Goal: Task Accomplishment & Management: Manage account settings

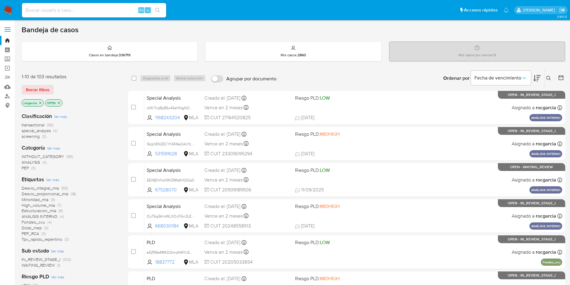
click at [549, 80] on icon at bounding box center [548, 78] width 5 height 5
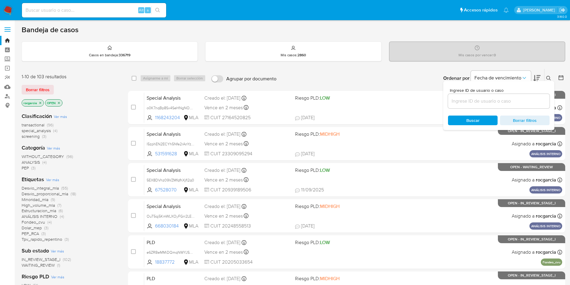
click at [457, 100] on input at bounding box center [499, 101] width 102 height 8
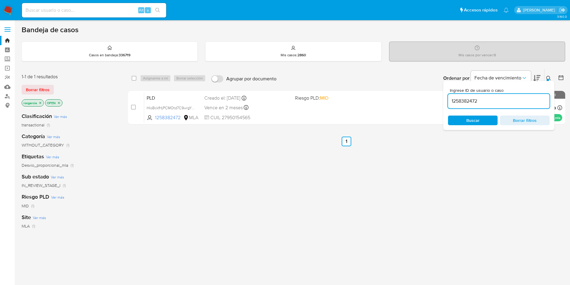
click at [547, 78] on icon at bounding box center [548, 78] width 5 height 5
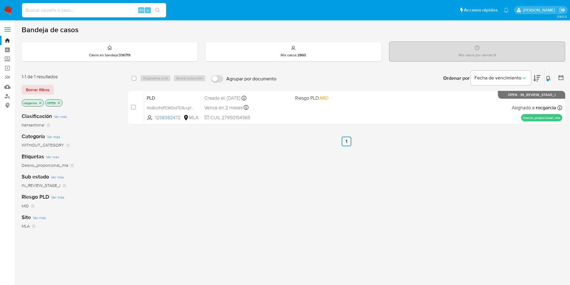
click at [552, 77] on button at bounding box center [550, 78] width 10 height 7
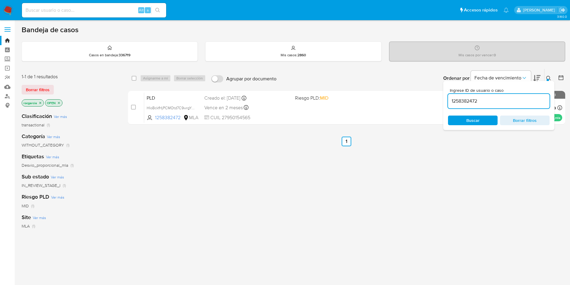
click at [481, 99] on input "1258382472" at bounding box center [499, 101] width 102 height 8
click at [546, 78] on button at bounding box center [550, 78] width 10 height 7
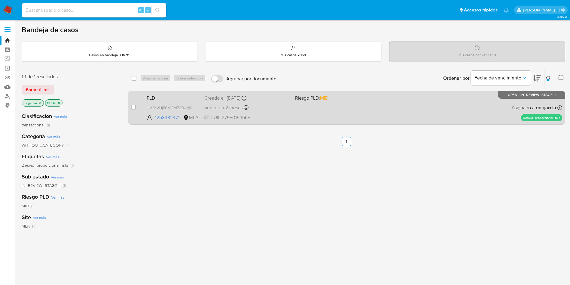
click at [345, 111] on div "PLD HIoBckfHjPCMOtd7C9wrgYnm 1258382472 MLA Riesgo PLD: MID Creado el: 12/09/20…" at bounding box center [353, 107] width 418 height 30
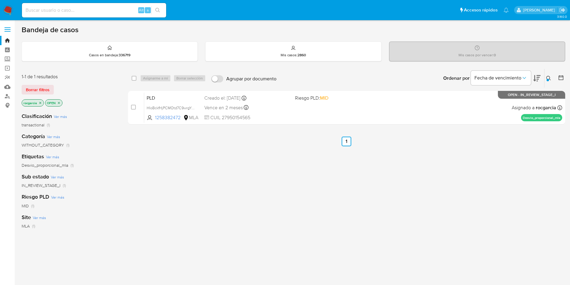
click at [548, 79] on div at bounding box center [548, 80] width 2 height 2
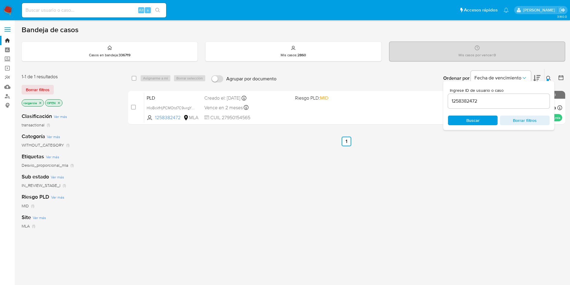
click at [461, 99] on input "1258382472" at bounding box center [499, 101] width 102 height 8
click at [462, 99] on input "1258382472" at bounding box center [499, 101] width 102 height 8
click at [547, 77] on icon at bounding box center [548, 78] width 5 height 5
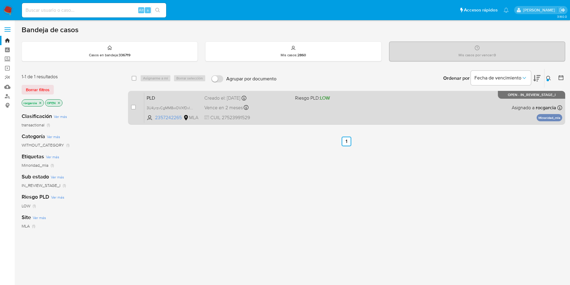
click at [348, 110] on div "PLD 3U4yrzvCgMM8wOVXfDvlVAnv 2357242265 MLA Riesgo PLD: LOW Creado el: 12/09/20…" at bounding box center [353, 107] width 418 height 30
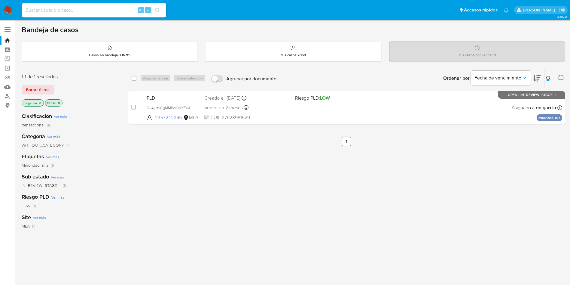
click at [547, 77] on icon at bounding box center [548, 78] width 5 height 5
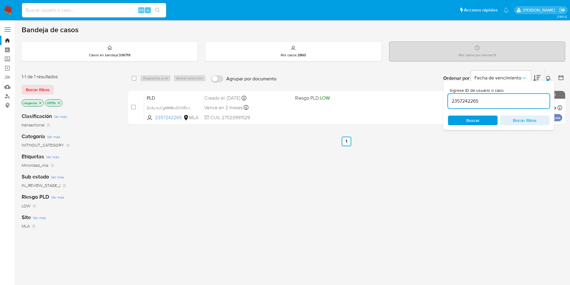
click at [479, 96] on div "2357242265" at bounding box center [499, 101] width 102 height 14
click at [473, 101] on input "2357242265" at bounding box center [499, 101] width 102 height 8
paste input "062260137"
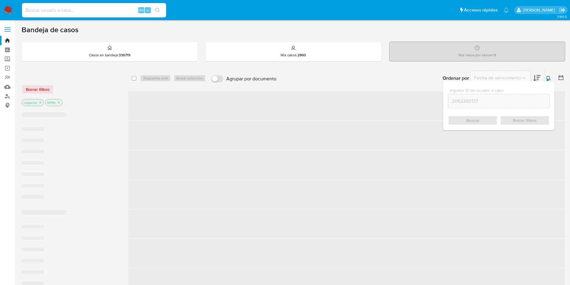
click at [549, 76] on icon at bounding box center [548, 78] width 5 height 5
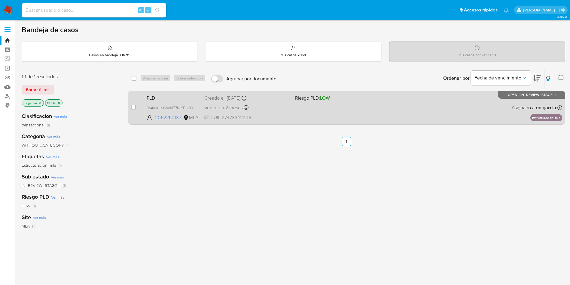
click at [408, 106] on div "PLD 3aAluKlJvGIVddT7NiKFJwXY 2062260137 MLA Riesgo PLD: LOW Creado el: 12/09/20…" at bounding box center [353, 107] width 418 height 30
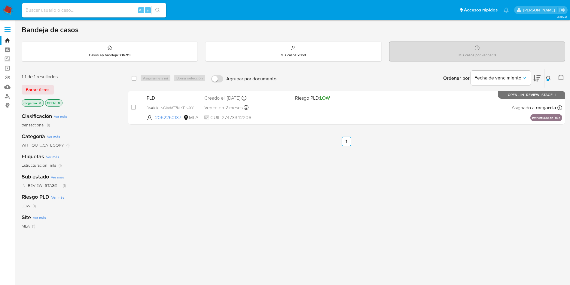
click at [549, 79] on icon at bounding box center [548, 78] width 5 height 5
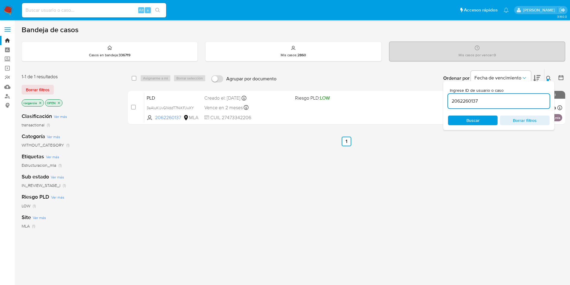
click at [460, 96] on div "2062260137" at bounding box center [499, 101] width 102 height 14
click at [463, 102] on input "2062260137" at bounding box center [499, 101] width 102 height 8
paste input "573811516"
click at [550, 79] on icon at bounding box center [548, 78] width 5 height 5
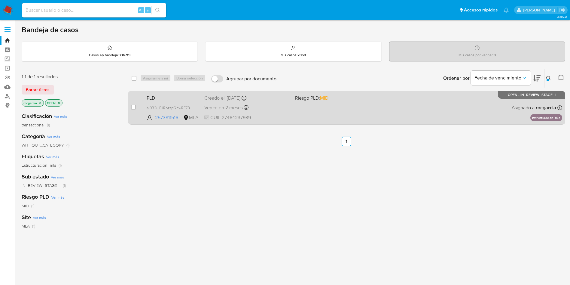
click at [333, 106] on div "PLD aI9B2ulEJRbzzpQhwRE7BQzQ 2573811516 MLA Riesgo PLD: MID Creado el: 12/09/20…" at bounding box center [353, 107] width 418 height 30
click at [402, 110] on div "PLD aI9B2ulEJRbzzpQhwRE7BQzQ 2573811516 MLA Riesgo PLD: MID Creado el: 12/09/20…" at bounding box center [353, 107] width 418 height 30
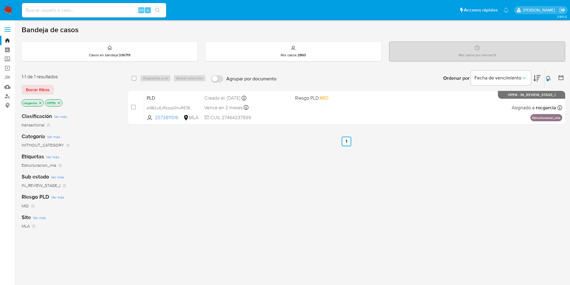
click at [548, 79] on div at bounding box center [548, 80] width 2 height 2
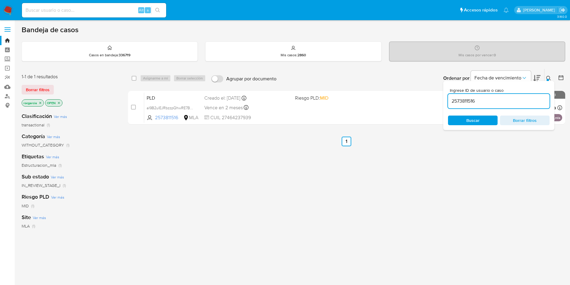
click at [457, 101] on input "2573811516" at bounding box center [499, 101] width 102 height 8
type input "526223980"
click at [548, 79] on div at bounding box center [548, 80] width 2 height 2
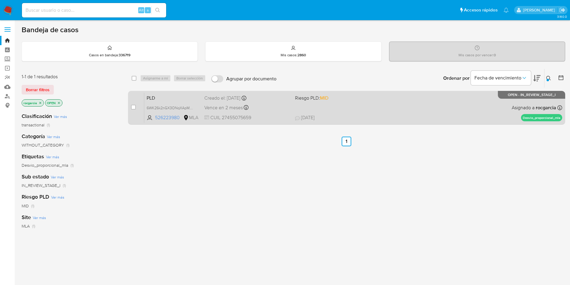
click at [378, 107] on span at bounding box center [338, 107] width 86 height 1
click at [391, 116] on span "19/09/2025 19/09/2025 11:53" at bounding box center [383, 117] width 177 height 7
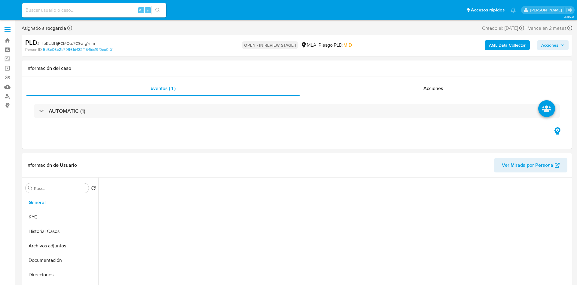
select select "10"
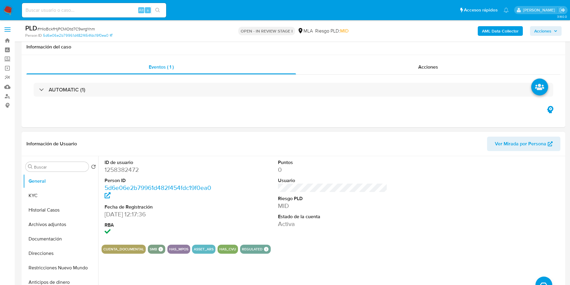
scroll to position [180, 0]
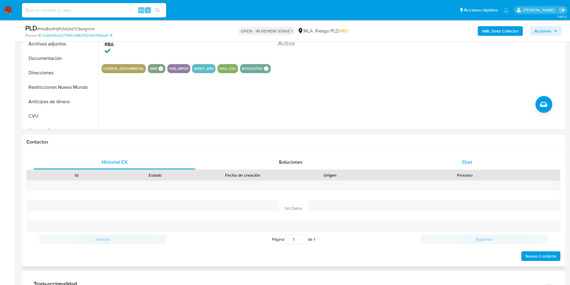
drag, startPoint x: 477, startPoint y: 166, endPoint x: 448, endPoint y: 159, distance: 29.9
click at [477, 166] on div "Chat" at bounding box center [467, 162] width 162 height 14
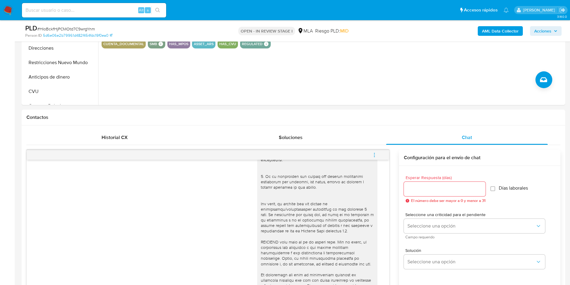
scroll to position [45, 0]
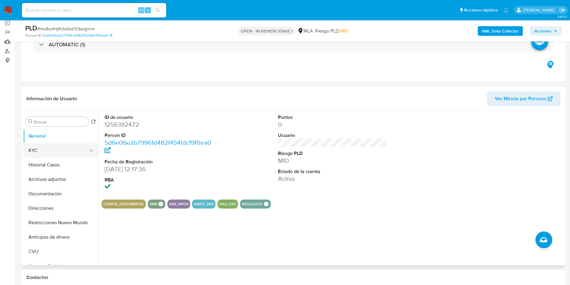
click at [37, 150] on button "KYC" at bounding box center [58, 150] width 70 height 14
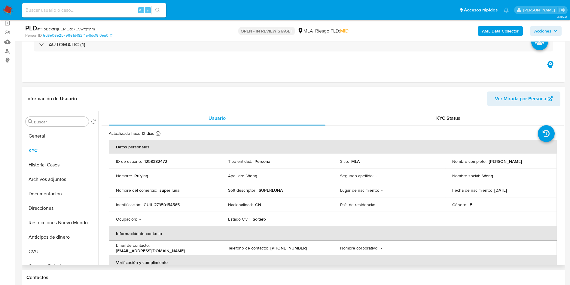
click at [157, 203] on p "CUIL 27950154565" at bounding box center [162, 204] width 36 height 5
click at [156, 203] on p "CUIL 27950154565" at bounding box center [162, 204] width 36 height 5
copy p "27950154565"
click at [167, 201] on td "Identificación : CUIL 27950154565" at bounding box center [165, 204] width 112 height 14
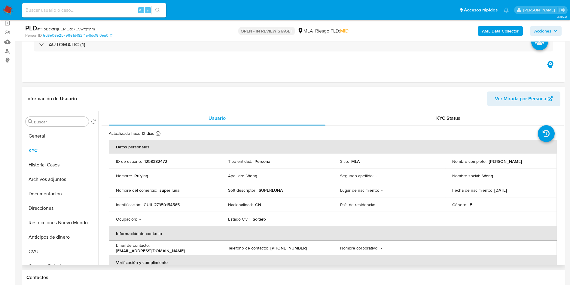
click at [161, 205] on p "CUIL 27950154565" at bounding box center [162, 204] width 36 height 5
copy p "27950154565"
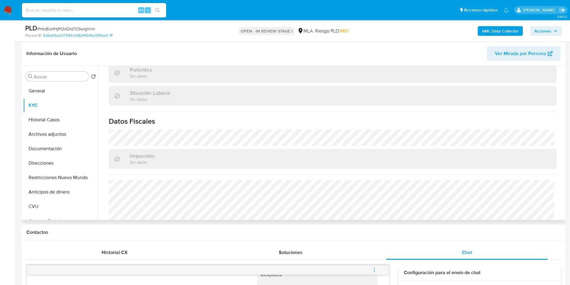
scroll to position [305, 0]
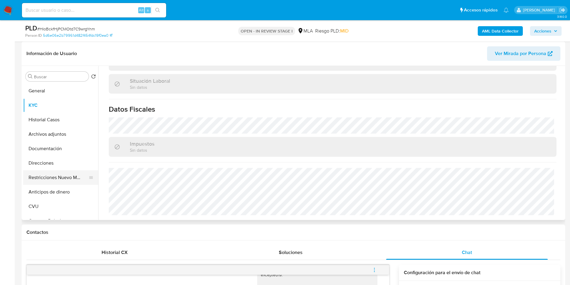
click at [30, 170] on button "Restricciones Nuevo Mundo" at bounding box center [58, 177] width 70 height 14
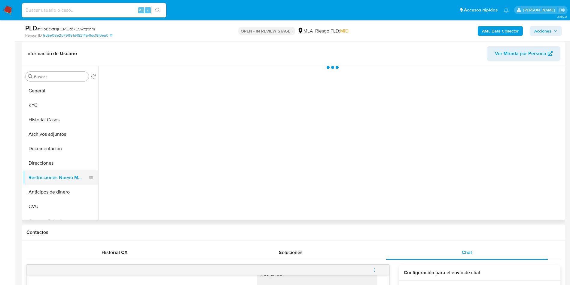
scroll to position [0, 0]
click at [36, 160] on button "Direcciones" at bounding box center [58, 163] width 70 height 14
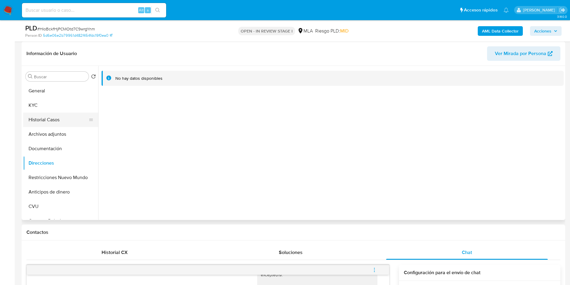
click at [38, 125] on button "Historial Casos" at bounding box center [58, 119] width 70 height 14
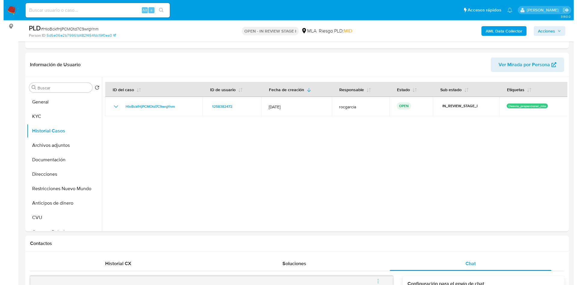
scroll to position [63, 0]
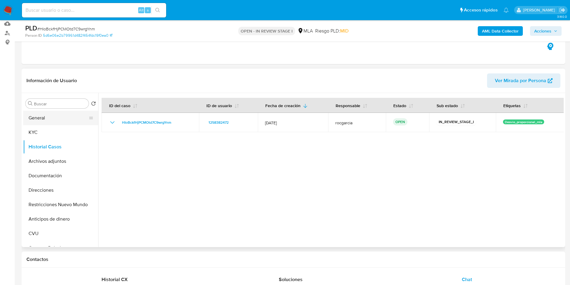
click at [49, 115] on button "General" at bounding box center [58, 118] width 70 height 14
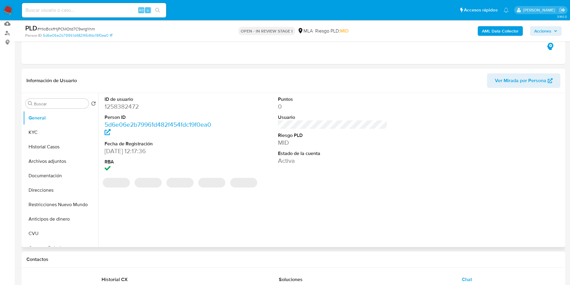
click at [126, 104] on dd "1258382472" at bounding box center [160, 106] width 110 height 8
click at [126, 105] on dd "1258382472" at bounding box center [160, 106] width 110 height 8
copy dd "1258382472"
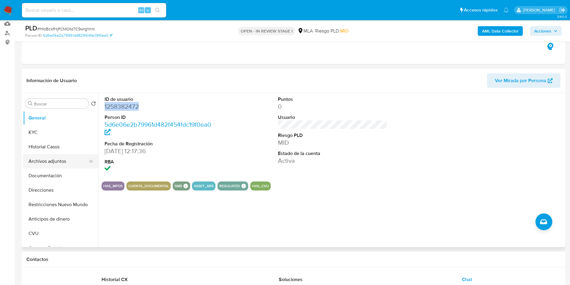
click at [32, 154] on button "Archivos adjuntos" at bounding box center [58, 161] width 70 height 14
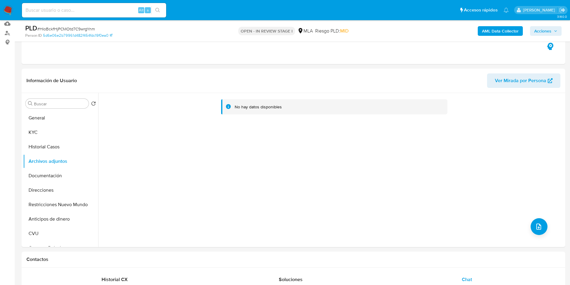
click at [497, 32] on b "AML Data Collector" at bounding box center [500, 31] width 37 height 10
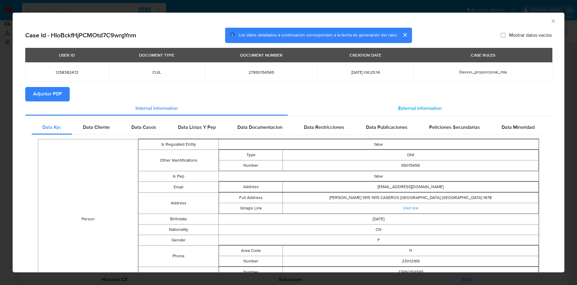
click at [408, 112] on div "External information" at bounding box center [420, 108] width 264 height 14
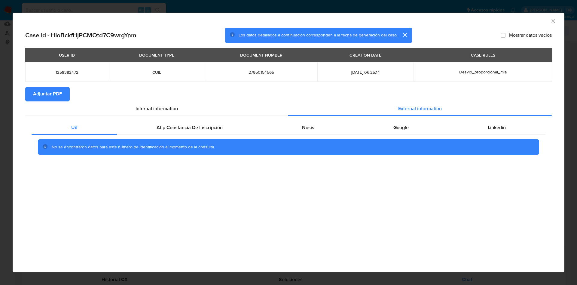
click at [221, 137] on div "No se encontraron datos para este número de identificación al momento de la con…" at bounding box center [289, 147] width 514 height 24
click at [216, 133] on div "Afip Constancia De Inscripción" at bounding box center [189, 127] width 145 height 14
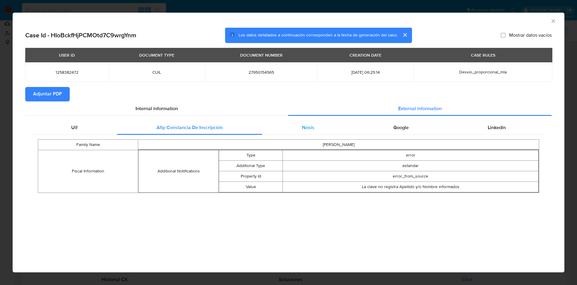
click at [325, 125] on div "Nosis" at bounding box center [307, 127] width 91 height 14
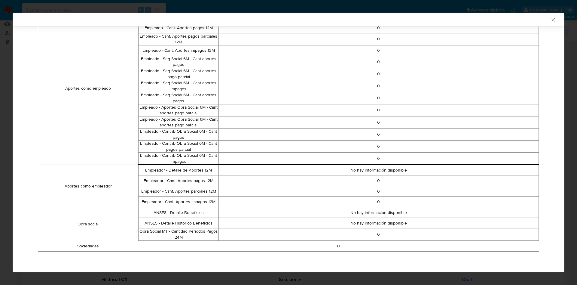
scroll to position [0, 0]
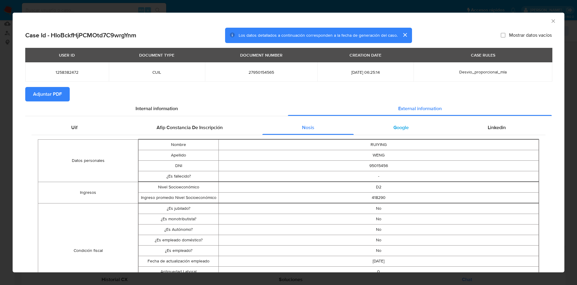
click at [383, 124] on div "Google" at bounding box center [401, 127] width 94 height 14
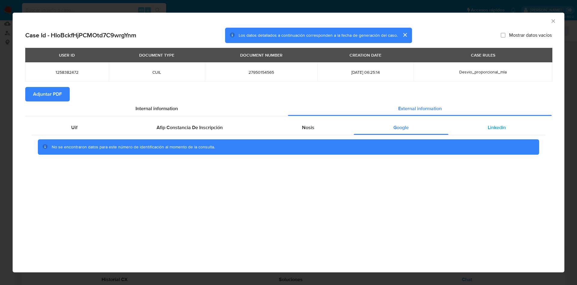
click at [485, 124] on div "Linkedin" at bounding box center [496, 127] width 97 height 14
click at [45, 90] on span "Adjuntar PDF" at bounding box center [47, 93] width 29 height 13
click at [553, 17] on div "AML Data Collector" at bounding box center [289, 20] width 552 height 15
click at [557, 22] on div "AML Data Collector" at bounding box center [289, 20] width 552 height 15
click at [553, 19] on icon "Cerrar ventana" at bounding box center [553, 21] width 6 height 6
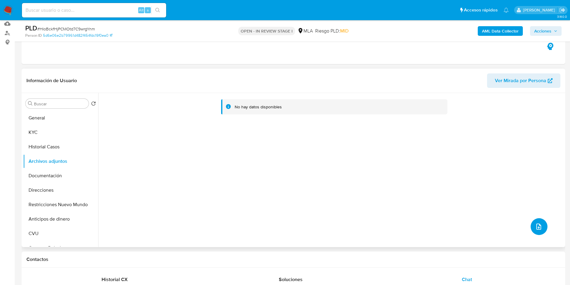
click at [531, 225] on button "upload-file" at bounding box center [539, 226] width 17 height 17
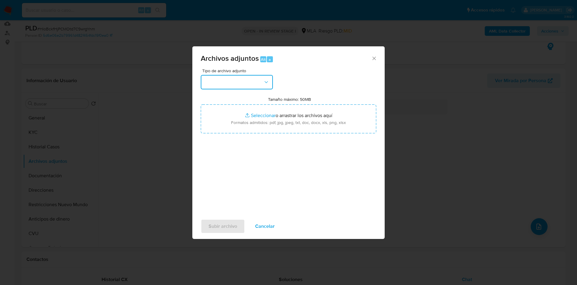
click at [223, 83] on button "button" at bounding box center [237, 82] width 72 height 14
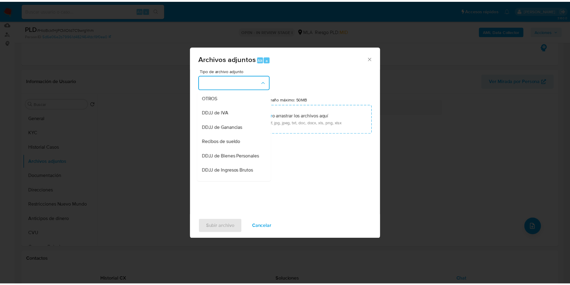
scroll to position [91, 0]
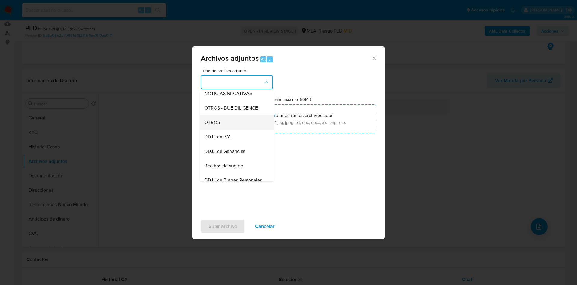
click at [219, 124] on div "OTROS" at bounding box center [234, 122] width 61 height 14
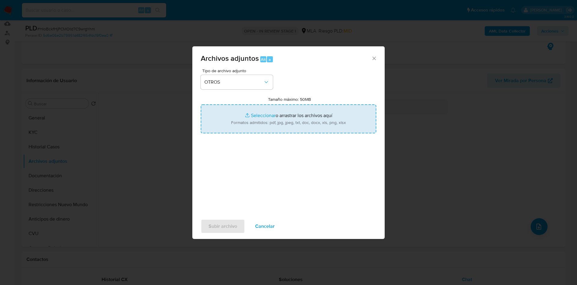
click at [243, 107] on input "Tamaño máximo: 50MB Seleccionar archivos" at bounding box center [289, 118] width 176 height 29
type input "C:\fakepath\Certificacion Negativa20250922.pdf"
click at [252, 120] on input "Tamaño máximo: 50MB Seleccionar archivos" at bounding box center [289, 118] width 176 height 29
type input "C:\fakepath\Movimientos 1258382472.xlsx"
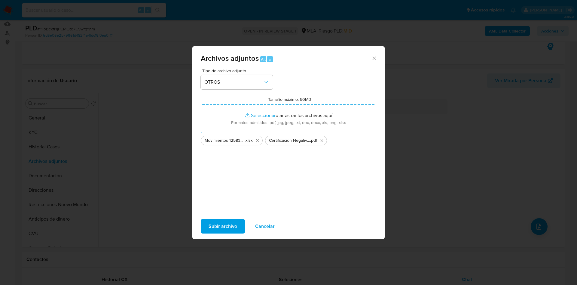
click at [222, 227] on span "Subir archivo" at bounding box center [223, 225] width 29 height 13
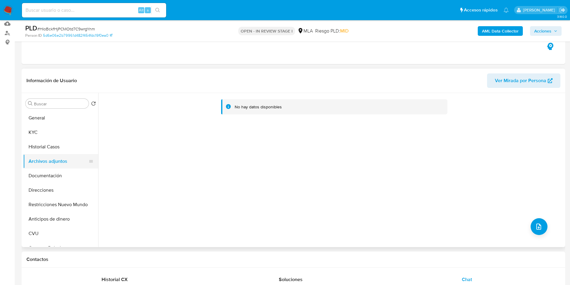
click at [37, 154] on button "Archivos adjuntos" at bounding box center [58, 161] width 70 height 14
click at [35, 149] on button "Historial Casos" at bounding box center [58, 146] width 70 height 14
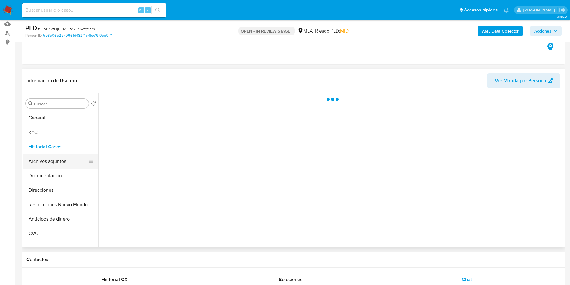
click at [36, 159] on button "Archivos adjuntos" at bounding box center [58, 161] width 70 height 14
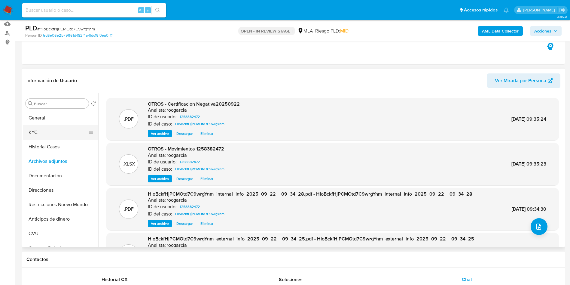
click at [51, 136] on button "KYC" at bounding box center [58, 132] width 70 height 14
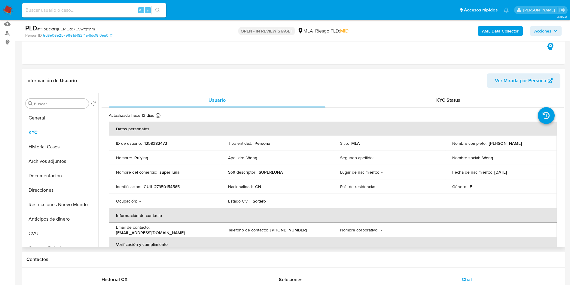
click at [489, 144] on p "Ruiying Weng" at bounding box center [505, 142] width 33 height 5
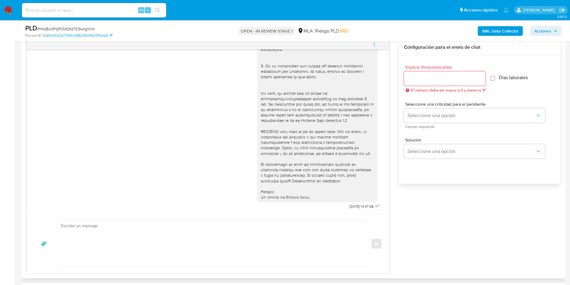
scroll to position [334, 0]
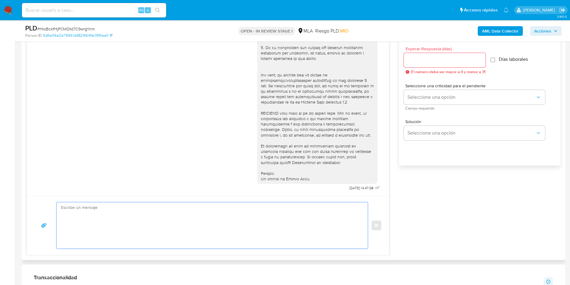
click at [88, 208] on textarea at bounding box center [210, 225] width 299 height 46
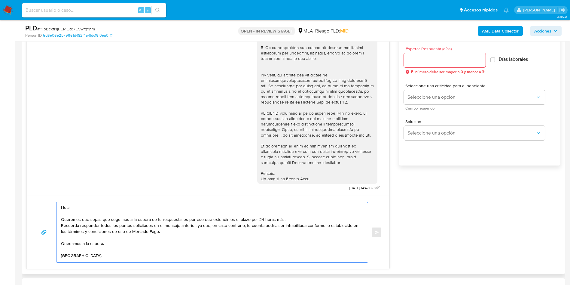
type textarea "Hola, Queremos que sepas que seguimos a la espera de tu respuesta, es por eso q…"
click at [428, 64] on div at bounding box center [445, 60] width 82 height 14
click at [426, 62] on input "Esperar Respuesta (días)" at bounding box center [445, 60] width 82 height 8
type input "1"
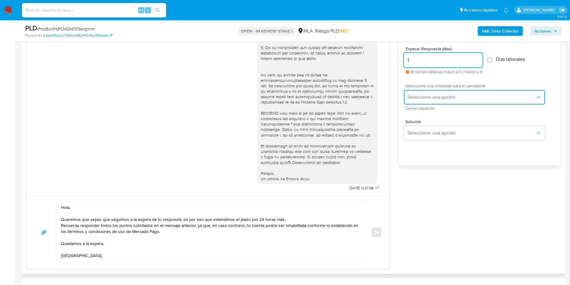
click at [417, 96] on span "Seleccione una opción" at bounding box center [472, 97] width 128 height 6
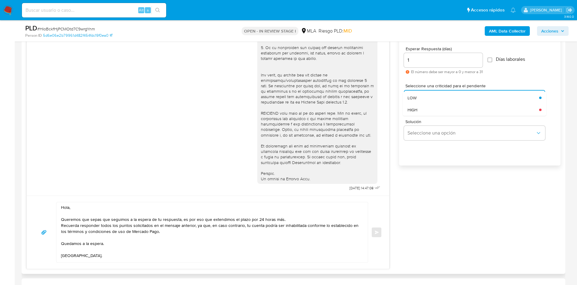
click at [421, 112] on div "HIGH" at bounding box center [474, 110] width 132 height 12
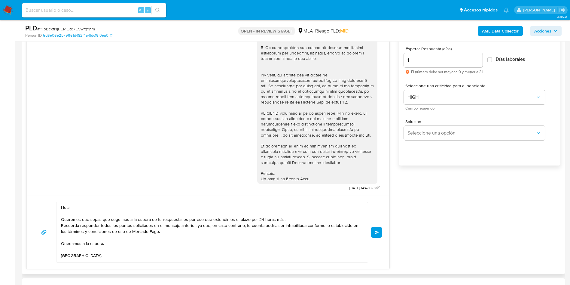
click at [381, 232] on button "Enviar" at bounding box center [376, 232] width 11 height 11
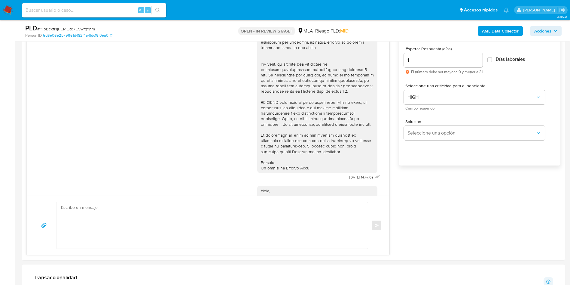
scroll to position [281, 0]
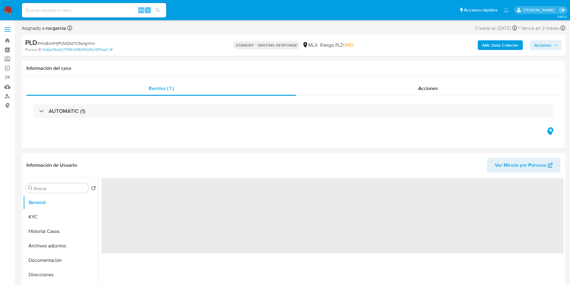
select select "10"
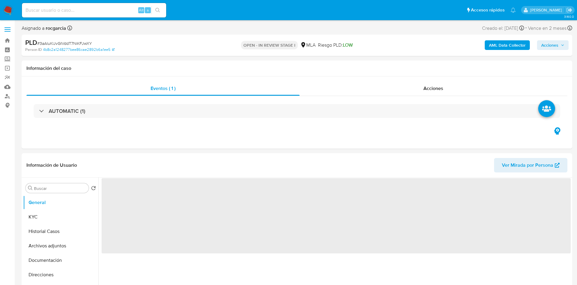
select select "10"
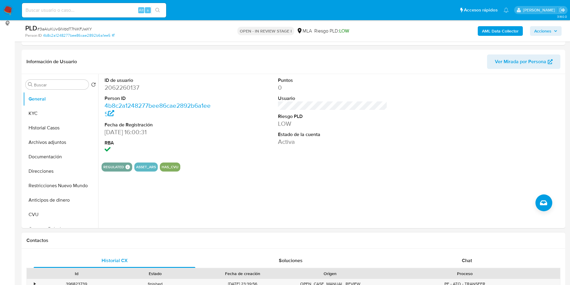
scroll to position [180, 0]
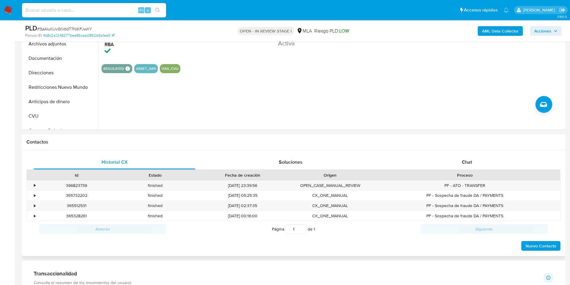
click at [468, 152] on div "Historial CX Soluciones Chat Id Estado Fecha de creación Origen Proceso • 39682…" at bounding box center [294, 203] width 544 height 106
click at [469, 161] on span "Chat" at bounding box center [467, 161] width 10 height 7
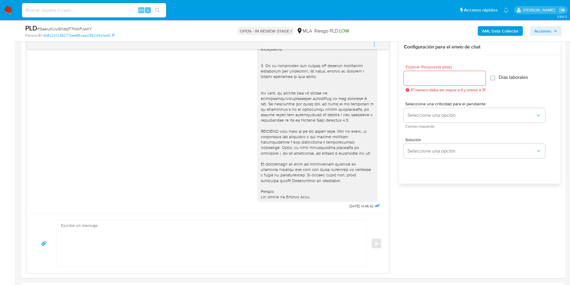
scroll to position [45, 0]
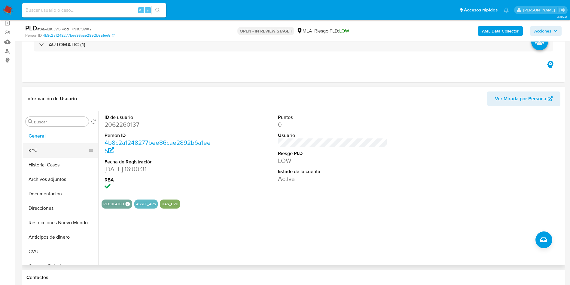
click at [38, 152] on button "KYC" at bounding box center [58, 150] width 70 height 14
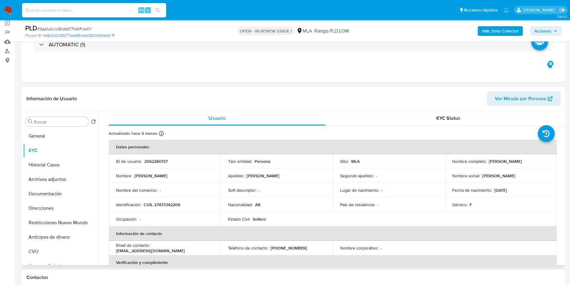
click at [159, 205] on p "CUIL 27473342206" at bounding box center [162, 204] width 37 height 5
copy p "27473342206"
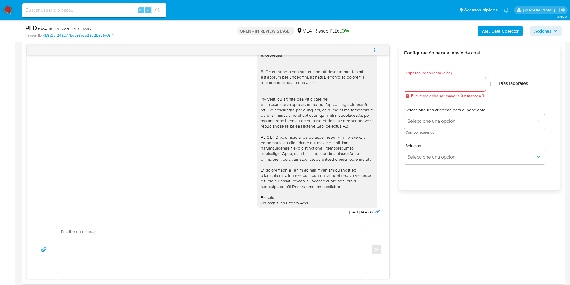
scroll to position [225, 0]
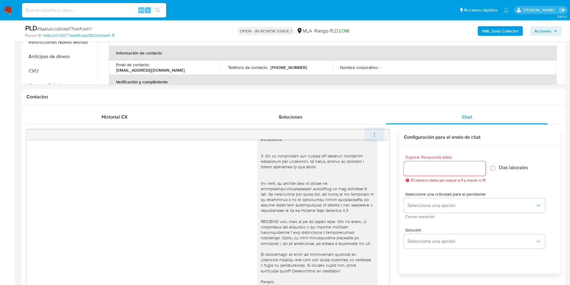
click at [374, 129] on div "17/09/2025 14:46:42 Enviar Configuración para el envío de chat Esperar Respuest…" at bounding box center [293, 243] width 534 height 239
click at [373, 132] on icon "menu-action" at bounding box center [374, 134] width 5 height 5
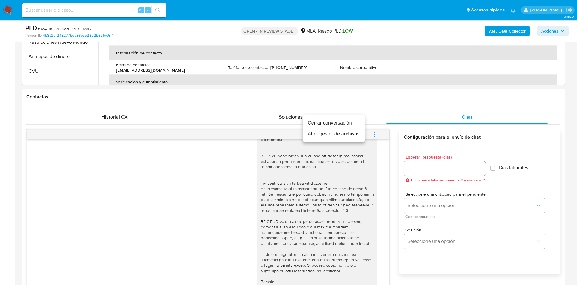
click at [349, 121] on li "Cerrar conversación" at bounding box center [334, 123] width 62 height 11
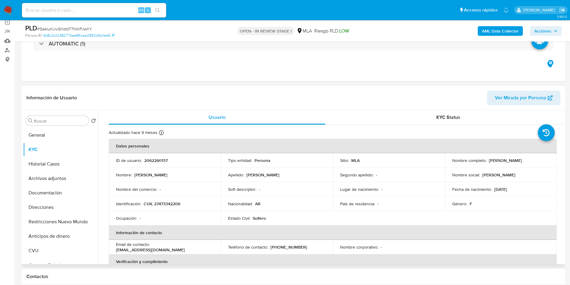
scroll to position [45, 0]
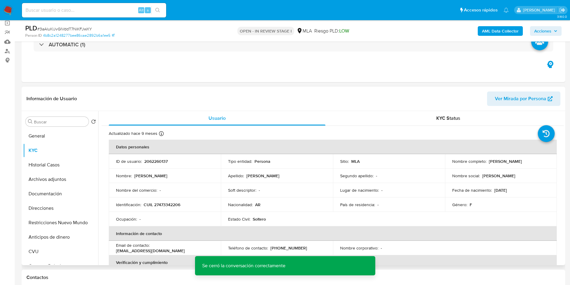
click at [156, 162] on p "2062260137" at bounding box center [155, 160] width 23 height 5
copy p "2062260137"
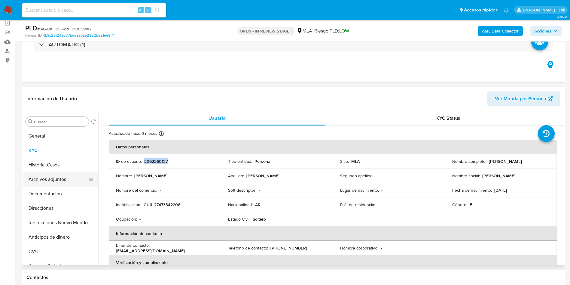
click at [42, 179] on button "Archivos adjuntos" at bounding box center [58, 179] width 70 height 14
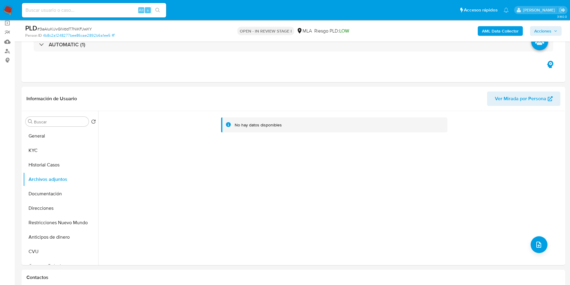
click at [497, 33] on b "AML Data Collector" at bounding box center [500, 31] width 37 height 10
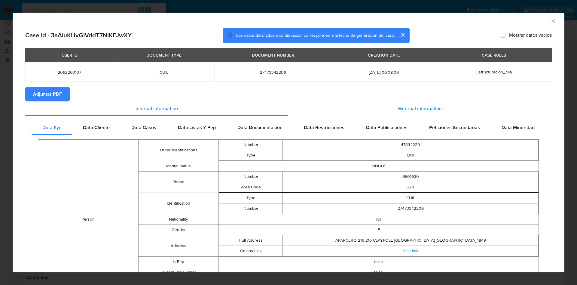
click at [412, 103] on div "External information" at bounding box center [420, 108] width 264 height 14
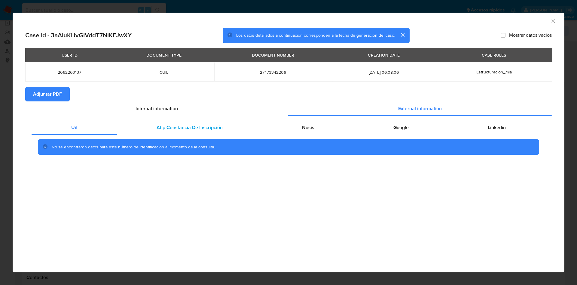
click at [170, 123] on div "Afip Constancia De Inscripción" at bounding box center [189, 127] width 145 height 14
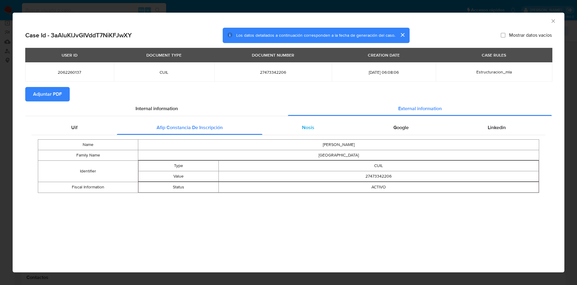
click at [278, 125] on div "Nosis" at bounding box center [307, 127] width 91 height 14
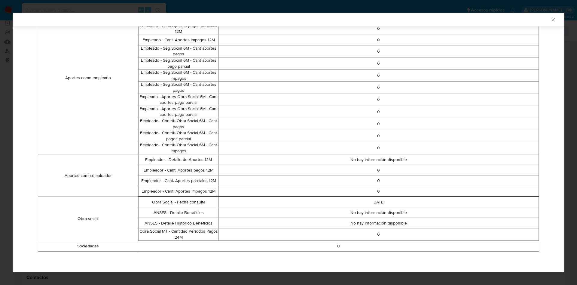
scroll to position [0, 0]
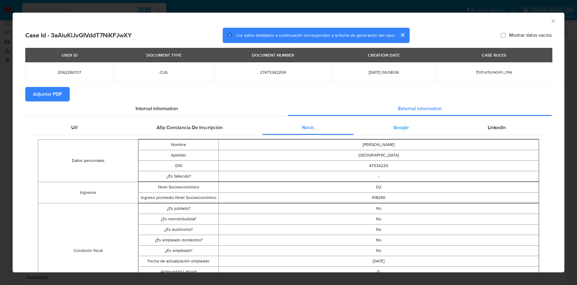
click at [399, 123] on div "Google" at bounding box center [401, 127] width 94 height 14
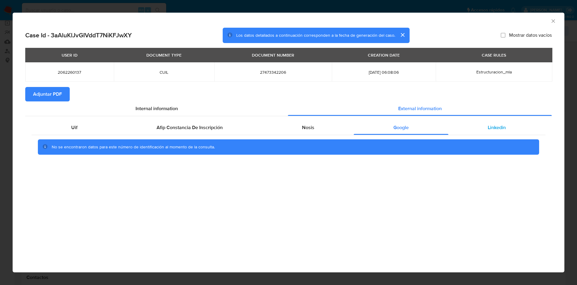
click at [494, 129] on span "Linkedin" at bounding box center [497, 127] width 18 height 7
click at [37, 92] on span "Adjuntar PDF" at bounding box center [47, 93] width 29 height 13
click at [552, 20] on icon "Cerrar ventana" at bounding box center [553, 21] width 6 height 6
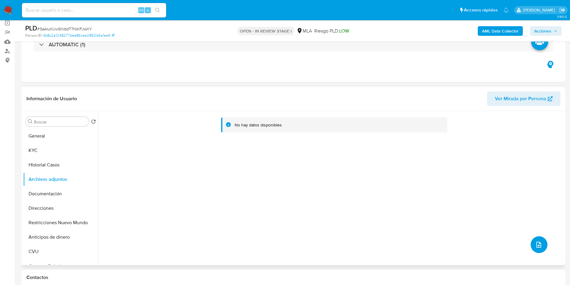
click at [536, 245] on icon "upload-file" at bounding box center [538, 244] width 7 height 7
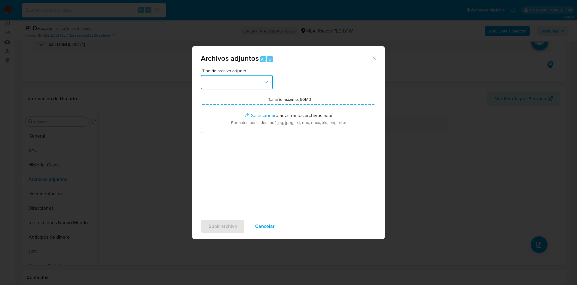
click at [236, 76] on button "button" at bounding box center [237, 82] width 72 height 14
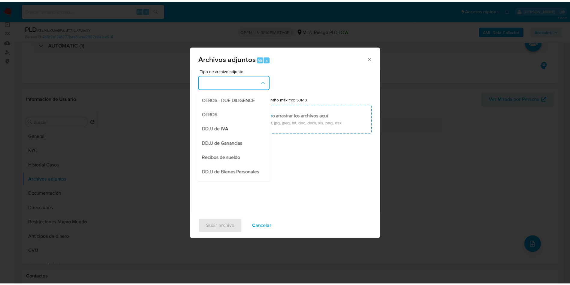
scroll to position [91, 0]
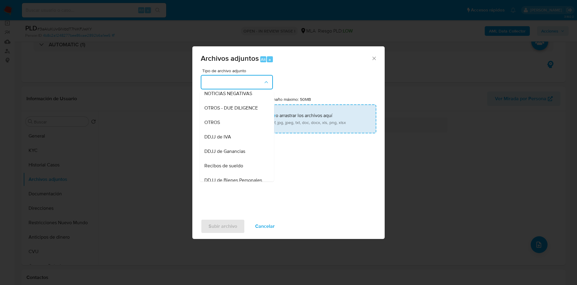
click at [217, 125] on span "OTROS" at bounding box center [212, 122] width 16 height 6
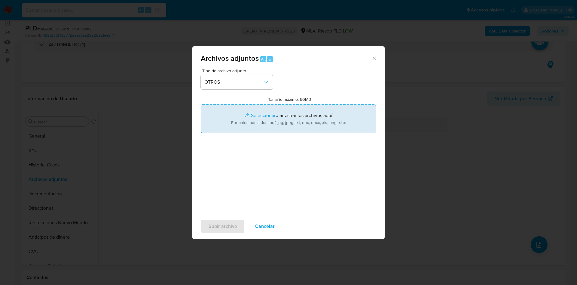
click at [249, 115] on input "Tamaño máximo: 50MB Seleccionar archivos" at bounding box center [289, 118] width 176 height 29
type input "C:\fakepath\Movimientos 2062260137.xlsx"
click at [248, 118] on input "Tamaño máximo: 50MB Seleccionar archivos" at bounding box center [289, 118] width 176 height 29
type input "C:\fakepath\Caselog 3aAluKlJvGIVddT7NiKFJwXY - 2062260137.docx"
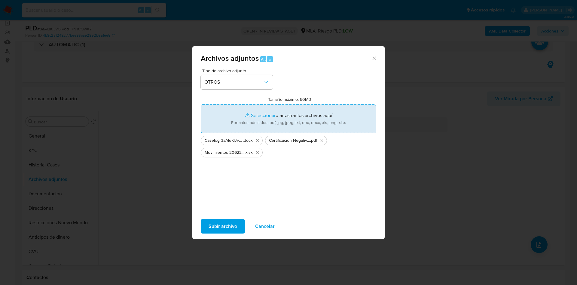
click at [217, 225] on span "Subir archivo" at bounding box center [223, 225] width 29 height 13
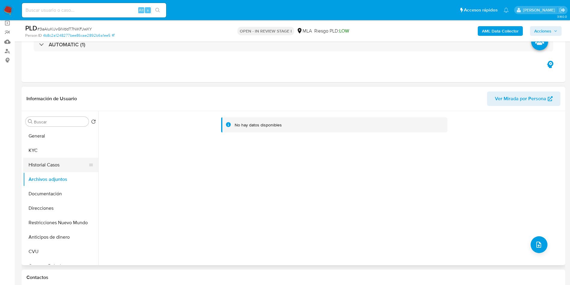
click at [63, 158] on button "Historial Casos" at bounding box center [58, 165] width 70 height 14
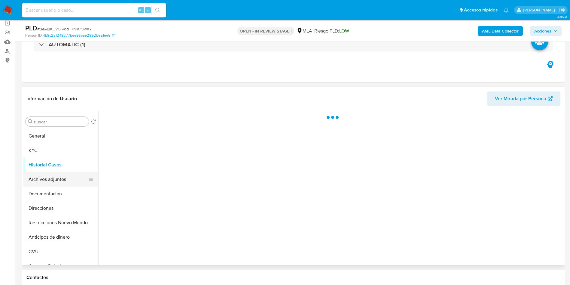
click at [58, 174] on button "Archivos adjuntos" at bounding box center [58, 179] width 70 height 14
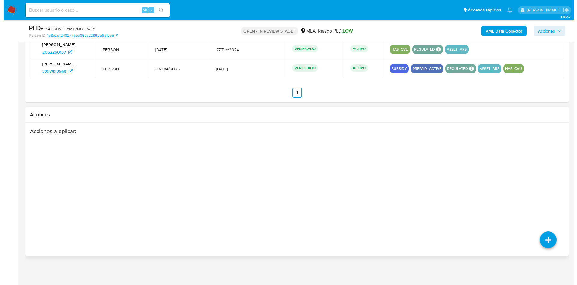
scroll to position [958, 0]
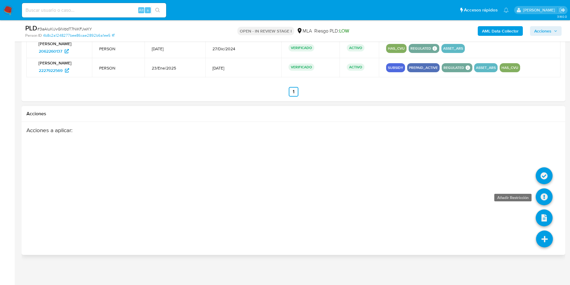
click at [552, 195] on icon at bounding box center [544, 196] width 17 height 17
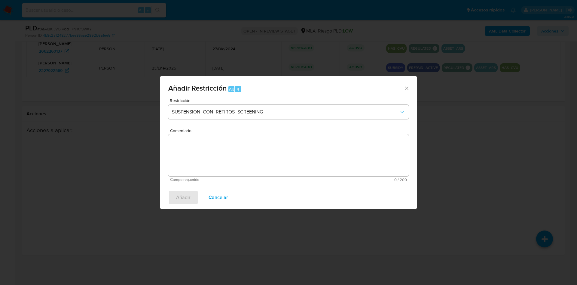
click at [193, 103] on div "Restricción SUSPENSION_CON_RETIROS_SCREENING" at bounding box center [288, 112] width 240 height 29
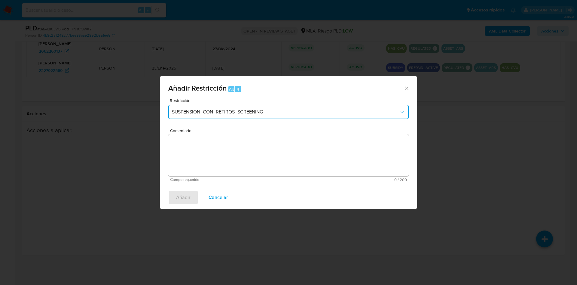
click at [194, 112] on span "SUSPENSION_CON_RETIROS_SCREENING" at bounding box center [285, 112] width 227 height 6
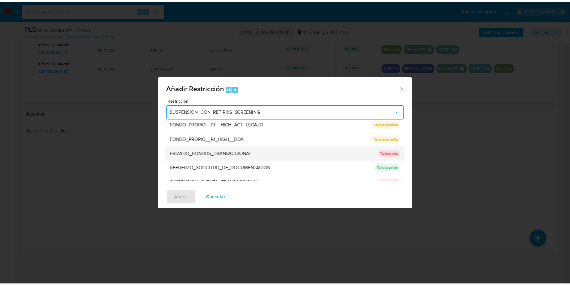
scroll to position [127, 0]
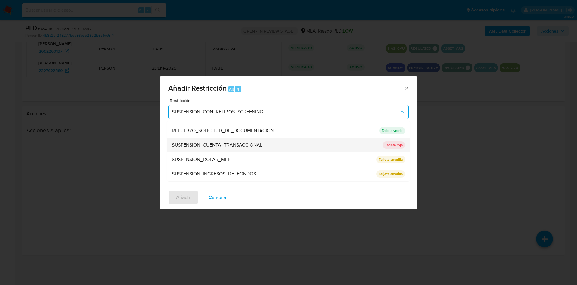
click at [214, 142] on span "SUSPENSION_CUENTA_TRANSACCIONAL" at bounding box center [217, 145] width 90 height 6
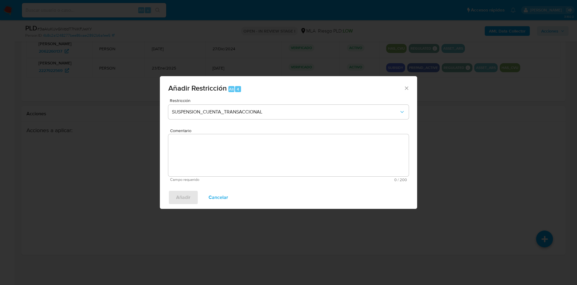
click at [238, 172] on textarea "Comentario" at bounding box center [288, 155] width 240 height 42
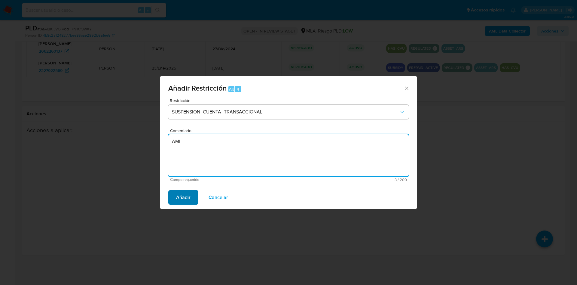
type textarea "AML"
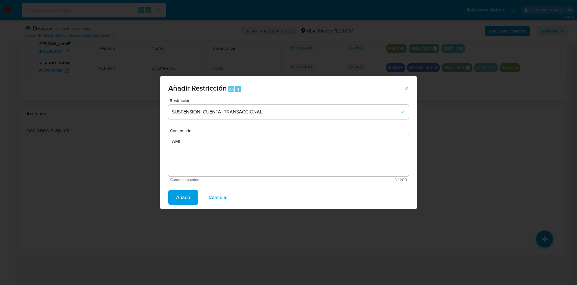
click at [178, 197] on span "Añadir" at bounding box center [183, 197] width 14 height 13
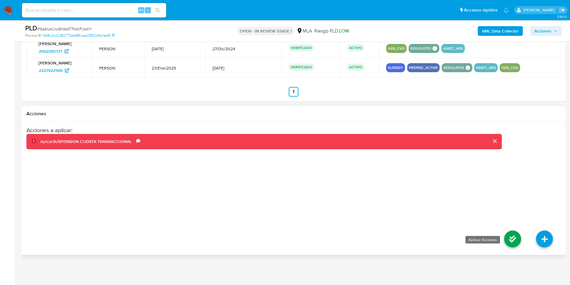
click at [512, 243] on icon at bounding box center [512, 238] width 17 height 17
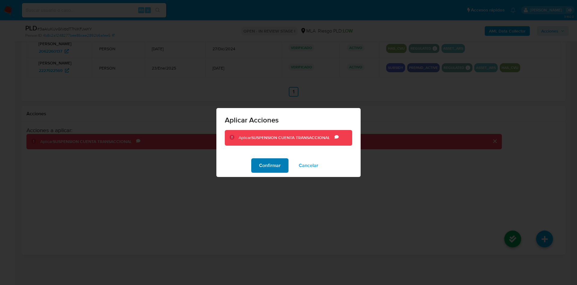
click at [261, 163] on span "Confirmar" at bounding box center [270, 165] width 22 height 13
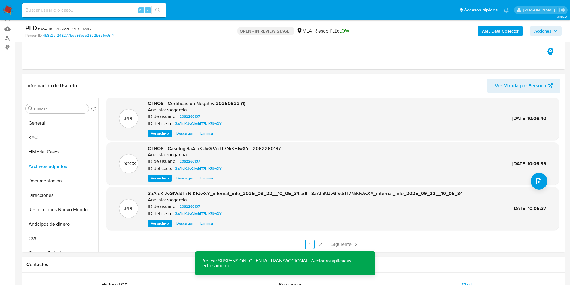
scroll to position [57, 0]
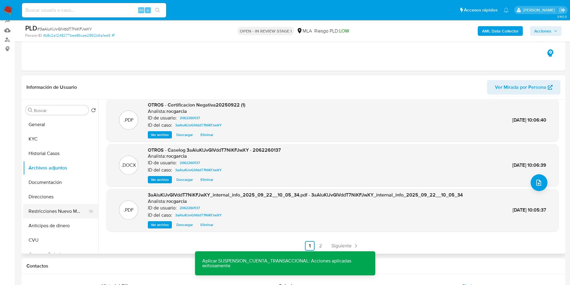
click at [44, 206] on button "Restricciones Nuevo Mundo" at bounding box center [58, 211] width 70 height 14
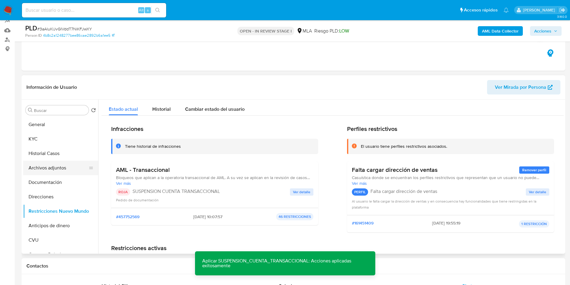
click at [47, 168] on button "Archivos adjuntos" at bounding box center [58, 168] width 70 height 14
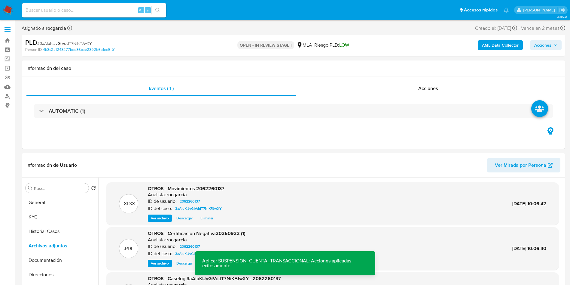
drag, startPoint x: 542, startPoint y: 47, endPoint x: 530, endPoint y: 47, distance: 11.4
click at [542, 47] on span "Acciones" at bounding box center [542, 45] width 17 height 10
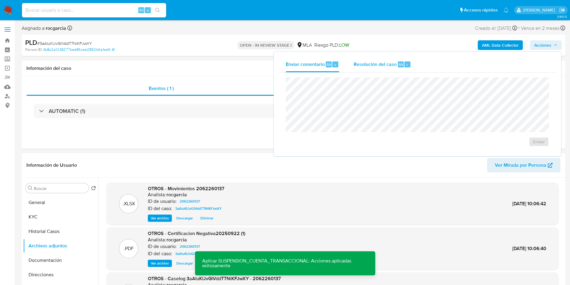
click at [362, 66] on span "Resolución del caso" at bounding box center [375, 64] width 43 height 7
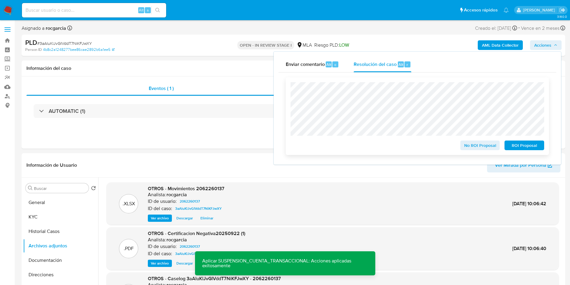
drag, startPoint x: 527, startPoint y: 142, endPoint x: 523, endPoint y: 138, distance: 5.5
click at [527, 142] on span "ROI Proposal" at bounding box center [524, 145] width 31 height 8
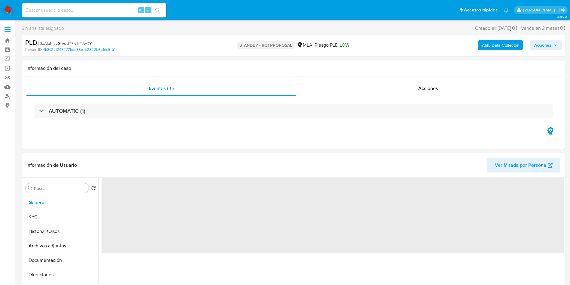
select select "10"
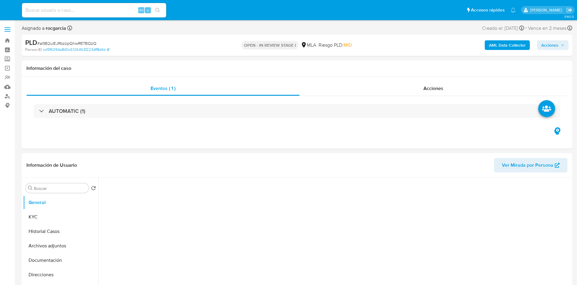
select select "10"
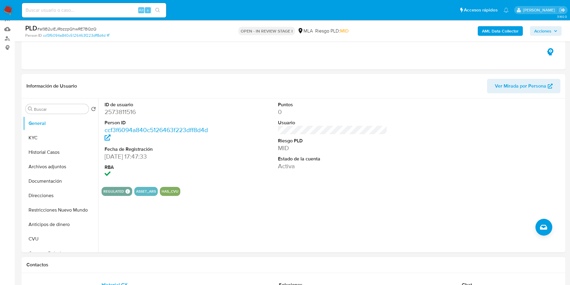
scroll to position [180, 0]
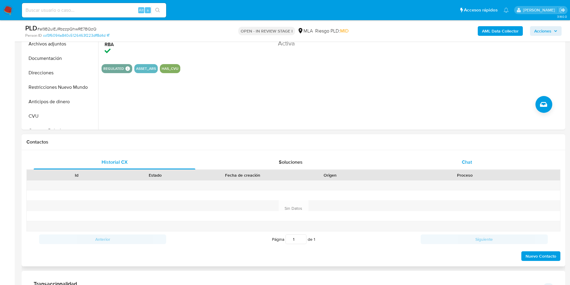
click at [491, 166] on div "Chat" at bounding box center [467, 162] width 162 height 14
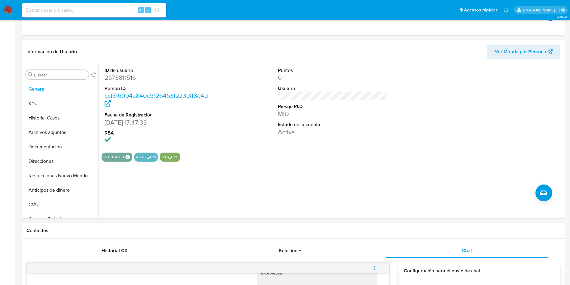
scroll to position [0, 0]
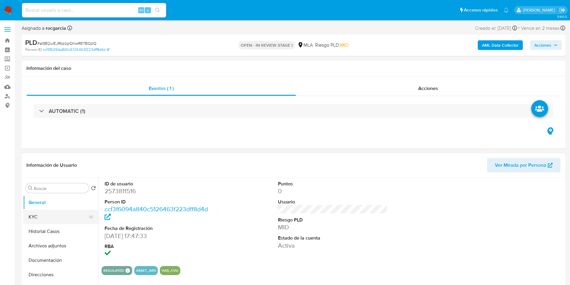
click at [48, 219] on button "KYC" at bounding box center [58, 217] width 70 height 14
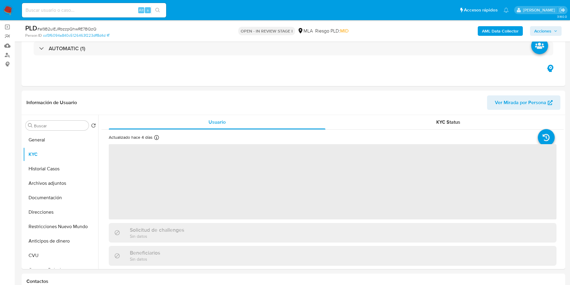
scroll to position [90, 0]
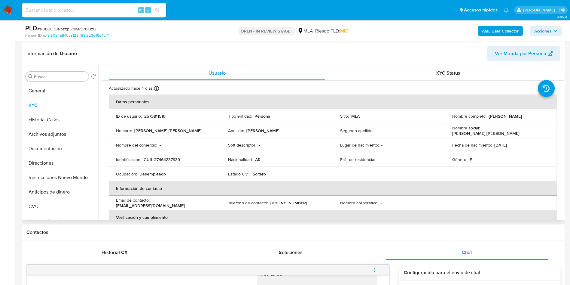
click at [165, 161] on p "CUIL 27464237939" at bounding box center [162, 159] width 36 height 5
copy p "27464237939"
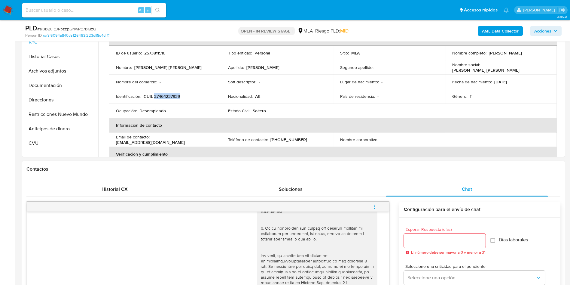
scroll to position [271, 0]
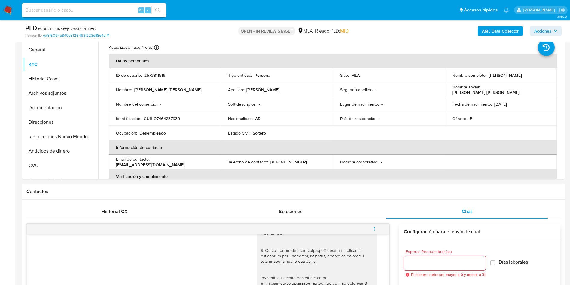
scroll to position [45, 0]
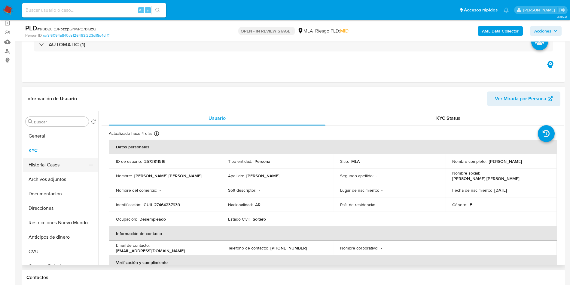
click at [42, 170] on button "Historial Casos" at bounding box center [58, 165] width 70 height 14
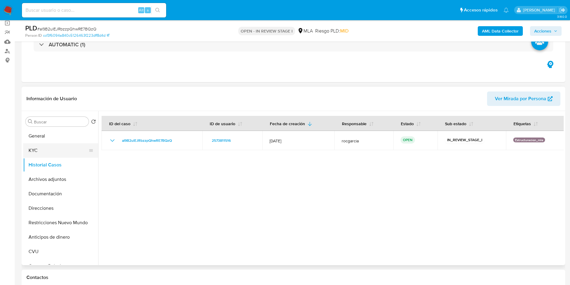
click at [35, 151] on button "KYC" at bounding box center [58, 150] width 70 height 14
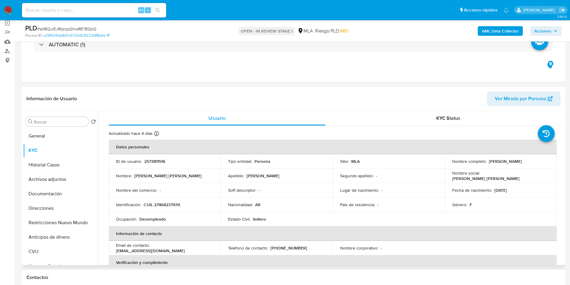
click at [164, 204] on p "CUIL 27464237939" at bounding box center [162, 204] width 36 height 5
copy p "27464237939"
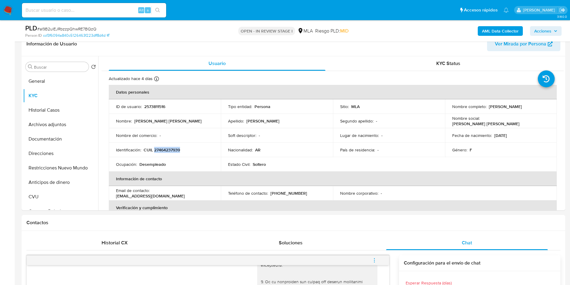
scroll to position [0, 0]
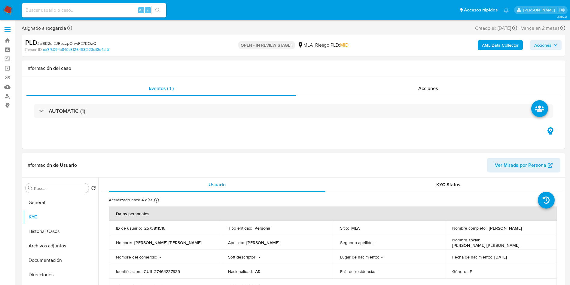
click at [148, 226] on p "2573811516" at bounding box center [154, 227] width 21 height 5
copy p "2573811516"
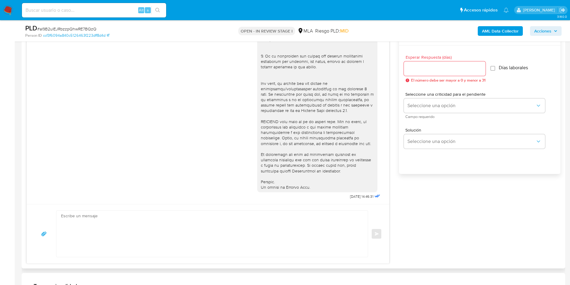
scroll to position [271, 0]
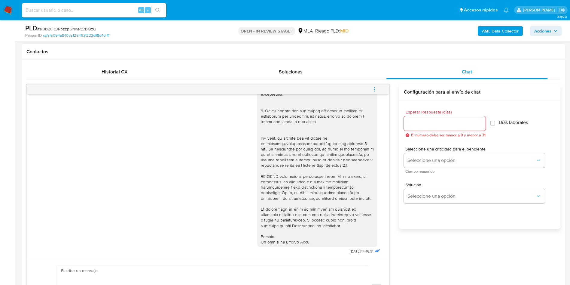
click at [372, 89] on icon "menu-action" at bounding box center [374, 89] width 5 height 5
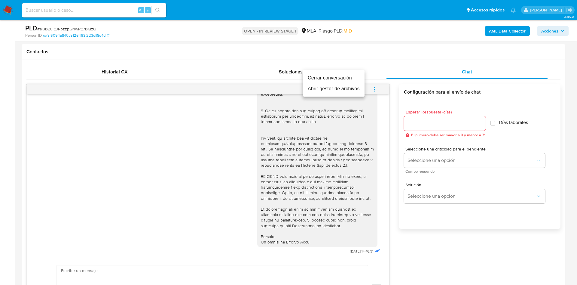
click at [322, 78] on li "Cerrar conversación" at bounding box center [334, 77] width 62 height 11
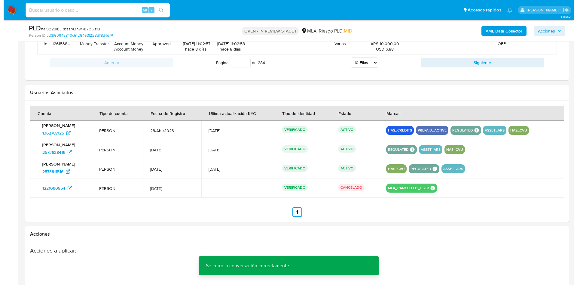
scroll to position [977, 0]
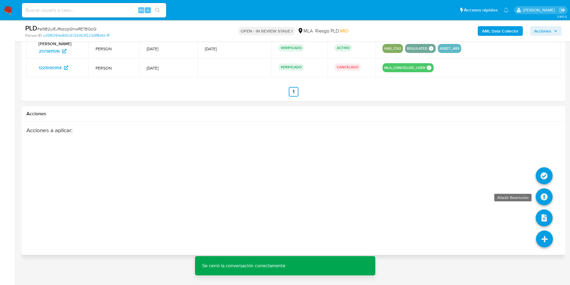
click at [539, 200] on icon at bounding box center [544, 196] width 17 height 17
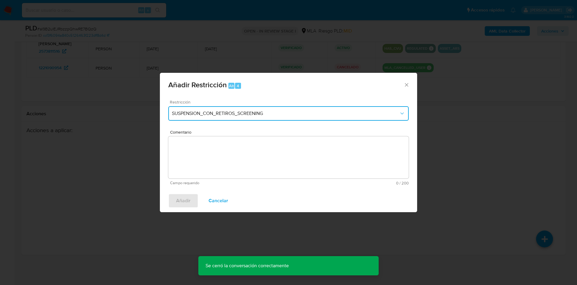
click at [202, 106] on button "SUSPENSION_CON_RETIROS_SCREENING" at bounding box center [288, 113] width 240 height 14
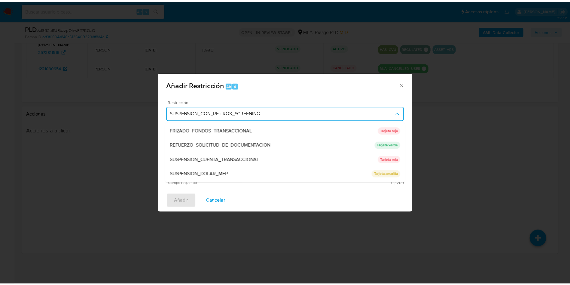
scroll to position [127, 0]
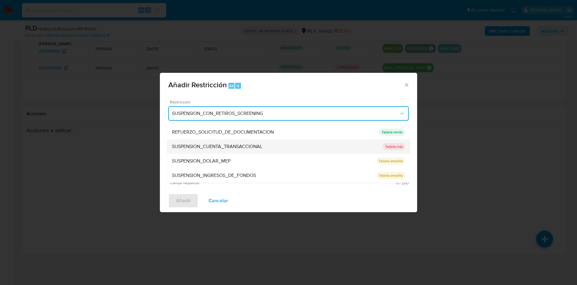
click at [246, 149] on span "SUSPENSION_CUENTA_TRANSACCIONAL" at bounding box center [217, 146] width 90 height 6
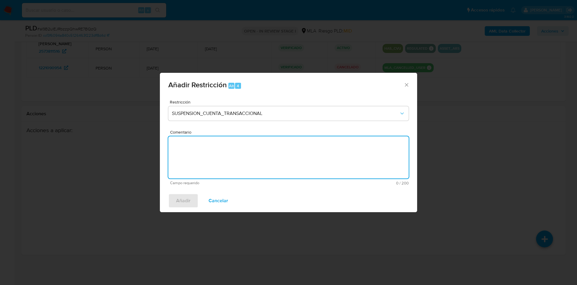
click at [213, 172] on textarea "Comentario" at bounding box center [288, 157] width 240 height 42
type textarea "AML"
click at [182, 201] on span "Añadir" at bounding box center [183, 200] width 14 height 13
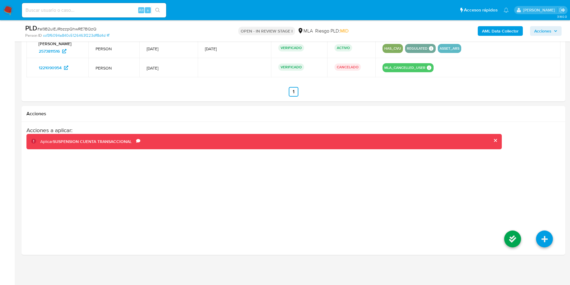
click at [511, 240] on icon at bounding box center [512, 238] width 17 height 17
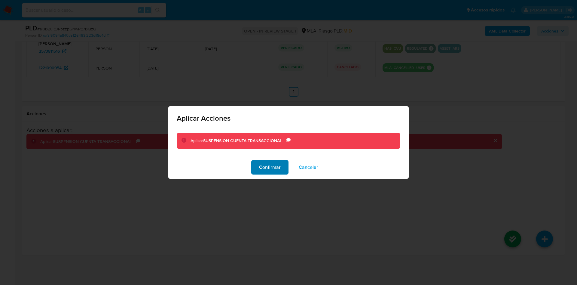
click at [279, 168] on span "Confirmar" at bounding box center [270, 167] width 22 height 13
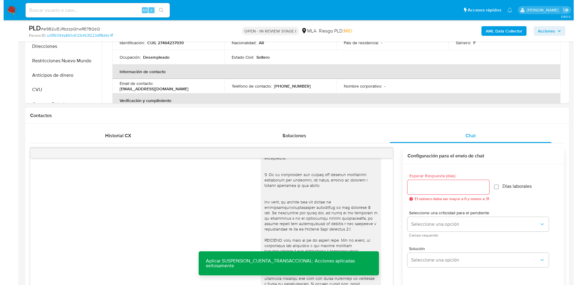
scroll to position [76, 0]
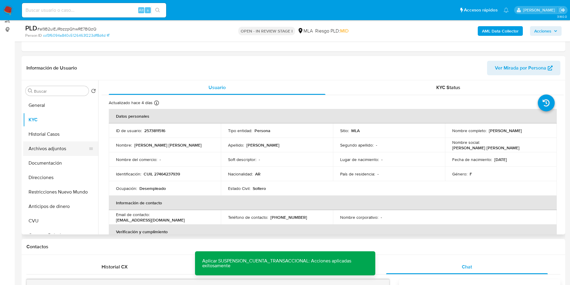
click at [34, 145] on button "Archivos adjuntos" at bounding box center [58, 148] width 70 height 14
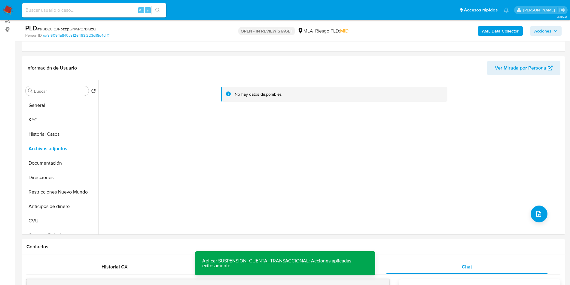
click at [509, 33] on b "AML Data Collector" at bounding box center [500, 31] width 37 height 10
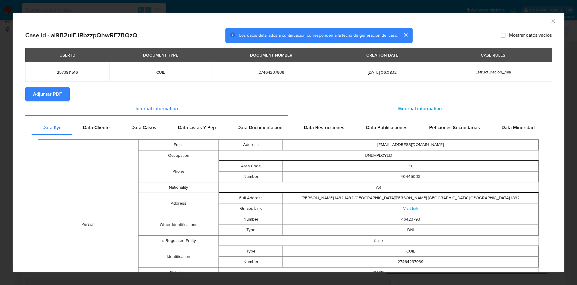
click at [398, 109] on span "External information" at bounding box center [420, 108] width 44 height 7
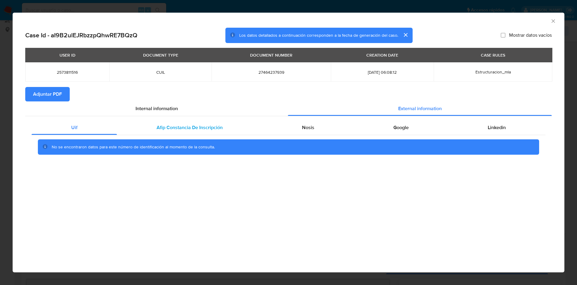
click at [213, 131] on div "Afip Constancia De Inscripción" at bounding box center [189, 127] width 145 height 14
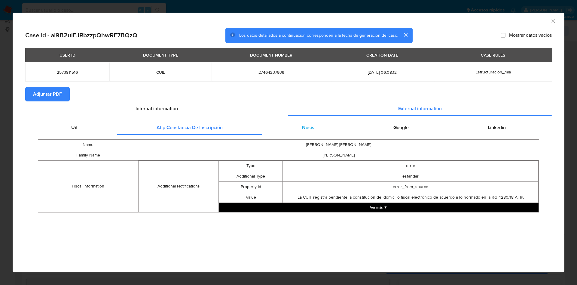
click at [302, 130] on span "Nosis" at bounding box center [308, 127] width 12 height 7
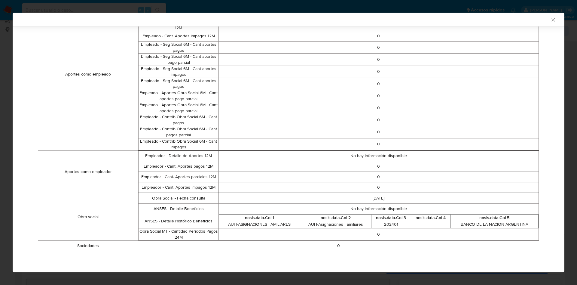
scroll to position [43, 0]
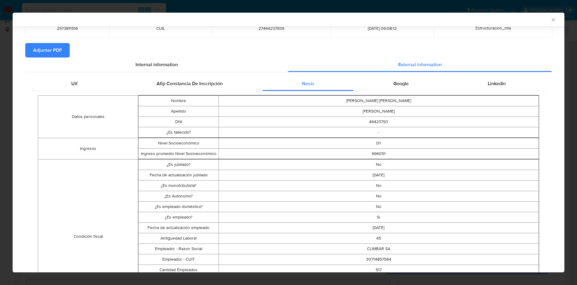
drag, startPoint x: 399, startPoint y: 85, endPoint x: 407, endPoint y: 83, distance: 8.2
click at [401, 85] on span "Google" at bounding box center [400, 83] width 15 height 7
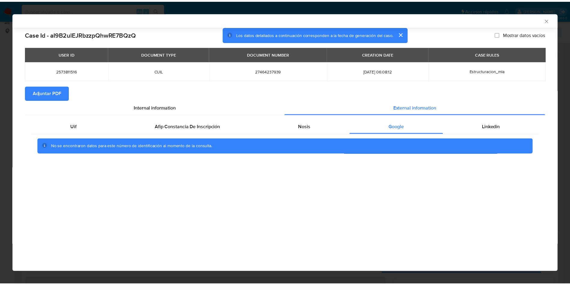
scroll to position [0, 0]
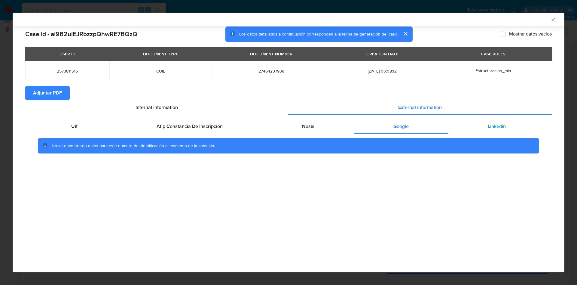
click at [515, 132] on div "Linkedin" at bounding box center [496, 126] width 97 height 14
click at [41, 96] on span "Adjuntar PDF" at bounding box center [47, 92] width 29 height 13
click at [551, 22] on icon "Cerrar ventana" at bounding box center [553, 20] width 6 height 6
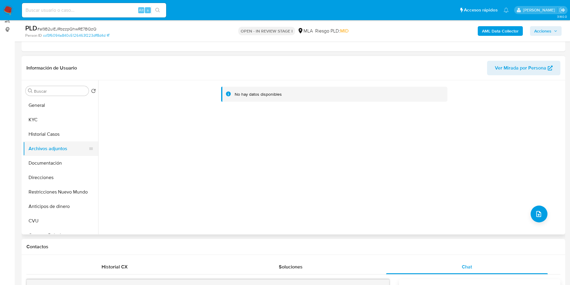
drag, startPoint x: 38, startPoint y: 136, endPoint x: 44, endPoint y: 152, distance: 16.5
click at [38, 136] on button "Historial Casos" at bounding box center [60, 134] width 75 height 14
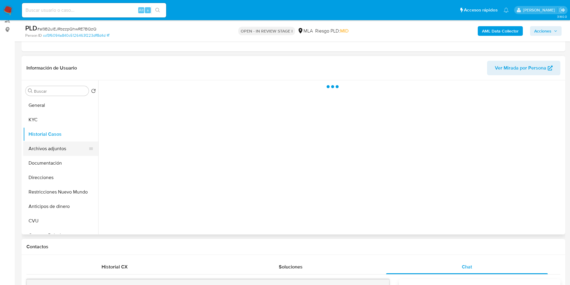
click at [43, 152] on button "Archivos adjuntos" at bounding box center [58, 148] width 70 height 14
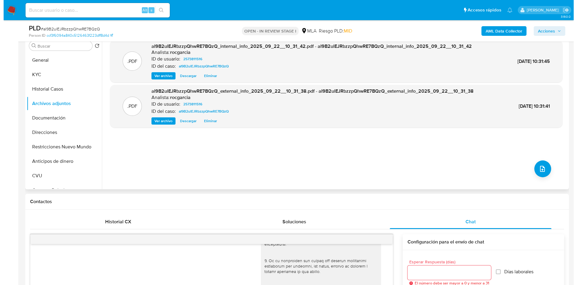
scroll to position [76, 0]
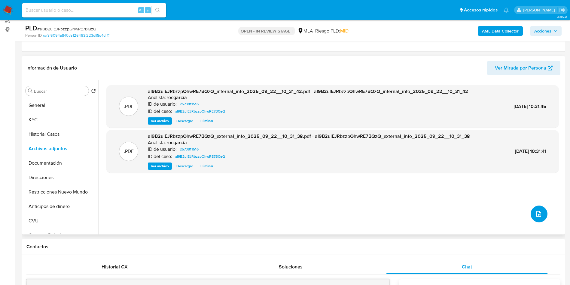
click at [538, 214] on icon "upload-file" at bounding box center [538, 213] width 7 height 7
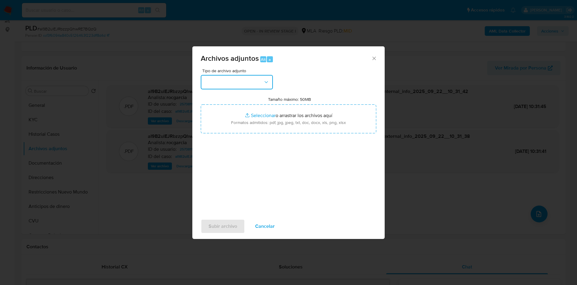
click at [226, 88] on button "button" at bounding box center [237, 82] width 72 height 14
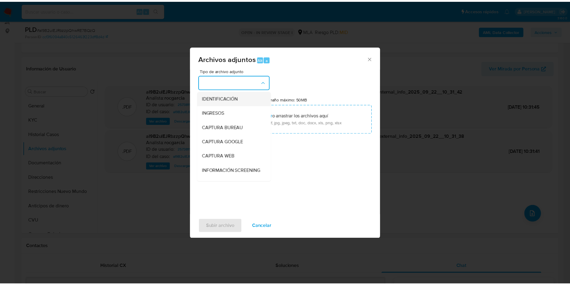
scroll to position [45, 0]
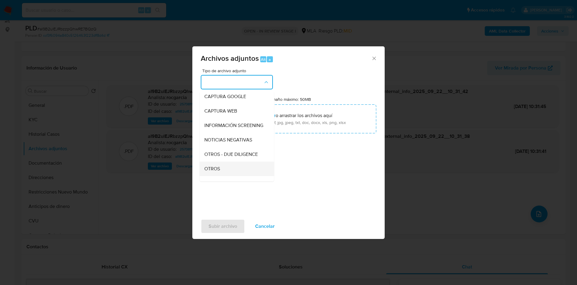
click at [219, 172] on span "OTROS" at bounding box center [212, 169] width 16 height 6
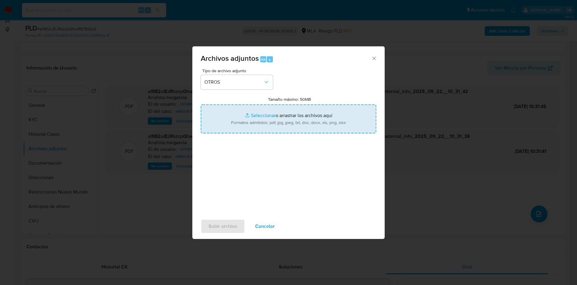
click at [264, 114] on input "Tamaño máximo: 50MB Seleccionar archivos" at bounding box center [289, 118] width 176 height 29
type input "C:\fakepath\Caselog aI9B2ulEJRbzzpQhwRE7BQzQ - 2573811516.docx"
click at [271, 115] on input "Tamaño máximo: 50MB Seleccionar archivos" at bounding box center [289, 118] width 176 height 29
click at [253, 119] on input "Tamaño máximo: 50MB Seleccionar archivos" at bounding box center [289, 118] width 176 height 29
type input "C:\fakepath\Movimientos 2573811516.xlsx"
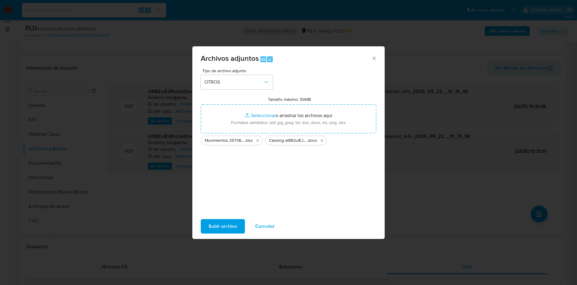
click at [213, 227] on span "Subir archivo" at bounding box center [223, 225] width 29 height 13
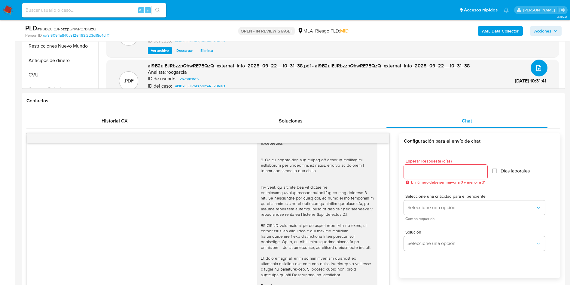
scroll to position [31, 0]
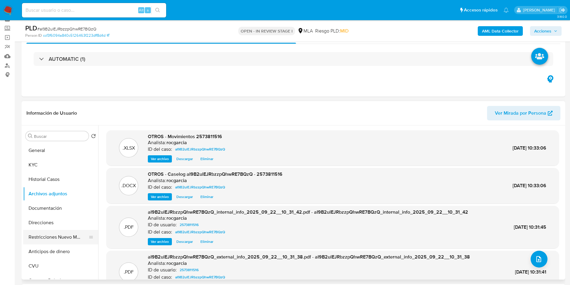
click at [51, 235] on button "Restricciones Nuevo Mundo" at bounding box center [58, 237] width 70 height 14
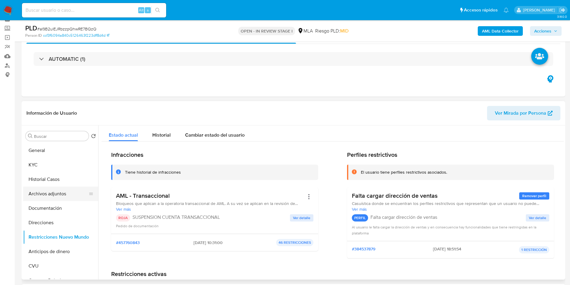
click at [51, 189] on button "Archivos adjuntos" at bounding box center [58, 193] width 70 height 14
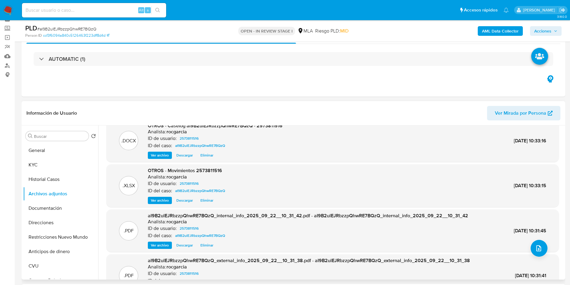
scroll to position [0, 0]
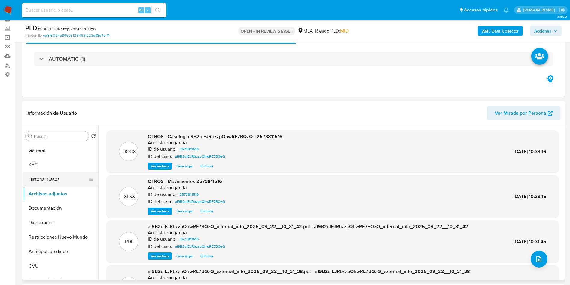
click at [53, 181] on button "Historial Casos" at bounding box center [58, 179] width 70 height 14
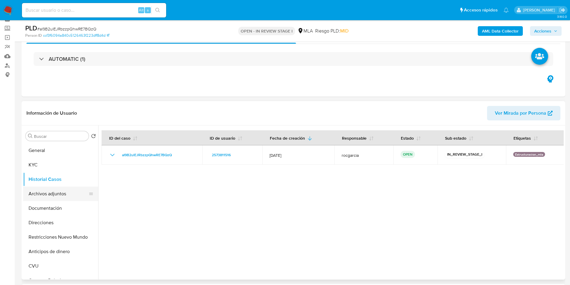
click at [54, 192] on button "Archivos adjuntos" at bounding box center [58, 193] width 70 height 14
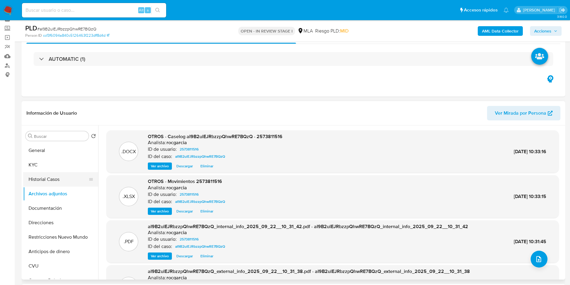
click at [53, 178] on button "Historial Casos" at bounding box center [58, 179] width 70 height 14
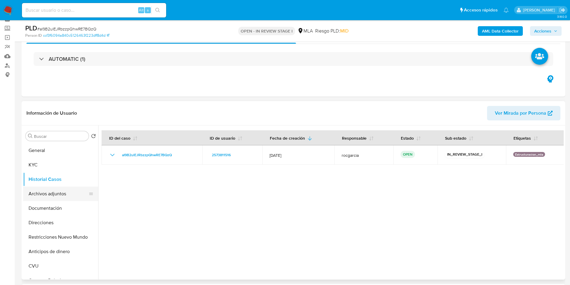
click at [38, 194] on button "Archivos adjuntos" at bounding box center [58, 193] width 70 height 14
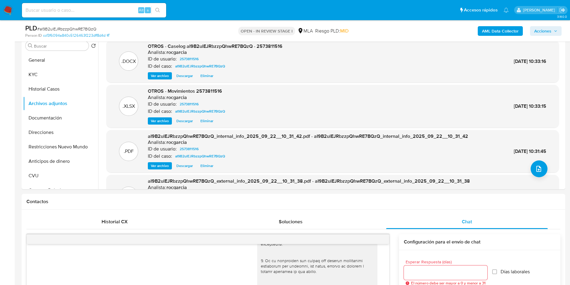
scroll to position [31, 0]
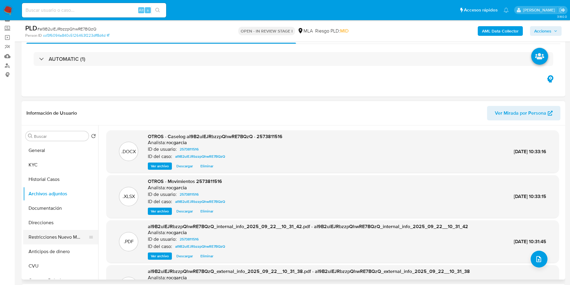
drag, startPoint x: 44, startPoint y: 232, endPoint x: 42, endPoint y: 235, distance: 3.8
click at [42, 235] on button "Restricciones Nuevo Mundo" at bounding box center [58, 237] width 70 height 14
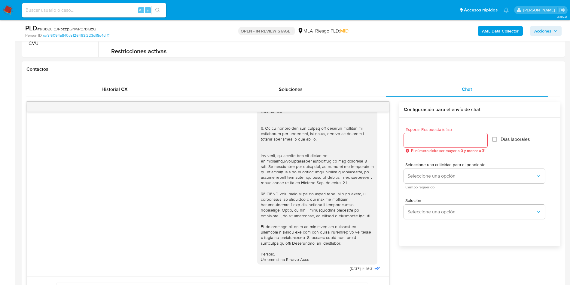
scroll to position [0, 0]
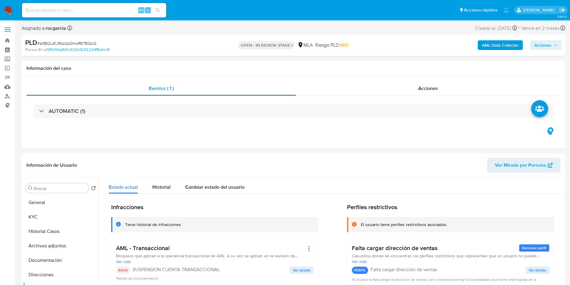
click at [546, 44] on span "Acciones" at bounding box center [542, 45] width 17 height 10
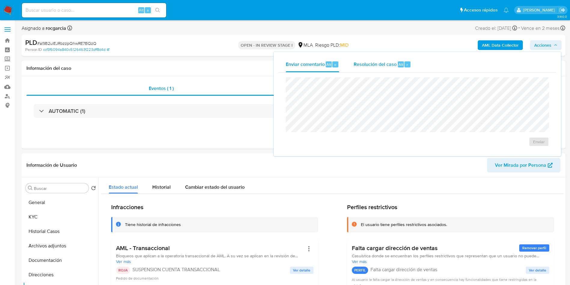
click at [398, 59] on div "Resolución del caso Alt r" at bounding box center [382, 65] width 57 height 16
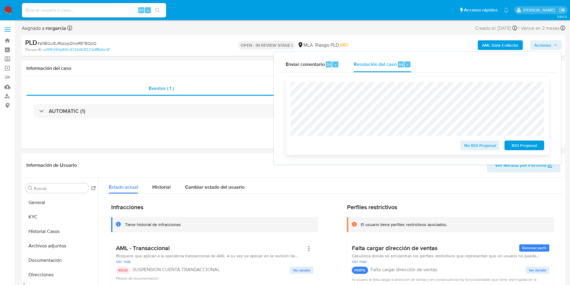
click at [524, 146] on span "ROI Proposal" at bounding box center [524, 145] width 31 height 8
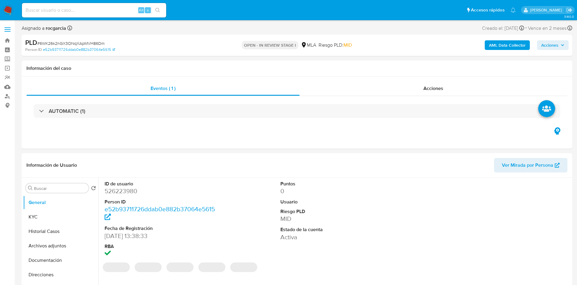
select select "10"
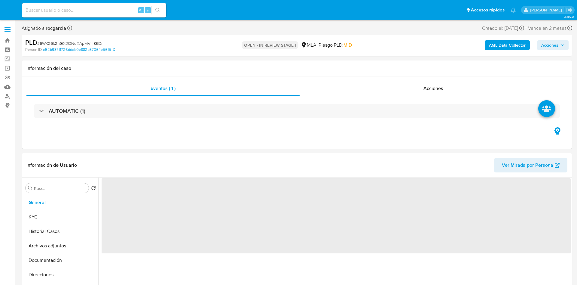
select select "10"
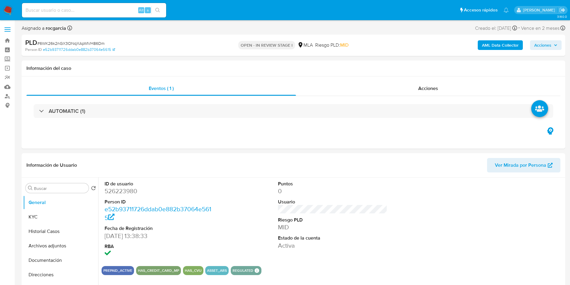
scroll to position [180, 0]
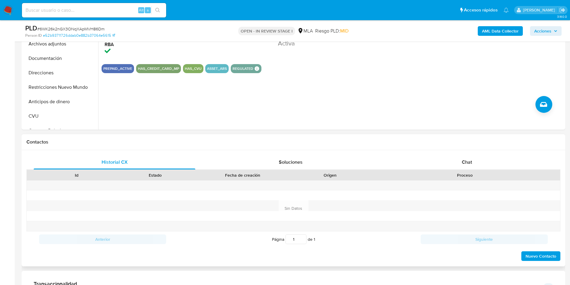
click at [447, 151] on div "Historial CX Soluciones Chat Id Estado Fecha de creación Origen Proceso Anterio…" at bounding box center [294, 208] width 544 height 116
click at [459, 155] on div "Chat" at bounding box center [467, 162] width 162 height 14
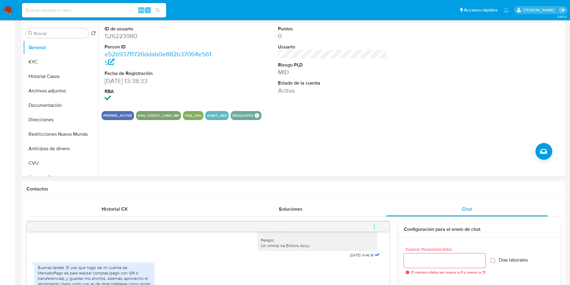
scroll to position [0, 0]
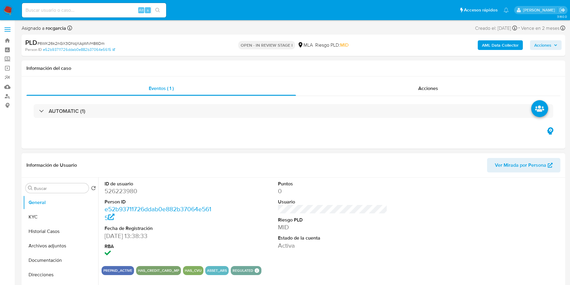
drag, startPoint x: 28, startPoint y: 215, endPoint x: 23, endPoint y: 203, distance: 13.5
click at [29, 215] on button "KYC" at bounding box center [60, 217] width 75 height 14
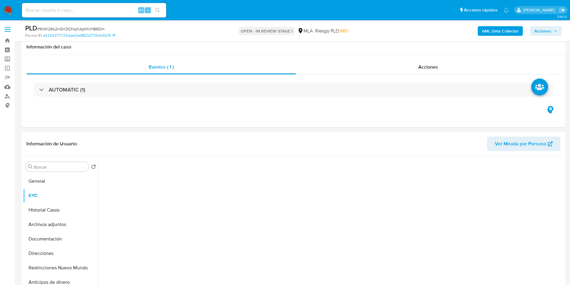
scroll to position [45, 0]
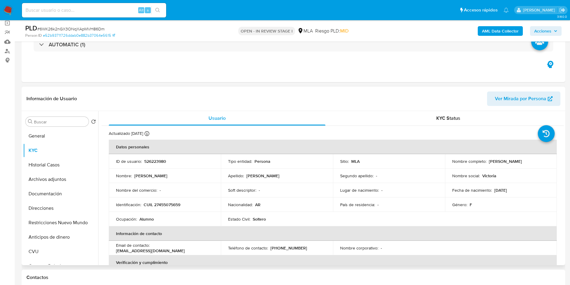
click at [161, 202] on p "CUIL 27455075659" at bounding box center [162, 204] width 37 height 5
click at [165, 203] on p "CUIL 27455075659" at bounding box center [162, 204] width 37 height 5
copy p "27455075659"
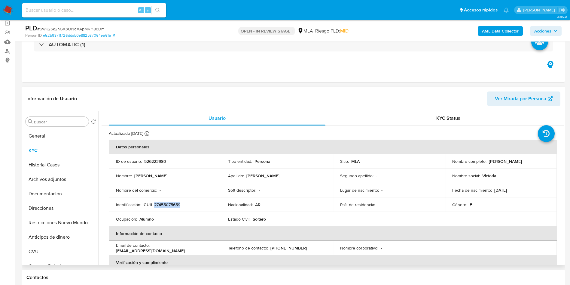
click at [170, 206] on p "CUIL 27455075659" at bounding box center [162, 204] width 37 height 5
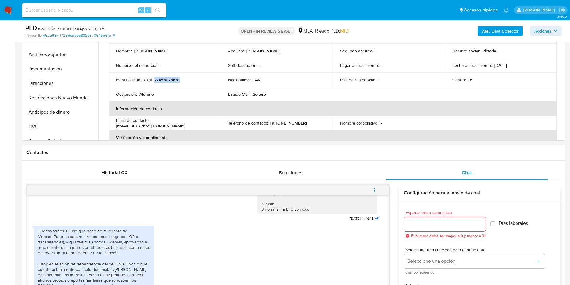
scroll to position [271, 0]
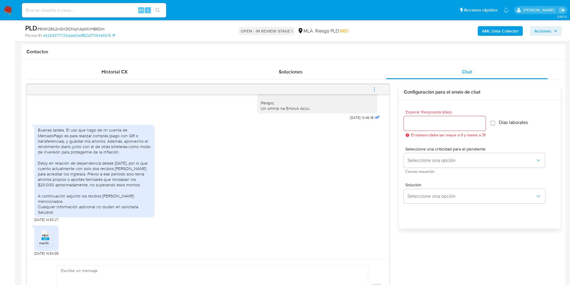
click at [50, 244] on span "melifile230857571788093984.heic" at bounding box center [67, 242] width 56 height 5
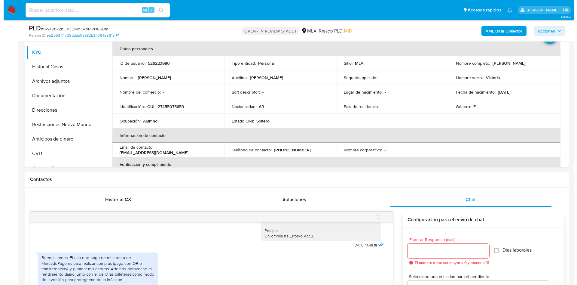
scroll to position [90, 0]
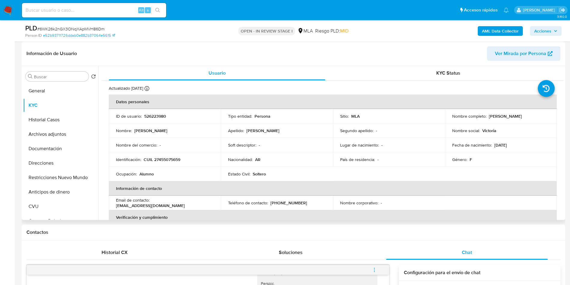
click at [179, 158] on p "CUIL 27455075659" at bounding box center [162, 159] width 37 height 5
copy p "27455075659"
click at [146, 116] on p "526223980" at bounding box center [155, 115] width 22 height 5
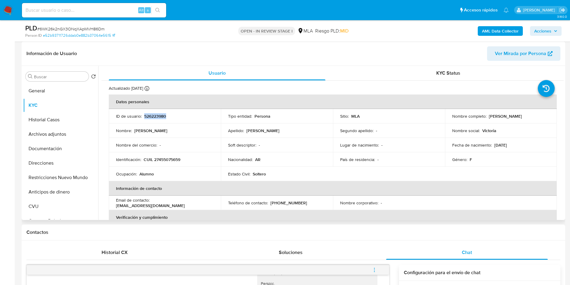
copy p "526223980"
click at [375, 269] on icon "menu-action" at bounding box center [374, 269] width 5 height 5
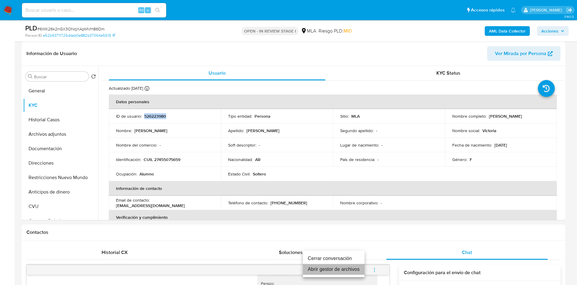
click at [356, 267] on li "Abrir gestor de archivos" at bounding box center [334, 269] width 62 height 11
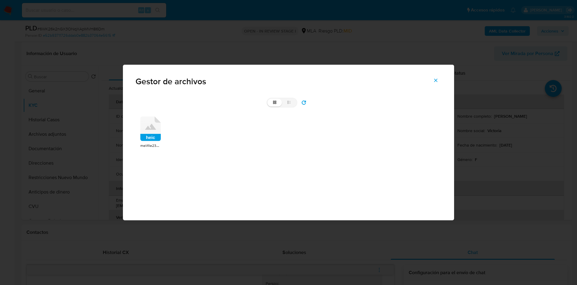
click at [149, 139] on rect at bounding box center [150, 137] width 20 height 7
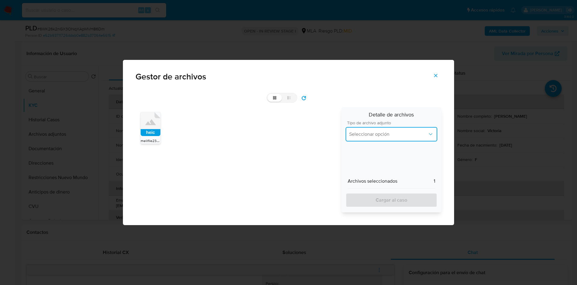
click at [382, 139] on button "Seleccionar opción" at bounding box center [392, 134] width 92 height 14
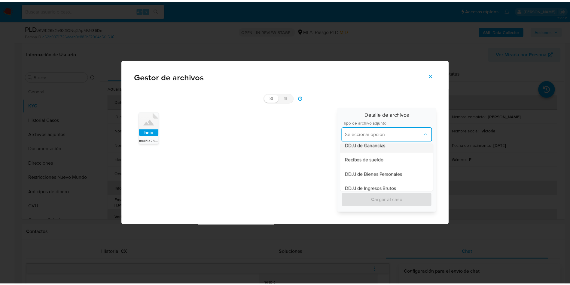
scroll to position [135, 0]
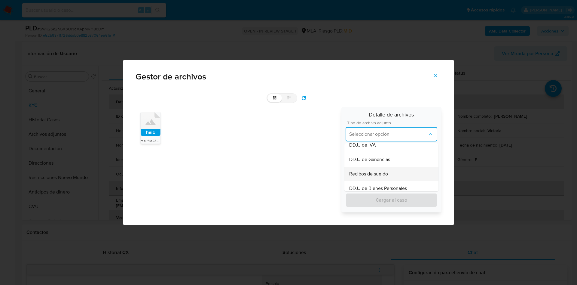
click at [379, 176] on span "Recibos de sueldo" at bounding box center [368, 174] width 39 height 6
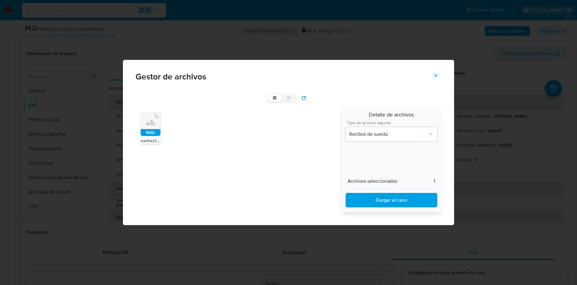
click at [368, 200] on span "Cargar al caso" at bounding box center [391, 199] width 76 height 13
click at [439, 75] on button "Cerrar" at bounding box center [435, 75] width 21 height 14
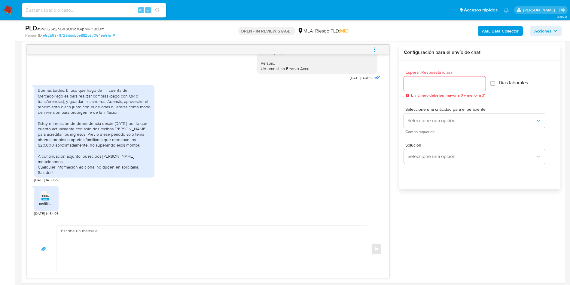
scroll to position [316, 0]
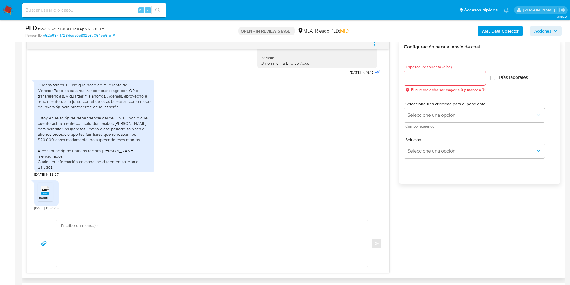
click at [126, 258] on textarea at bounding box center [210, 243] width 299 height 46
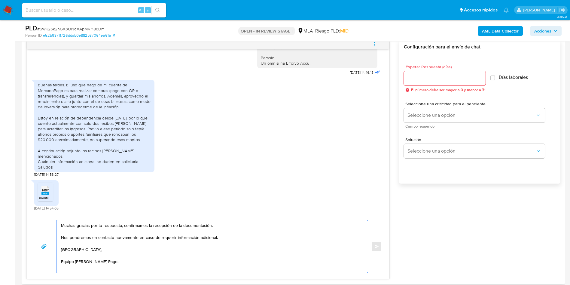
type textarea "Muchas gracias por tu respuesta, confirmamos la recepción de la documentación. …"
click at [430, 77] on input "Esperar Respuesta (días)" at bounding box center [445, 78] width 82 height 8
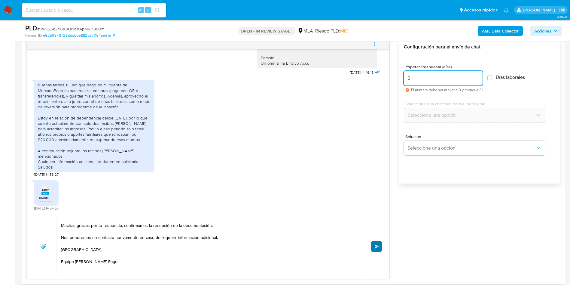
type input "0"
click at [377, 241] on div "Muchas gracias por tu respuesta, confirmamos la recepción de la documentación. …" at bounding box center [208, 246] width 348 height 53
click at [378, 243] on button "Enviar" at bounding box center [376, 246] width 11 height 11
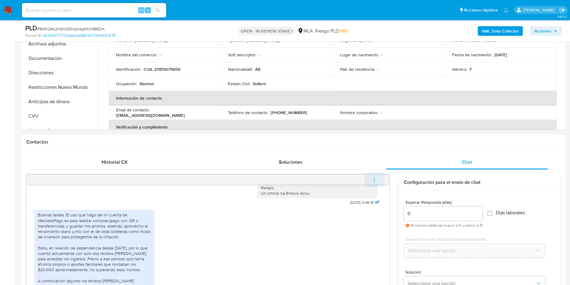
scroll to position [376, 0]
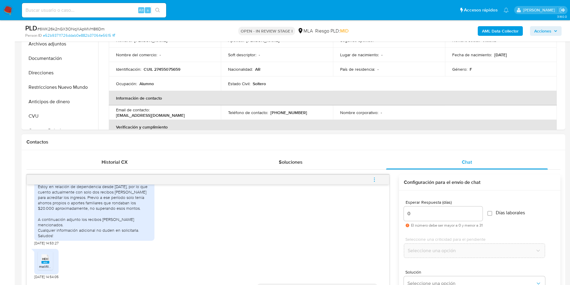
click at [370, 177] on button "menu-action" at bounding box center [375, 179] width 20 height 14
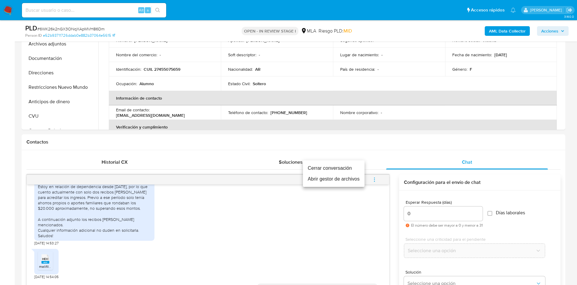
click at [352, 168] on li "Cerrar conversación" at bounding box center [334, 168] width 62 height 11
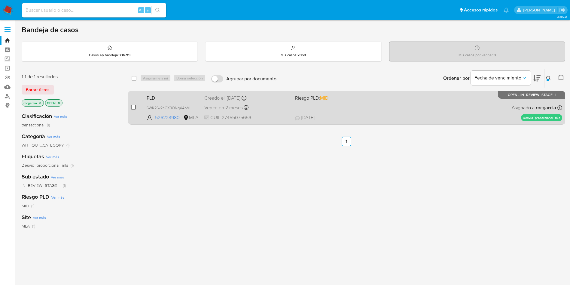
click at [133, 108] on input "checkbox" at bounding box center [133, 107] width 5 height 5
checkbox input "true"
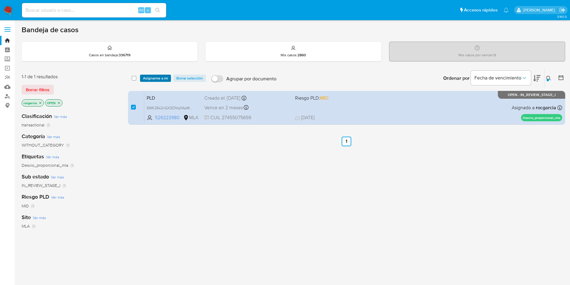
click at [150, 78] on span "Asignarme a mí" at bounding box center [155, 78] width 25 height 6
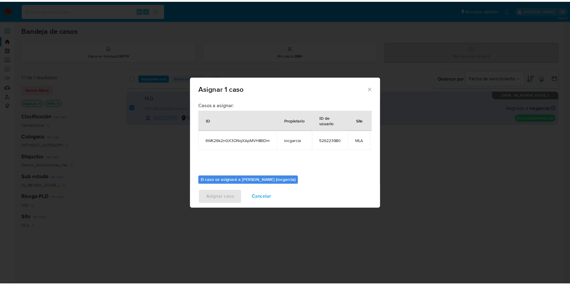
scroll to position [38, 0]
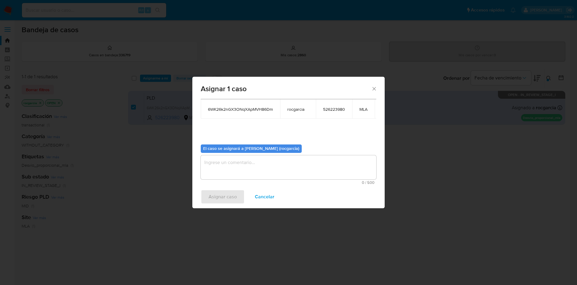
click at [224, 164] on textarea "assign-modal" at bounding box center [289, 167] width 176 height 24
click at [219, 197] on span "Asignar caso" at bounding box center [223, 196] width 28 height 13
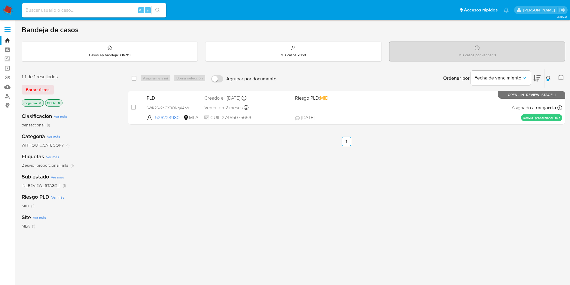
click at [546, 78] on button at bounding box center [550, 78] width 10 height 7
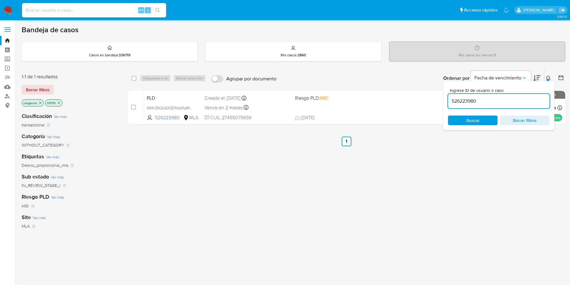
click at [479, 99] on input "526223980" at bounding box center [499, 101] width 102 height 8
click at [546, 79] on icon at bounding box center [548, 78] width 5 height 5
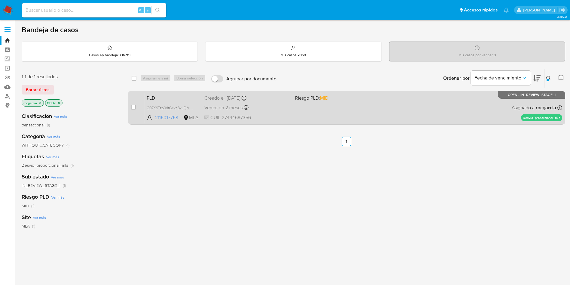
click at [426, 105] on div "PLD C07K9Tzp9dtGckn8xuFjM5gy 2116017768 MLA Riesgo PLD: MID Creado el: [DATE] C…" at bounding box center [353, 107] width 418 height 30
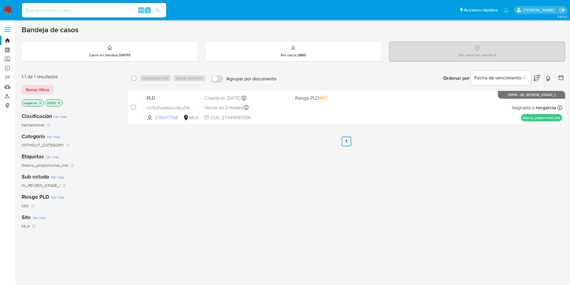
click at [548, 76] on icon at bounding box center [548, 78] width 5 height 5
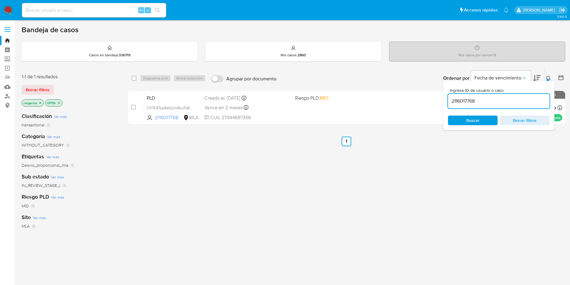
click at [469, 101] on input "2116017768" at bounding box center [499, 101] width 102 height 8
click at [472, 101] on input "21160177250461309468" at bounding box center [499, 101] width 102 height 8
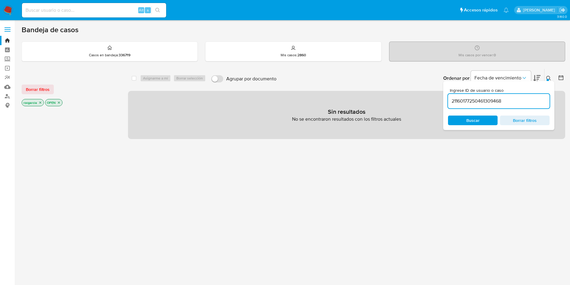
click at [489, 101] on input "21160177250461309468" at bounding box center [499, 101] width 102 height 8
paste input "504613094"
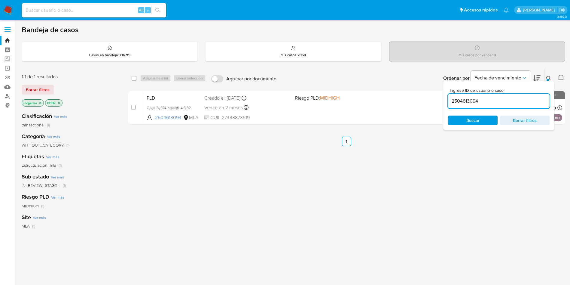
click at [548, 75] on button at bounding box center [550, 78] width 10 height 7
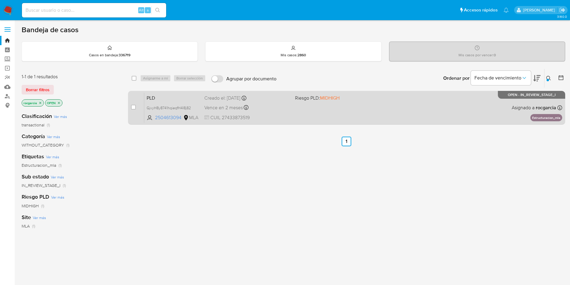
click at [372, 111] on div "PLD GjvyH8y8741hqieqfH4I8j82 2504613094 MLA Riesgo PLD: MIDHIGH Creado el: [DAT…" at bounding box center [353, 107] width 418 height 30
click at [329, 114] on div "PLD GjvyH8y8741hqieqfH4I8j82 2504613094 MLA Riesgo PLD: MIDHIGH Creado el: [DAT…" at bounding box center [353, 107] width 418 height 30
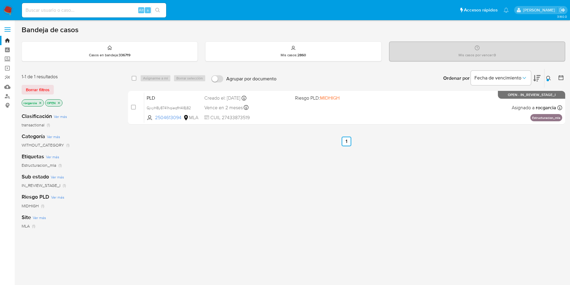
click at [545, 78] on button at bounding box center [550, 78] width 10 height 7
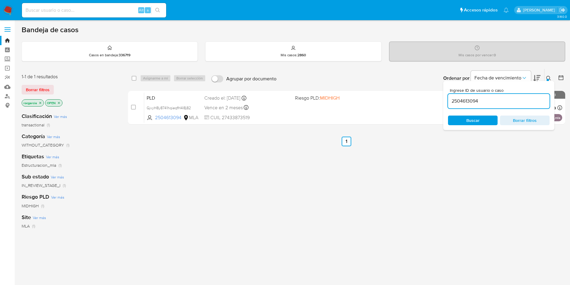
click at [484, 102] on input "2504613094" at bounding box center [499, 101] width 102 height 8
type input "2584755742"
click at [548, 81] on div "Ingrese ID de usuario o caso 2584755742 Buscar Borrar filtros" at bounding box center [498, 105] width 111 height 49
click at [549, 78] on icon at bounding box center [548, 78] width 5 height 5
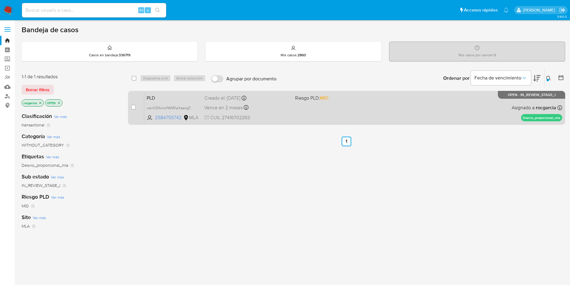
click at [430, 112] on div "PLD wsvH3XwIwfWARIaXaecgTdt0 2584755742 MLA Riesgo PLD: MID Creado el: [DATE] C…" at bounding box center [353, 107] width 418 height 30
click at [308, 114] on div "PLD wsvH3XwIwfWARIaXaecgTdt0 2584755742 MLA Riesgo PLD: MID Creado el: [DATE] C…" at bounding box center [353, 107] width 418 height 30
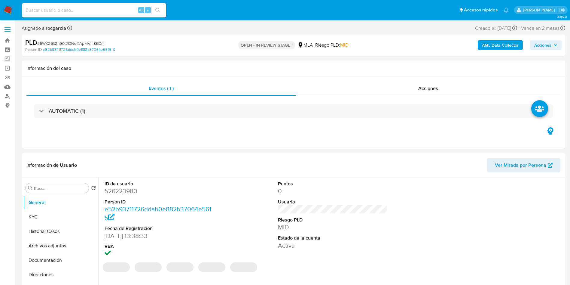
select select "10"
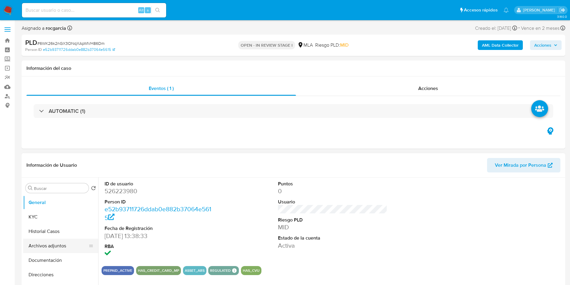
click at [43, 241] on button "Archivos adjuntos" at bounding box center [58, 245] width 70 height 14
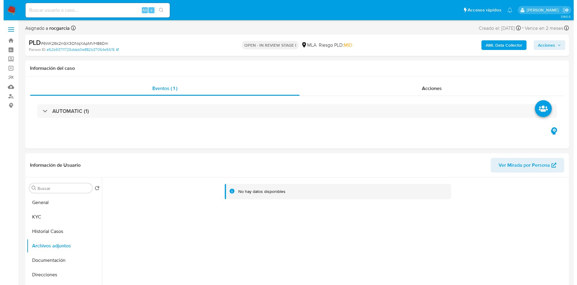
scroll to position [45, 0]
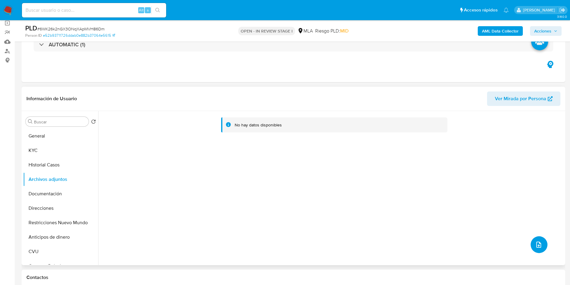
click at [536, 237] on button "upload-file" at bounding box center [539, 244] width 17 height 17
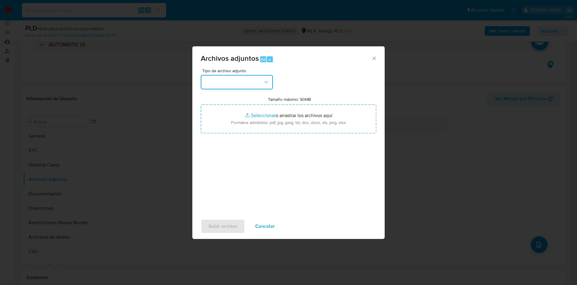
click at [235, 80] on button "button" at bounding box center [237, 82] width 72 height 14
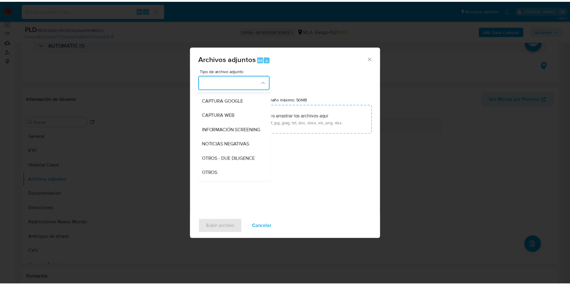
scroll to position [90, 0]
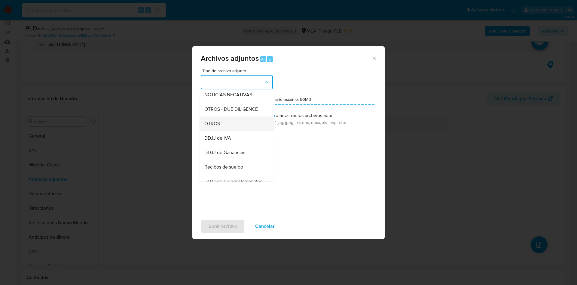
click at [230, 125] on div "OTROS" at bounding box center [234, 123] width 61 height 14
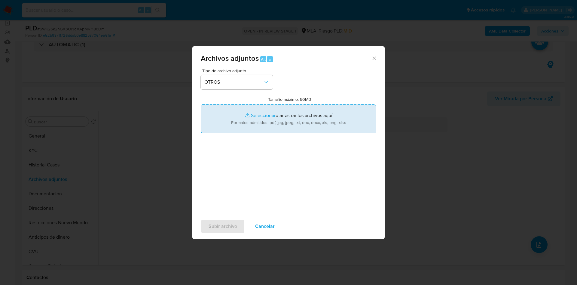
click at [263, 113] on input "Tamaño máximo: 50MB Seleccionar archivos" at bounding box center [289, 118] width 176 height 29
type input "C:\fakepath\Movimientos 526223980.xlsx"
click at [254, 124] on input "Tamaño máximo: 50MB Seleccionar archivos" at bounding box center [289, 118] width 176 height 29
type input "C:\fakepath\Caselog 6WK26k2nGX3ONqXApMVH86Dm - 526223980.docx"
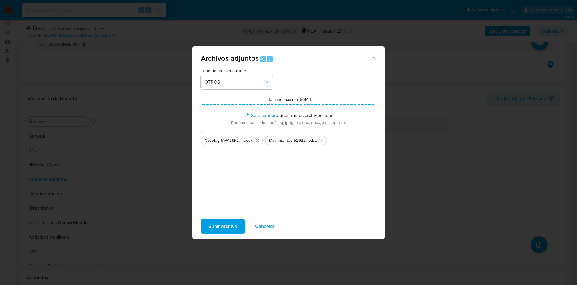
click at [218, 229] on span "Subir archivo" at bounding box center [223, 225] width 29 height 13
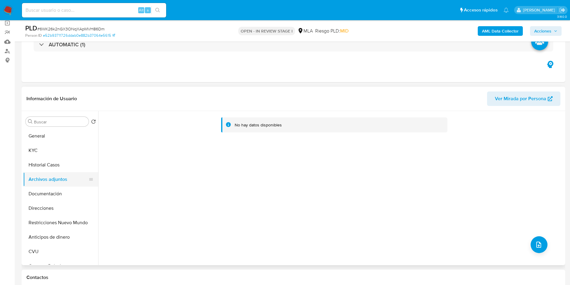
click at [52, 172] on ul "General KYC Historial Casos Archivos adjuntos Documentación Direcciones Restric…" at bounding box center [60, 197] width 75 height 136
click at [52, 164] on button "Historial Casos" at bounding box center [58, 165] width 70 height 14
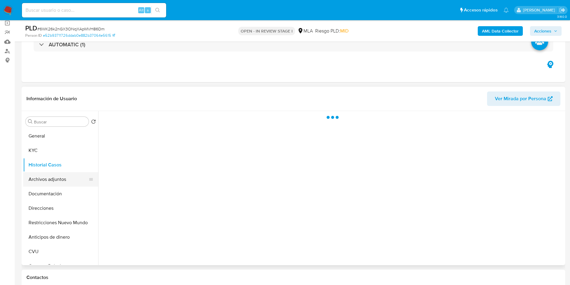
click at [55, 177] on button "Archivos adjuntos" at bounding box center [58, 179] width 70 height 14
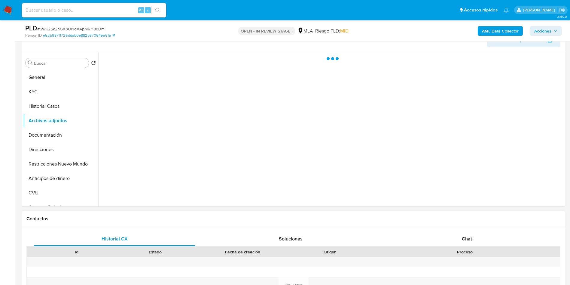
scroll to position [180, 0]
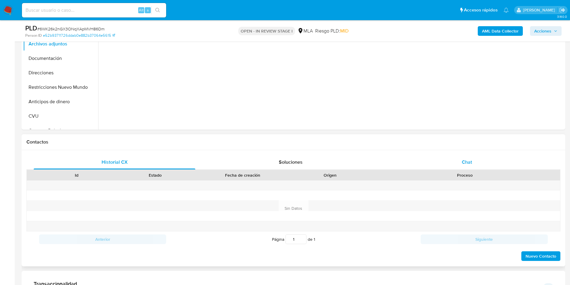
click at [462, 163] on span "Chat" at bounding box center [467, 161] width 10 height 7
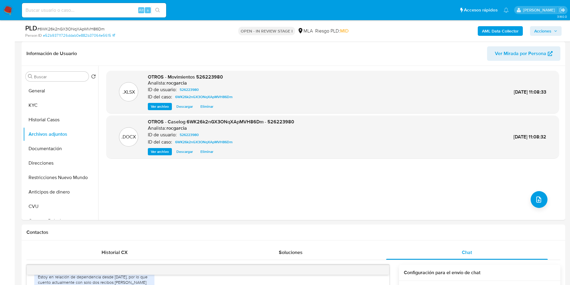
scroll to position [45, 0]
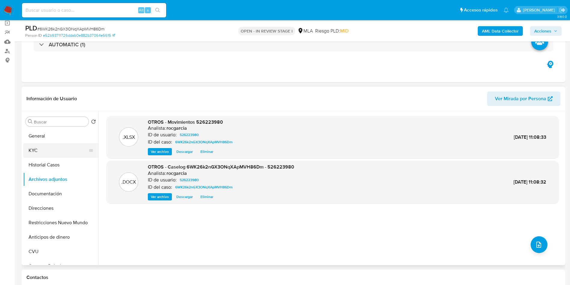
click at [38, 150] on button "KYC" at bounding box center [58, 150] width 70 height 14
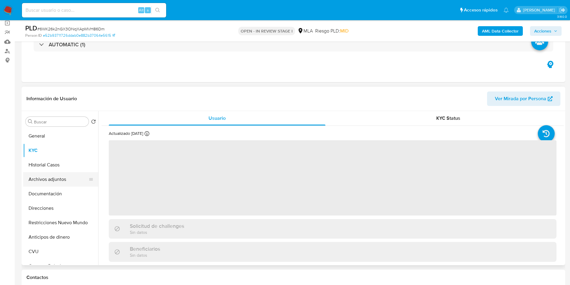
click at [42, 177] on button "Archivos adjuntos" at bounding box center [58, 179] width 70 height 14
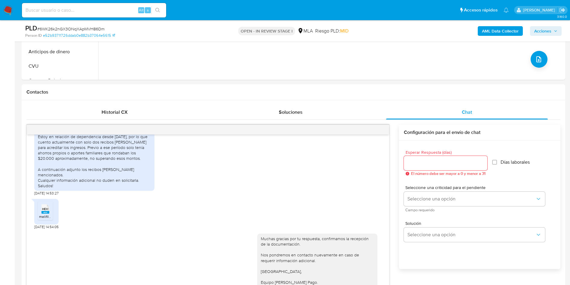
scroll to position [271, 0]
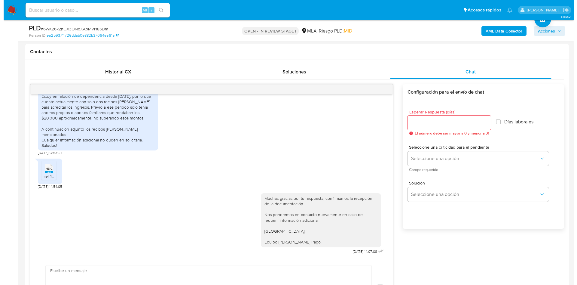
scroll to position [90, 0]
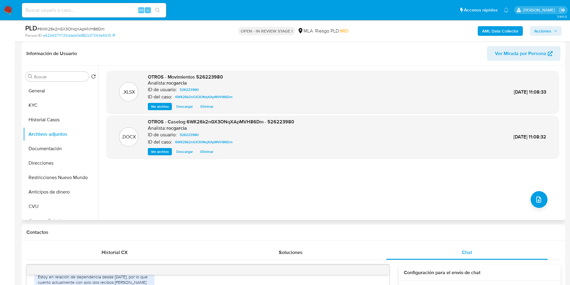
click at [539, 211] on div ".XLSX OTROS - Movimientos 526223980 Analista: rocgarcia ID de usuario: 52622398…" at bounding box center [332, 143] width 453 height 144
click at [538, 201] on icon "upload-file" at bounding box center [538, 199] width 7 height 7
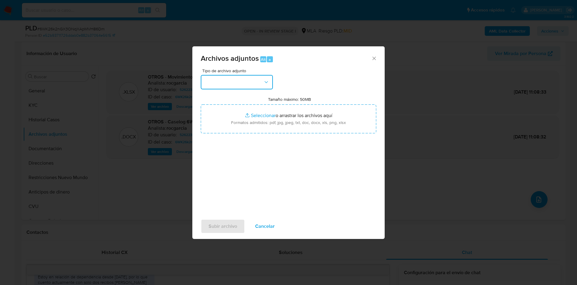
click at [208, 82] on button "button" at bounding box center [237, 82] width 72 height 14
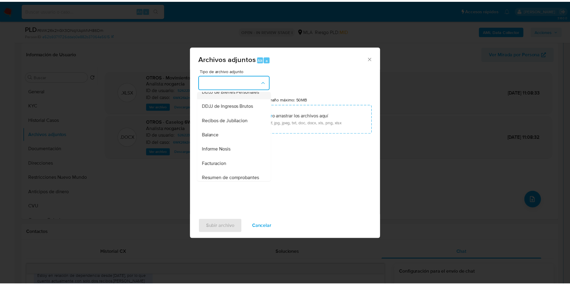
scroll to position [135, 0]
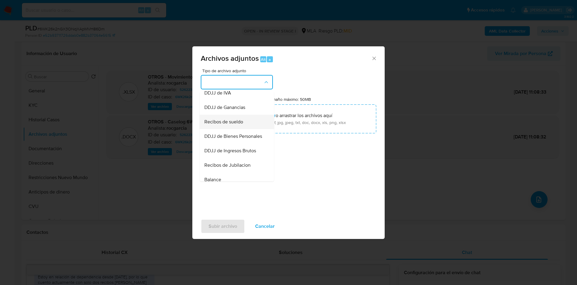
click at [238, 125] on span "Recibos de sueldo" at bounding box center [223, 122] width 39 height 6
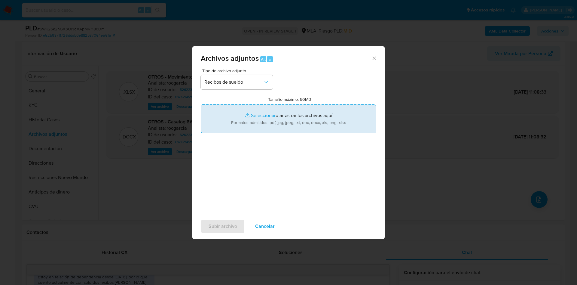
click at [251, 119] on input "Tamaño máximo: 50MB Seleccionar archivos" at bounding box center [289, 118] width 176 height 29
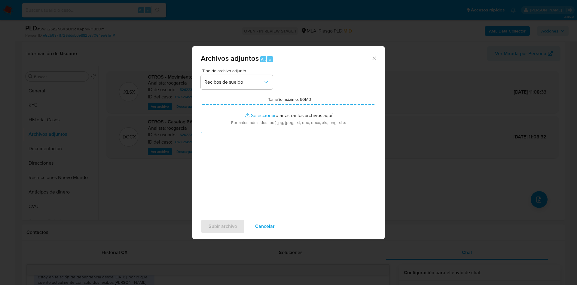
click at [381, 56] on div "Archivos adjuntos Alt a" at bounding box center [288, 57] width 192 height 23
click at [375, 61] on icon "Cerrar" at bounding box center [374, 58] width 6 height 6
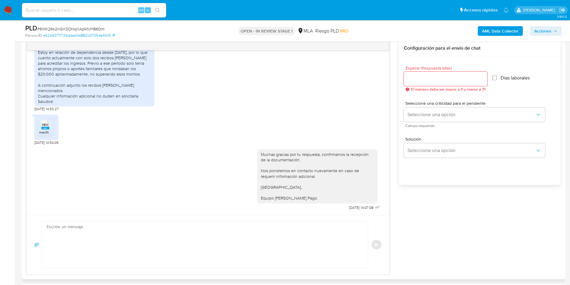
scroll to position [316, 0]
click at [0, 115] on aside "Bandeja Tablero Screening Búsqueda en Listas Watchlist Herramientas Operaciones…" at bounding box center [7, 286] width 15 height 1204
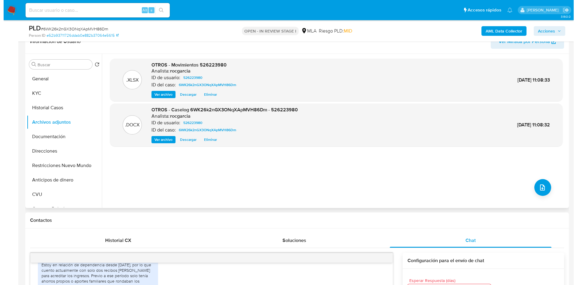
scroll to position [90, 0]
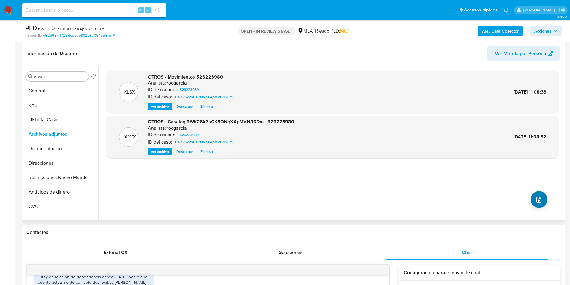
click at [544, 202] on div ".XLSX OTROS - Movimientos 526223980 Analista: rocgarcia ID de usuario: 52622398…" at bounding box center [332, 143] width 453 height 144
click at [539, 198] on icon "upload-file" at bounding box center [539, 199] width 5 height 6
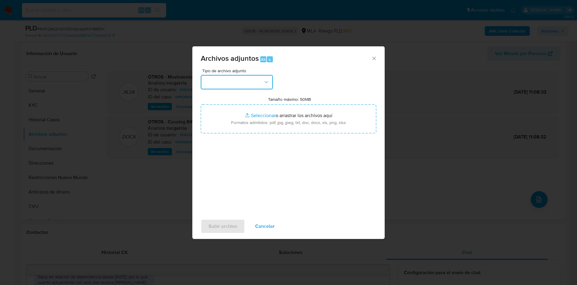
click at [242, 78] on button "button" at bounding box center [237, 82] width 72 height 14
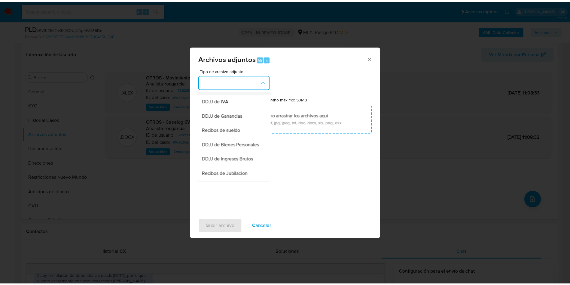
scroll to position [135, 0]
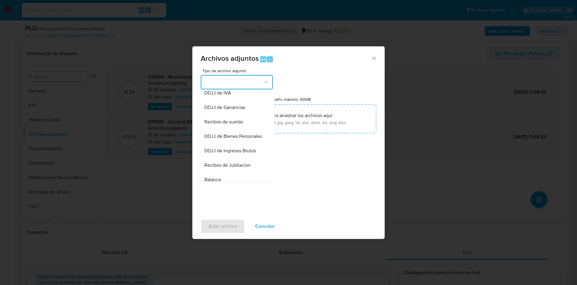
click at [231, 125] on span "Recibos de sueldo" at bounding box center [223, 122] width 39 height 6
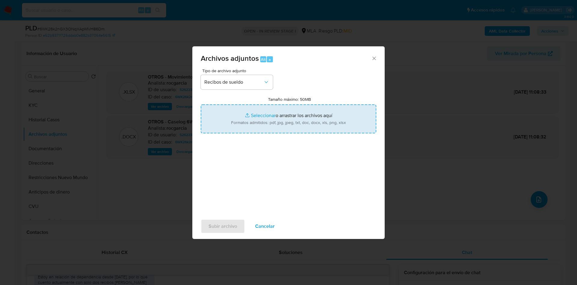
click at [242, 124] on input "Tamaño máximo: 50MB Seleccionar archivos" at bounding box center [289, 118] width 176 height 29
type input "C:\fakepath\r sueldo.jpg"
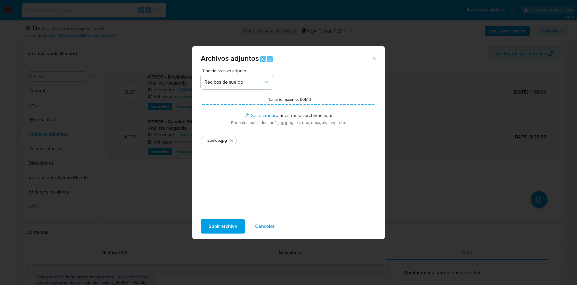
drag, startPoint x: 216, startPoint y: 221, endPoint x: 81, endPoint y: 249, distance: 137.1
click at [216, 222] on span "Subir archivo" at bounding box center [223, 225] width 29 height 13
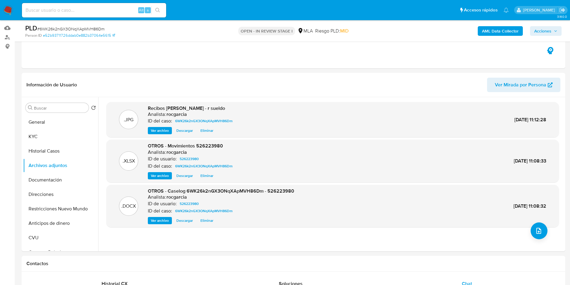
scroll to position [45, 0]
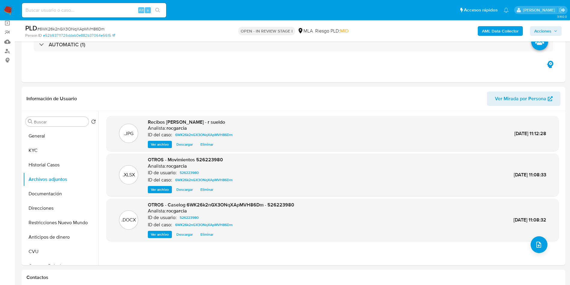
click at [550, 35] on span "Acciones" at bounding box center [542, 31] width 17 height 10
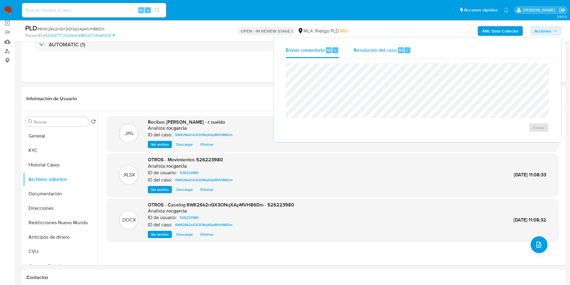
click at [375, 51] on span "Resolución del caso" at bounding box center [375, 49] width 43 height 7
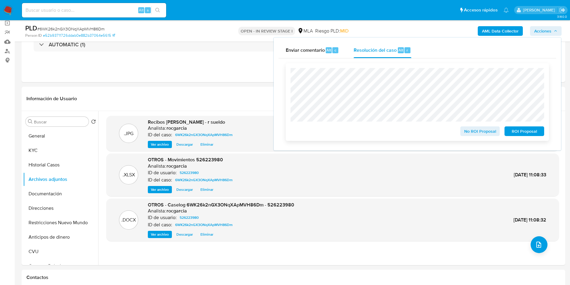
click at [472, 133] on span "No ROI Proposal" at bounding box center [480, 131] width 31 height 8
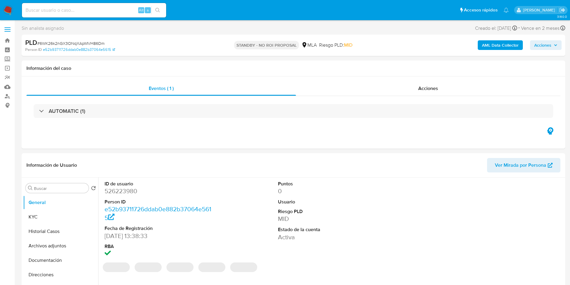
select select "10"
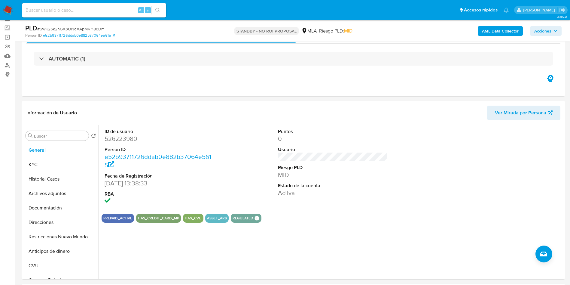
scroll to position [45, 0]
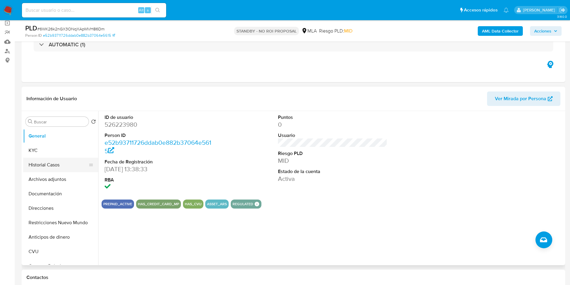
click at [42, 159] on button "Historial Casos" at bounding box center [58, 165] width 70 height 14
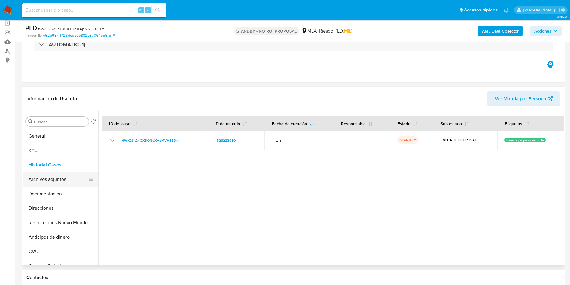
click at [39, 176] on button "Archivos adjuntos" at bounding box center [58, 179] width 70 height 14
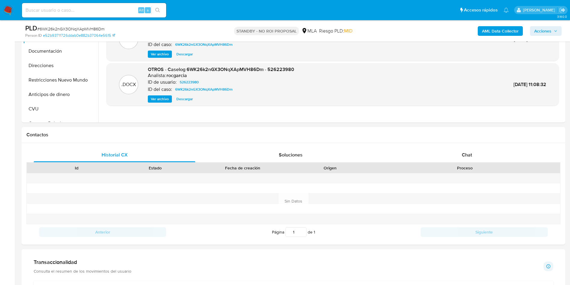
scroll to position [135, 0]
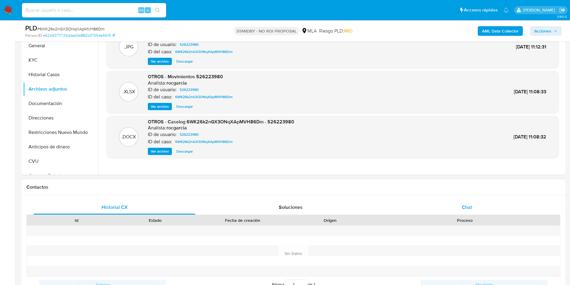
click at [467, 204] on span "Chat" at bounding box center [467, 206] width 10 height 7
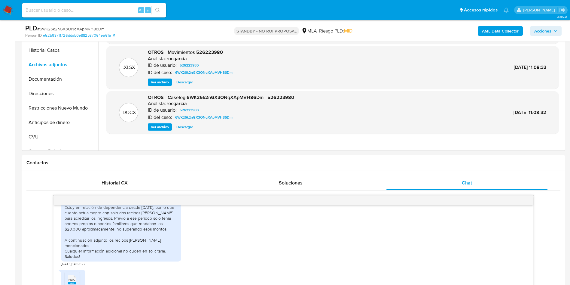
scroll to position [45, 0]
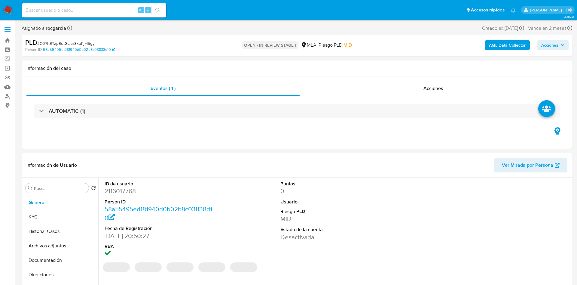
select select "10"
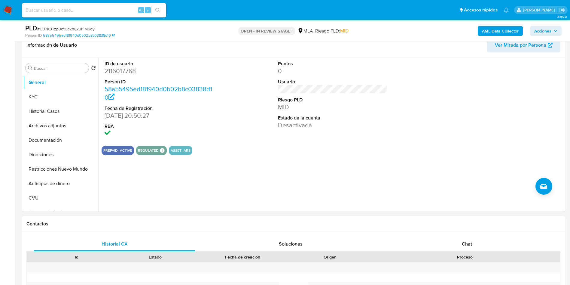
scroll to position [225, 0]
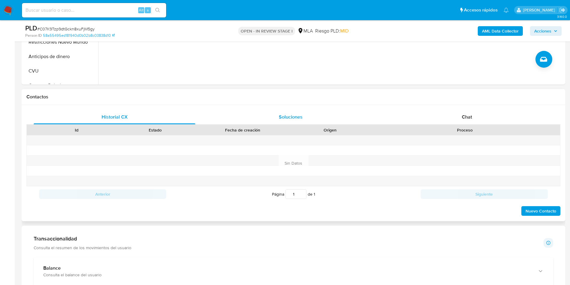
drag, startPoint x: 451, startPoint y: 122, endPoint x: 338, endPoint y: 124, distance: 112.1
click at [451, 122] on div "Chat" at bounding box center [467, 117] width 162 height 14
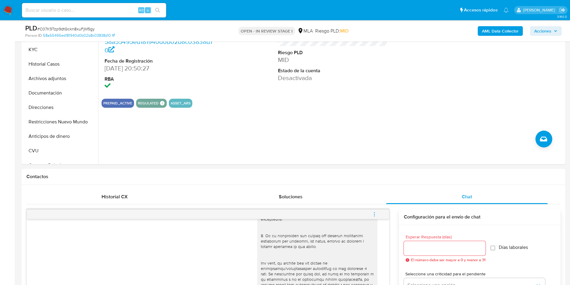
scroll to position [135, 0]
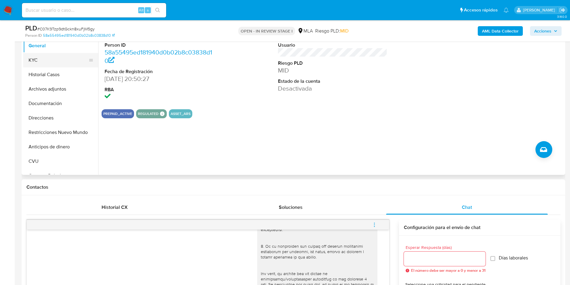
click at [40, 54] on button "KYC" at bounding box center [58, 60] width 70 height 14
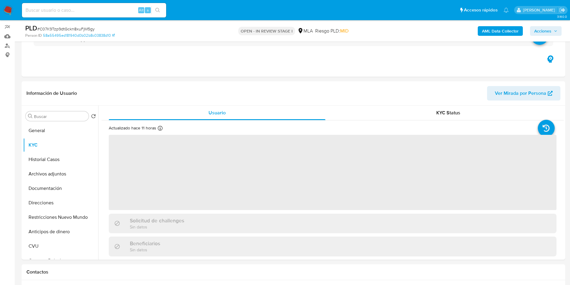
scroll to position [45, 0]
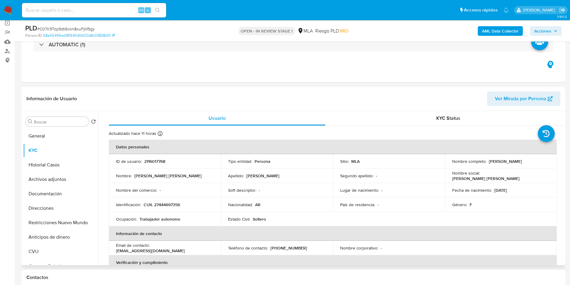
click at [155, 207] on p "CUIL 27444697356" at bounding box center [162, 204] width 36 height 5
copy p "27444697356"
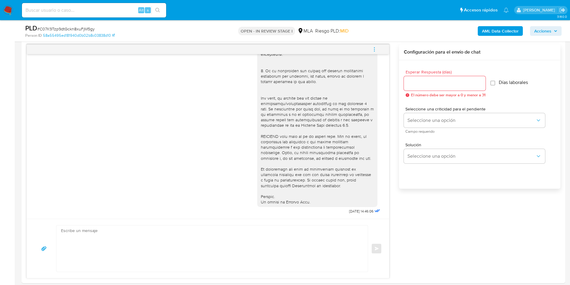
scroll to position [316, 0]
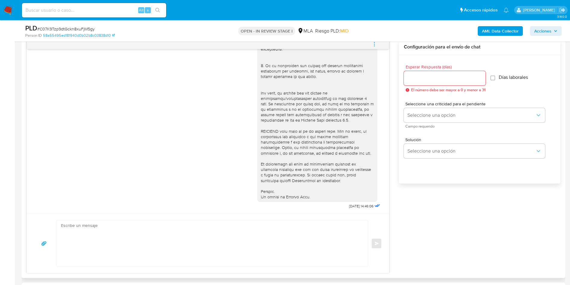
click at [377, 44] on icon "menu-action" at bounding box center [374, 43] width 5 height 5
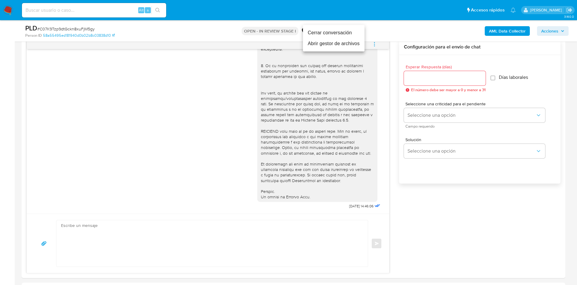
click at [356, 37] on li "Cerrar conversación" at bounding box center [334, 32] width 62 height 11
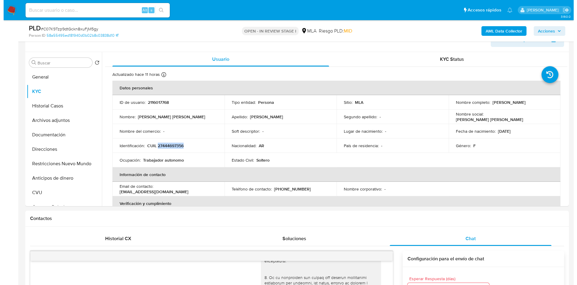
scroll to position [90, 0]
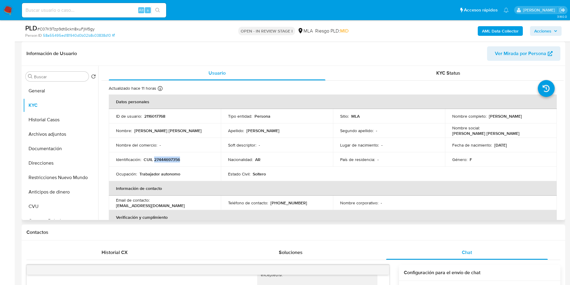
click at [161, 113] on p "2116017768" at bounding box center [154, 115] width 21 height 5
copy p "2116017768"
click at [47, 136] on button "Archivos adjuntos" at bounding box center [58, 134] width 70 height 14
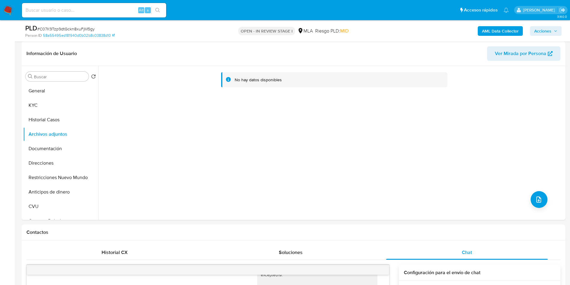
click at [495, 33] on b "AML Data Collector" at bounding box center [500, 31] width 37 height 10
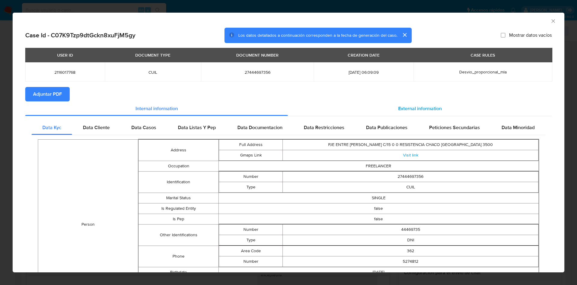
click at [405, 109] on span "External information" at bounding box center [420, 108] width 44 height 7
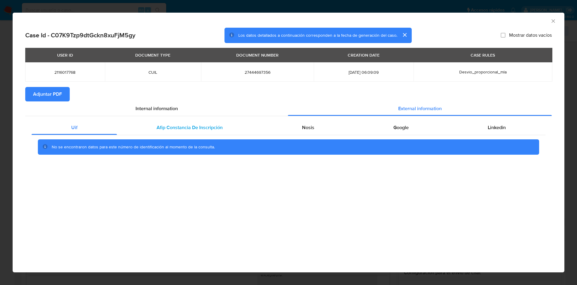
click at [236, 128] on div "Afip Constancia De Inscripción" at bounding box center [189, 127] width 145 height 14
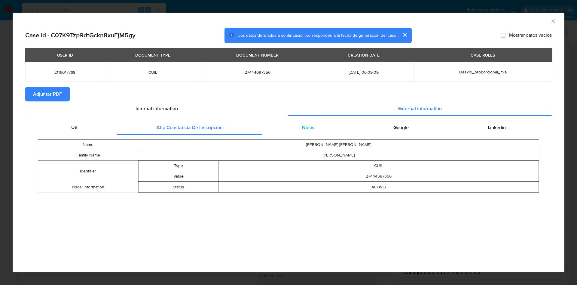
click at [323, 128] on div "Nosis" at bounding box center [307, 127] width 91 height 14
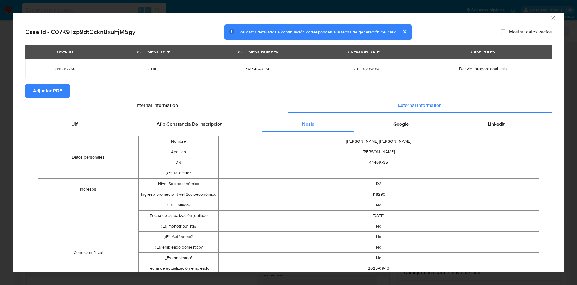
scroll to position [0, 0]
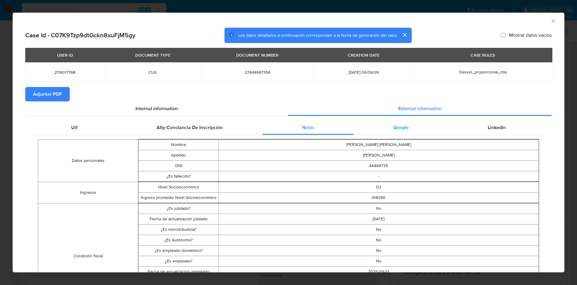
drag, startPoint x: 412, startPoint y: 126, endPoint x: 415, endPoint y: 125, distance: 3.1
click at [413, 126] on div "Google" at bounding box center [401, 127] width 94 height 14
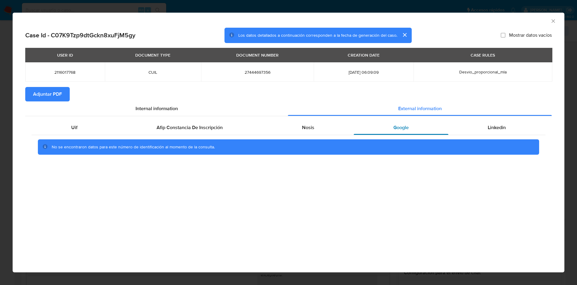
drag, startPoint x: 493, startPoint y: 132, endPoint x: 437, endPoint y: 128, distance: 56.3
click at [492, 132] on div "Linkedin" at bounding box center [496, 127] width 97 height 14
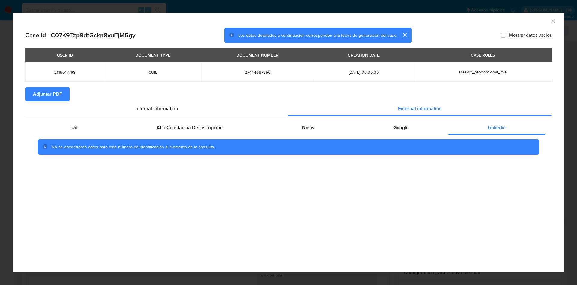
click at [39, 97] on span "Adjuntar PDF" at bounding box center [47, 93] width 29 height 13
click at [552, 20] on icon "Cerrar ventana" at bounding box center [553, 20] width 3 height 3
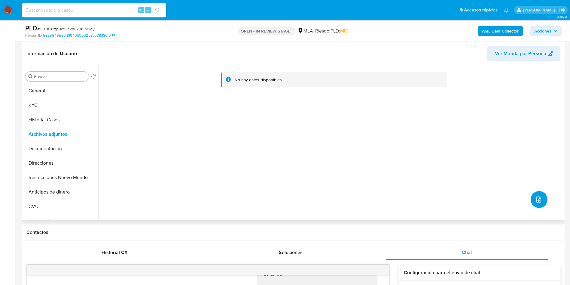
click at [538, 193] on button "upload-file" at bounding box center [539, 199] width 17 height 17
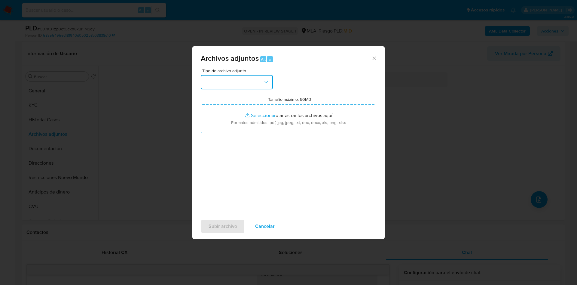
click at [249, 82] on button "button" at bounding box center [237, 82] width 72 height 14
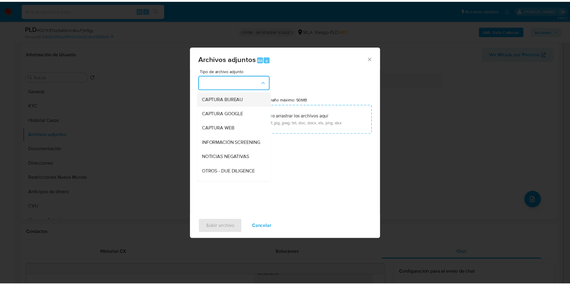
scroll to position [90, 0]
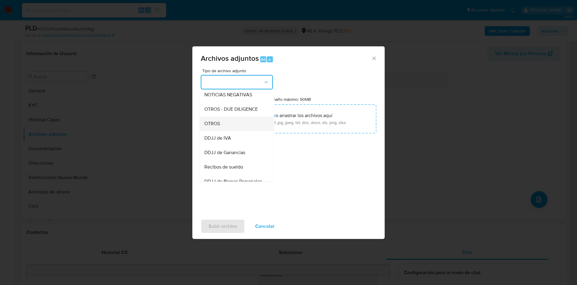
click at [215, 127] on span "OTROS" at bounding box center [212, 124] width 16 height 6
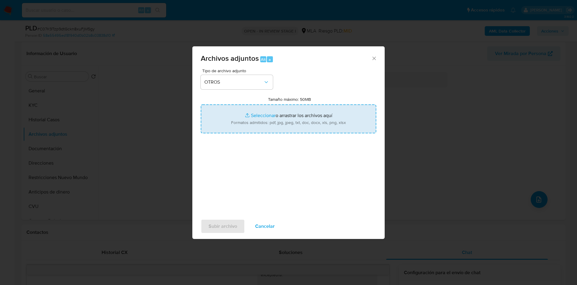
click at [261, 113] on input "Tamaño máximo: 50MB Seleccionar archivos" at bounding box center [289, 118] width 176 height 29
type input "C:\fakepath\Caselog C07K9Tzp9dtGckn8xuFjM5gy - 2116017768.docx"
click at [264, 113] on input "Tamaño máximo: 50MB Seleccionar archivos" at bounding box center [289, 118] width 176 height 29
type input "C:\fakepath\Movimientos 2116017768.xlsx"
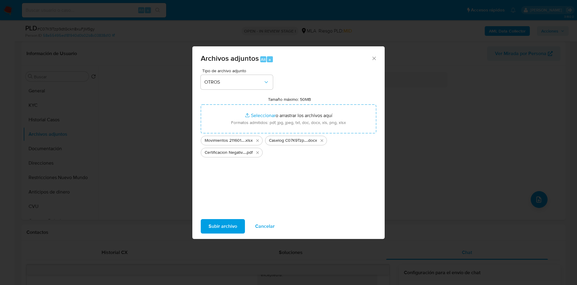
click at [219, 226] on span "Subir archivo" at bounding box center [223, 225] width 29 height 13
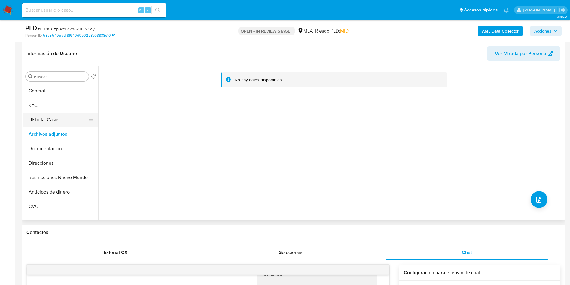
click at [50, 116] on button "Historial Casos" at bounding box center [58, 119] width 70 height 14
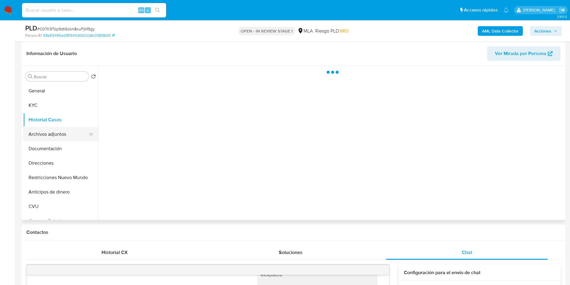
click at [52, 137] on button "Archivos adjuntos" at bounding box center [58, 134] width 70 height 14
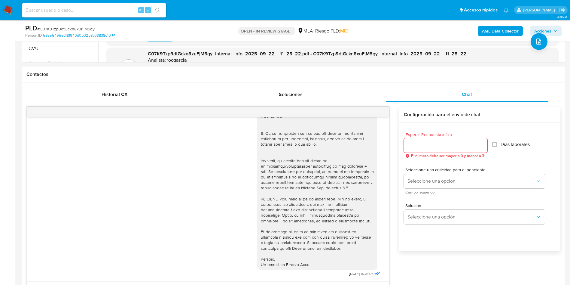
scroll to position [121, 0]
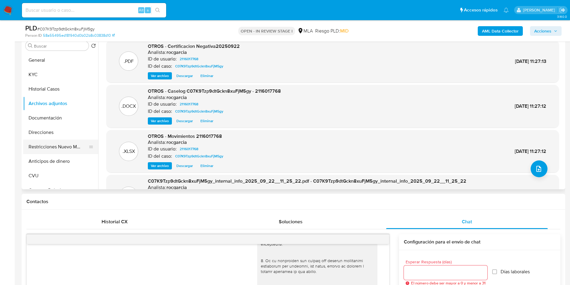
click at [41, 150] on button "Restricciones Nuevo Mundo" at bounding box center [58, 146] width 70 height 14
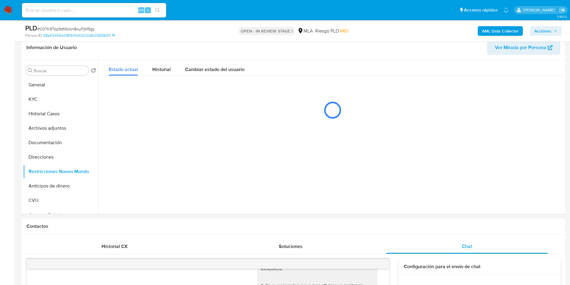
scroll to position [76, 0]
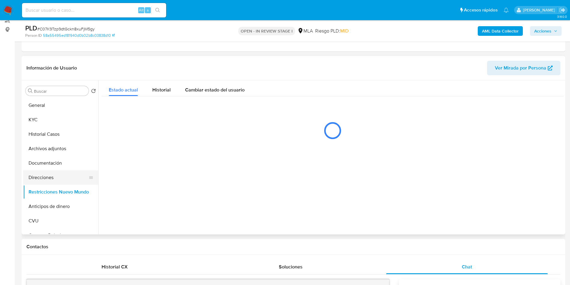
click at [47, 183] on button "Direcciones" at bounding box center [58, 177] width 70 height 14
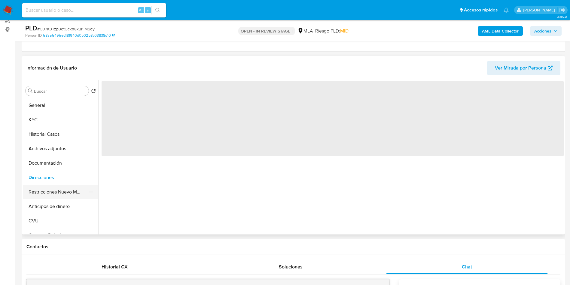
click at [49, 192] on button "Restricciones Nuevo Mundo" at bounding box center [58, 192] width 70 height 14
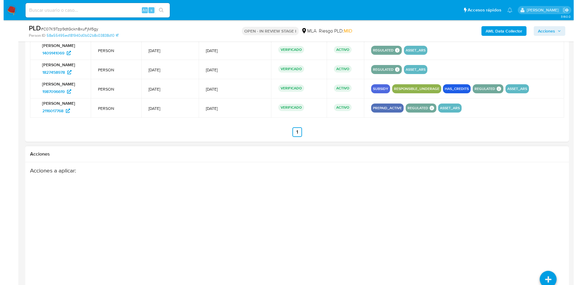
scroll to position [977, 0]
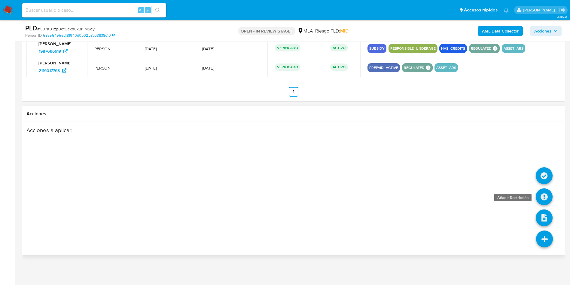
click at [537, 201] on icon at bounding box center [544, 196] width 17 height 17
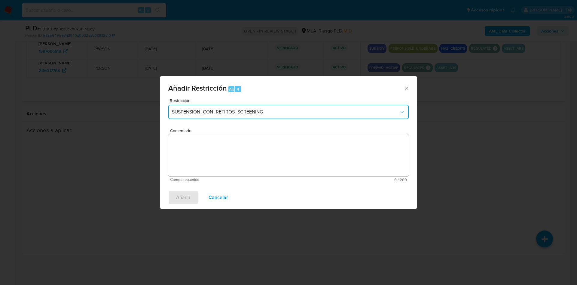
click at [221, 114] on span "SUSPENSION_CON_RETIROS_SCREENING" at bounding box center [285, 112] width 227 height 6
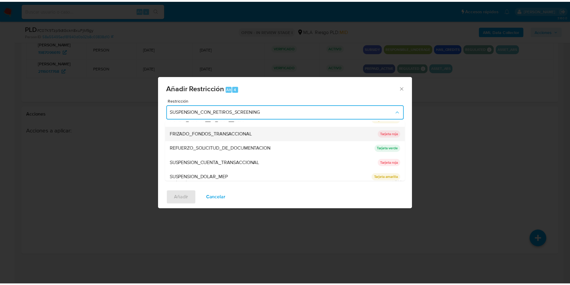
scroll to position [127, 0]
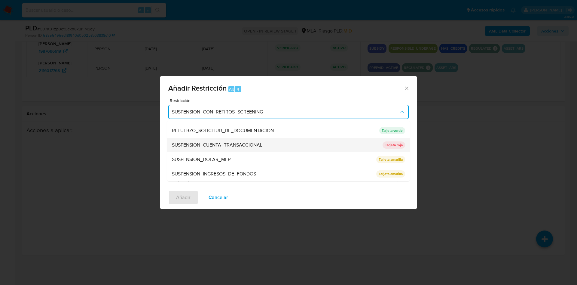
click at [227, 147] on span "SUSPENSION_CUENTA_TRANSACCIONAL" at bounding box center [217, 145] width 90 height 6
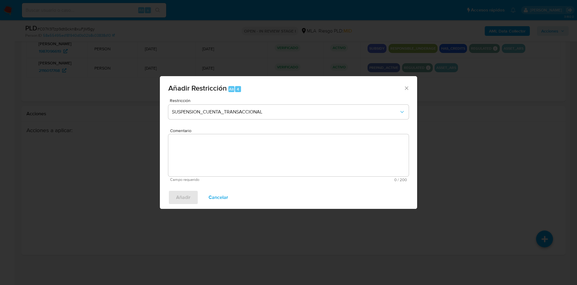
click at [235, 151] on textarea "Comentario" at bounding box center [288, 155] width 240 height 42
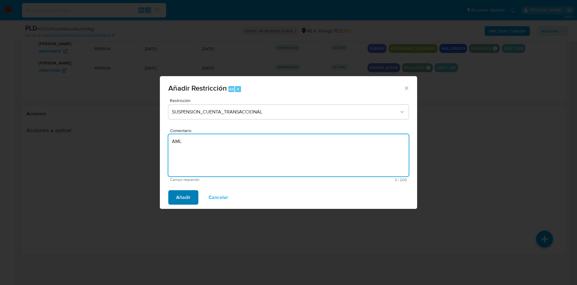
type textarea "AML"
click at [179, 195] on span "Añadir" at bounding box center [183, 197] width 14 height 13
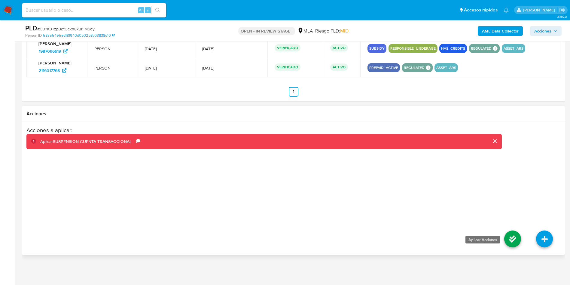
click at [514, 239] on icon at bounding box center [512, 238] width 17 height 17
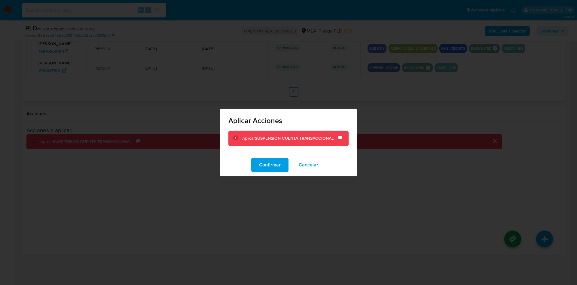
click at [250, 166] on div "Confirmar Cancelar" at bounding box center [288, 164] width 137 height 23
click at [264, 165] on span "Confirmar" at bounding box center [270, 164] width 22 height 13
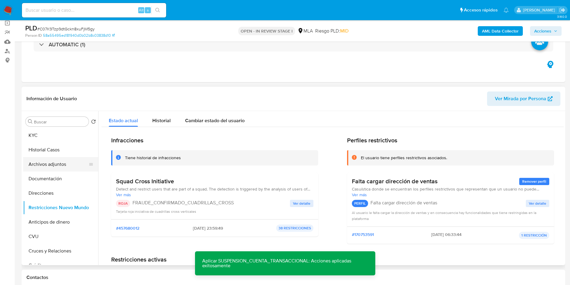
scroll to position [0, 0]
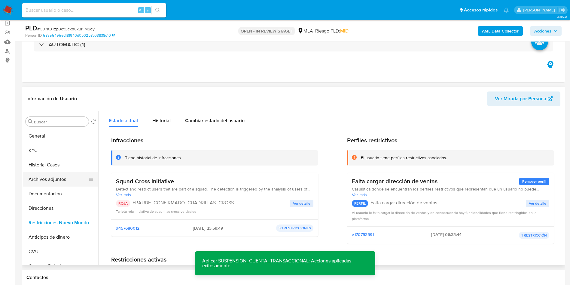
click at [61, 181] on button "Archivos adjuntos" at bounding box center [58, 179] width 70 height 14
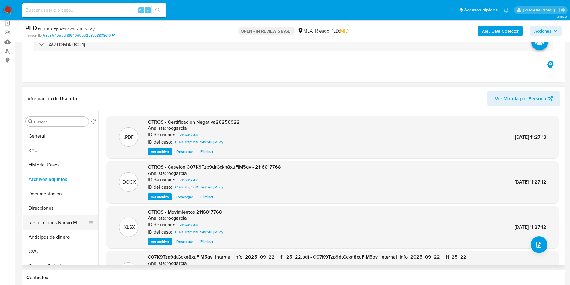
click at [58, 218] on button "Restricciones Nuevo Mundo" at bounding box center [58, 222] width 70 height 14
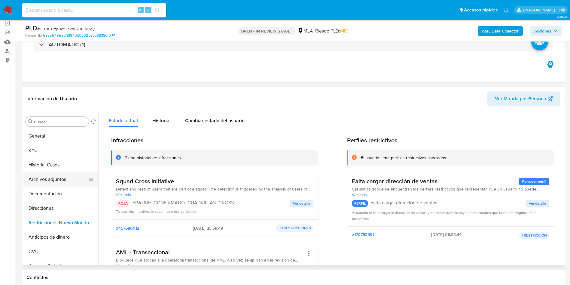
click at [42, 176] on button "Archivos adjuntos" at bounding box center [58, 179] width 70 height 14
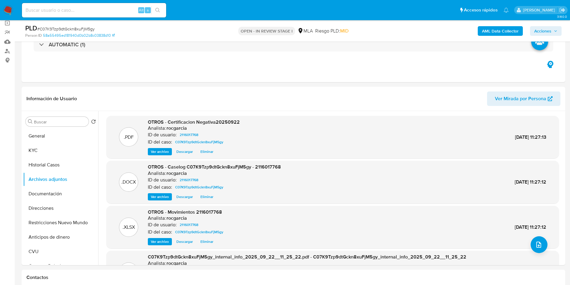
click at [546, 31] on span "Acciones" at bounding box center [542, 31] width 17 height 10
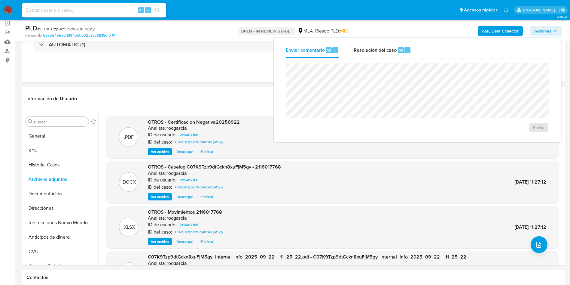
drag, startPoint x: 413, startPoint y: 53, endPoint x: 418, endPoint y: 63, distance: 11.0
click at [415, 53] on button "Resolución del caso Alt r" at bounding box center [383, 50] width 72 height 16
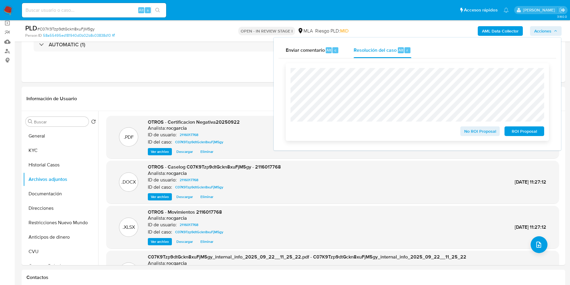
click at [528, 135] on span "ROI Proposal" at bounding box center [524, 131] width 31 height 8
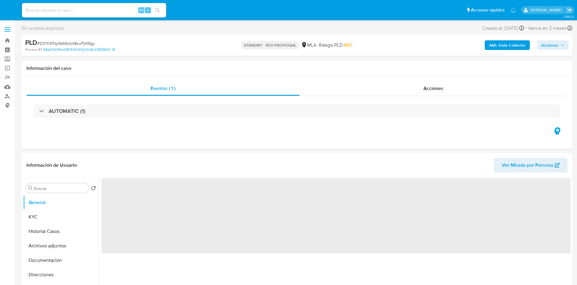
select select "10"
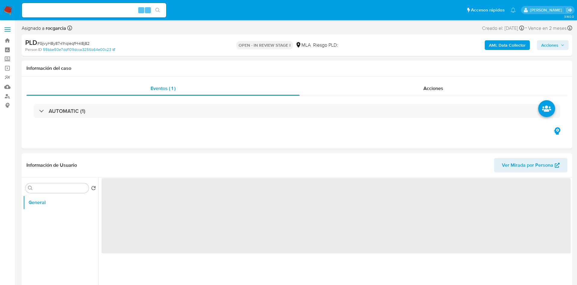
select select "10"
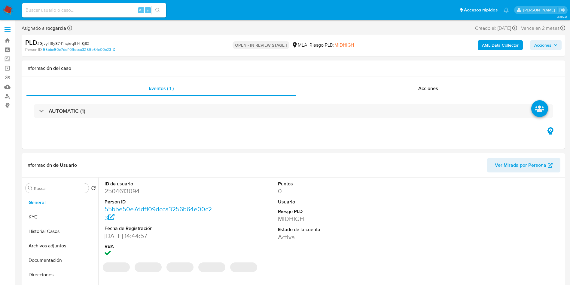
select select "10"
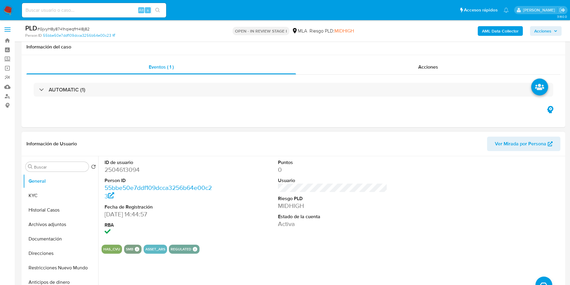
scroll to position [135, 0]
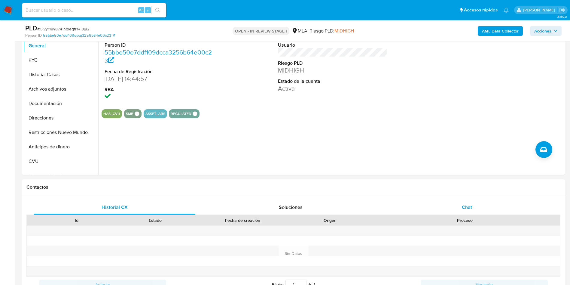
click at [468, 206] on span "Chat" at bounding box center [467, 206] width 10 height 7
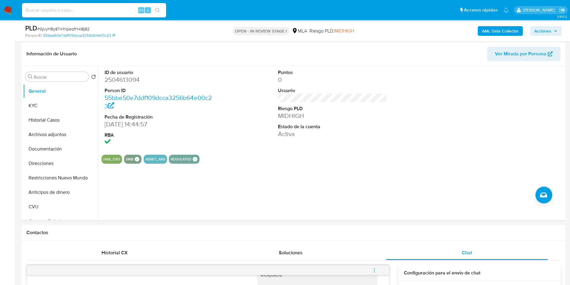
scroll to position [90, 0]
click at [38, 106] on button "KYC" at bounding box center [58, 105] width 70 height 14
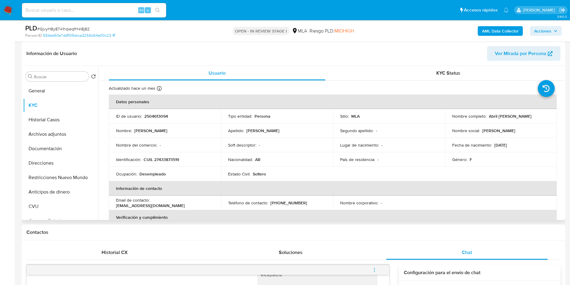
click at [170, 158] on p "CUIL 27433873519" at bounding box center [161, 159] width 35 height 5
copy p "27433873519"
drag, startPoint x: 56, startPoint y: 176, endPoint x: 0, endPoint y: 182, distance: 56.0
click at [56, 177] on button "Restricciones Nuevo Mundo" at bounding box center [60, 177] width 75 height 14
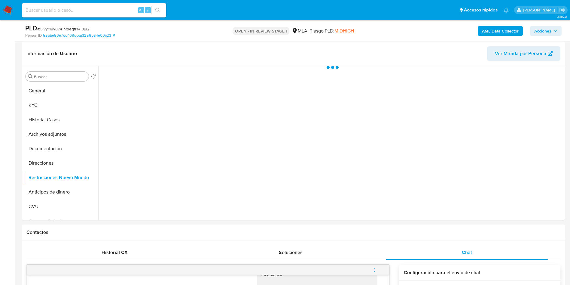
scroll to position [180, 0]
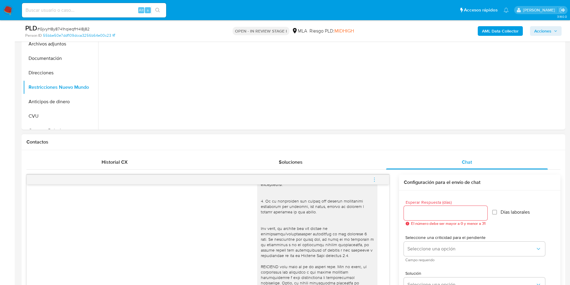
click at [377, 178] on icon "menu-action" at bounding box center [374, 179] width 5 height 5
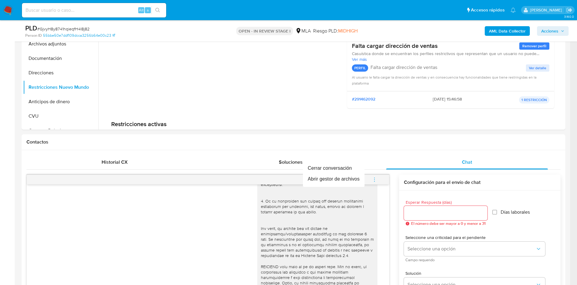
click at [233, 153] on div at bounding box center [288, 142] width 577 height 285
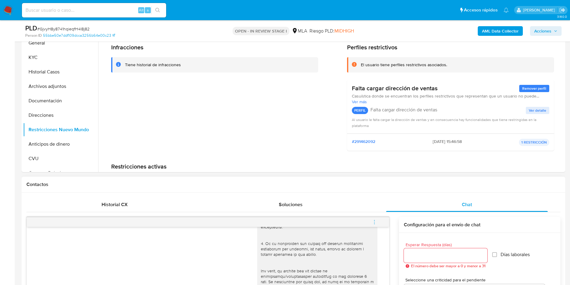
scroll to position [45, 0]
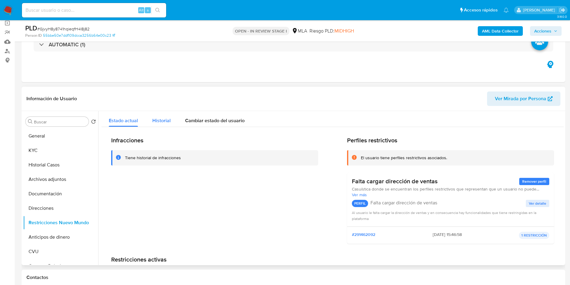
click at [164, 125] on div "Historial" at bounding box center [161, 119] width 18 height 16
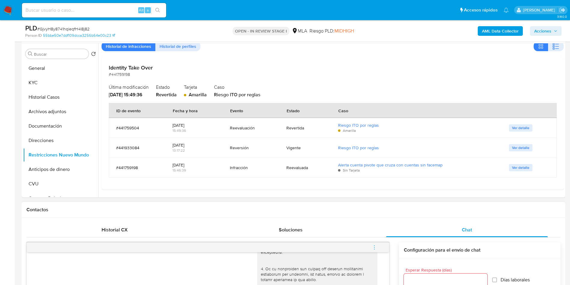
scroll to position [225, 0]
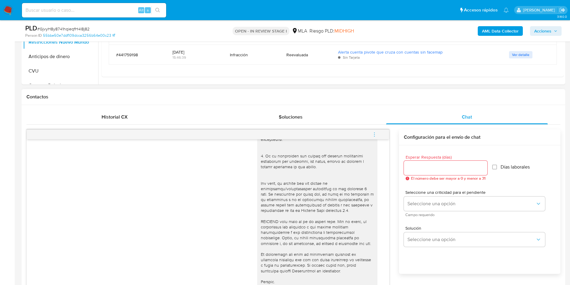
click at [378, 130] on button "menu-action" at bounding box center [375, 134] width 20 height 14
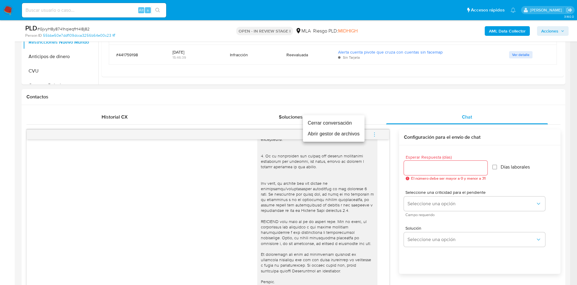
click at [328, 121] on li "Cerrar conversación" at bounding box center [334, 123] width 62 height 11
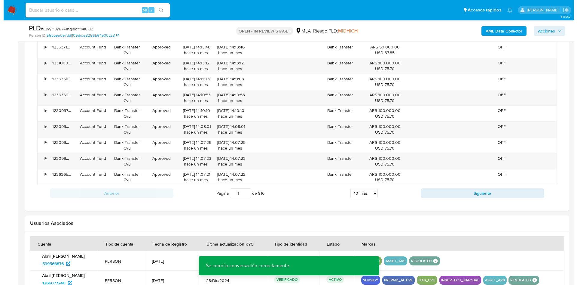
scroll to position [947, 0]
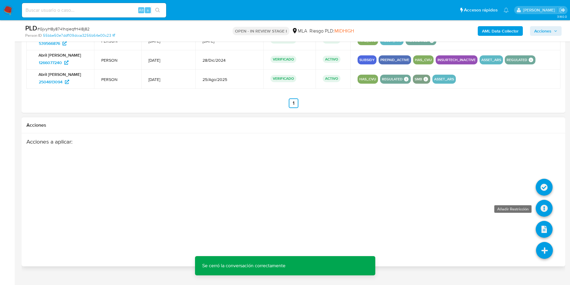
click at [544, 208] on icon at bounding box center [544, 208] width 17 height 17
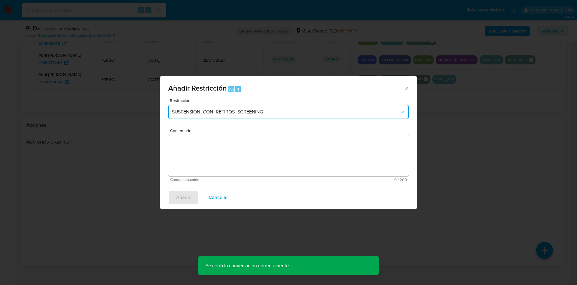
click at [222, 114] on span "SUSPENSION_CON_RETIROS_SCREENING" at bounding box center [285, 112] width 227 height 6
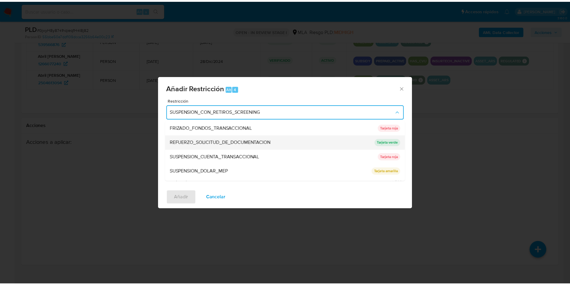
scroll to position [127, 0]
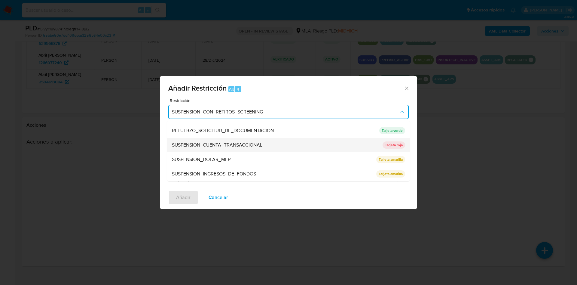
click at [232, 145] on span "SUSPENSION_CUENTA_TRANSACCIONAL" at bounding box center [217, 145] width 90 height 6
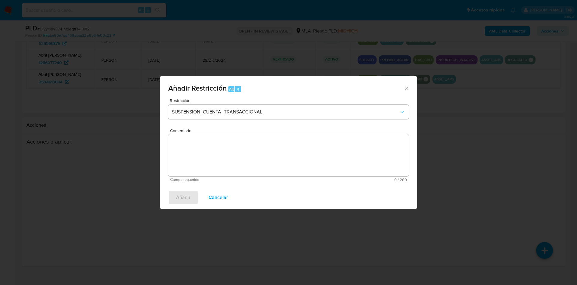
click at [240, 165] on textarea "Comentario" at bounding box center [288, 155] width 240 height 42
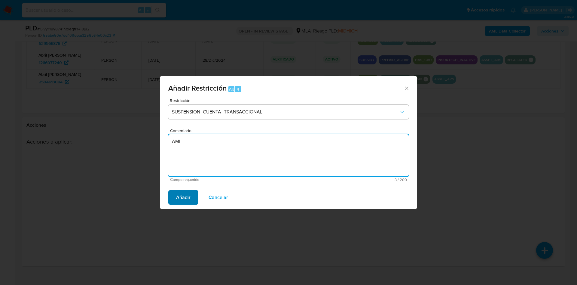
type textarea "AML"
click at [178, 195] on span "Añadir" at bounding box center [183, 197] width 14 height 13
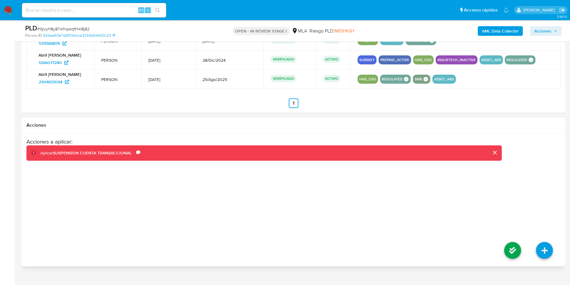
click at [502, 243] on li at bounding box center [513, 251] width 32 height 34
click at [511, 246] on icon at bounding box center [512, 250] width 17 height 17
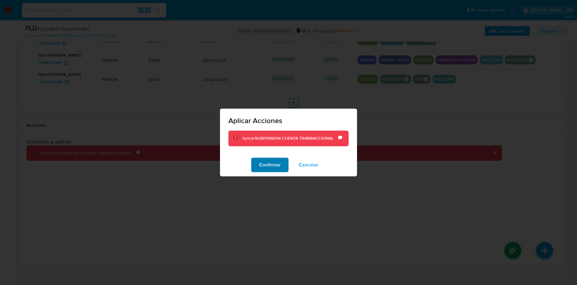
click at [262, 164] on span "Confirmar" at bounding box center [270, 164] width 22 height 13
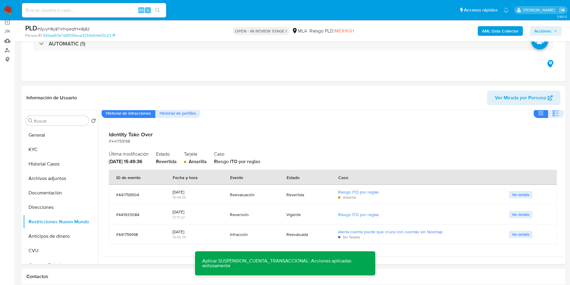
scroll to position [45, 0]
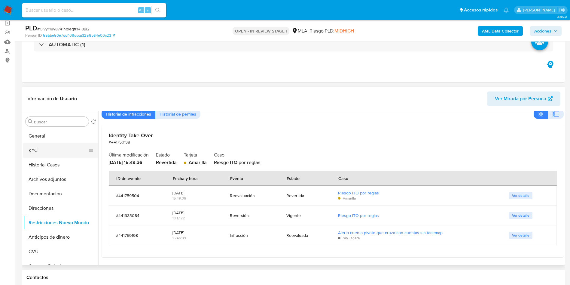
click at [56, 146] on button "KYC" at bounding box center [58, 150] width 70 height 14
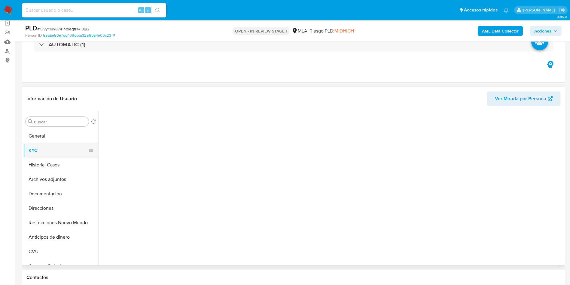
scroll to position [0, 0]
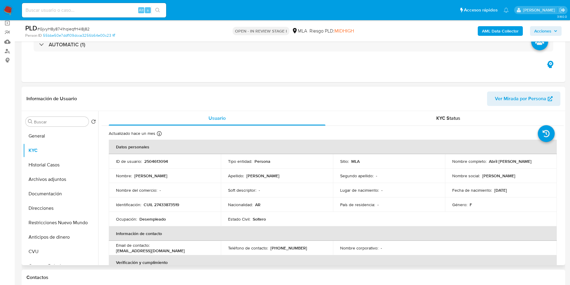
click at [157, 157] on td "ID de usuario : 2504613094" at bounding box center [165, 161] width 112 height 14
click at [159, 158] on p "2504613094" at bounding box center [156, 160] width 24 height 5
copy p "2504613094"
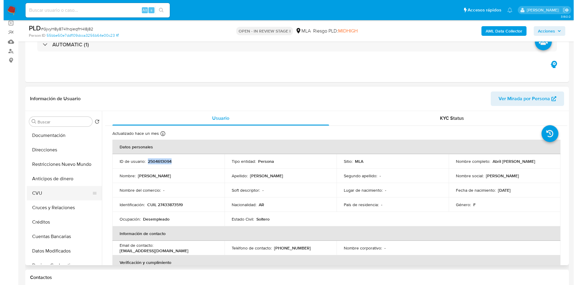
scroll to position [57, 0]
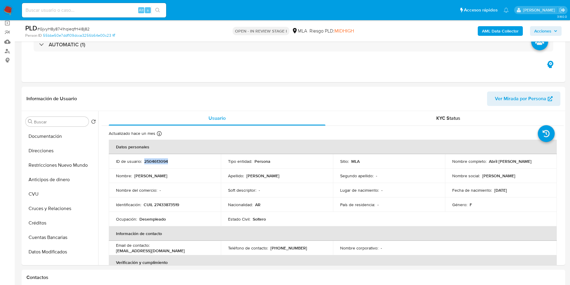
click at [515, 32] on b "AML Data Collector" at bounding box center [500, 31] width 37 height 10
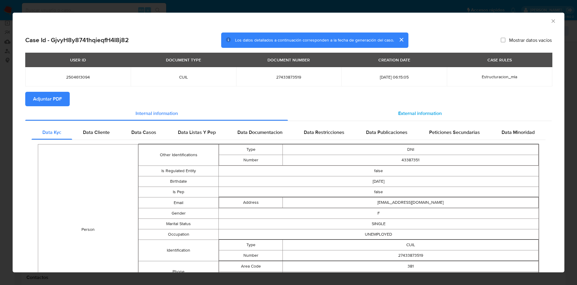
click at [408, 113] on span "External information" at bounding box center [420, 113] width 44 height 7
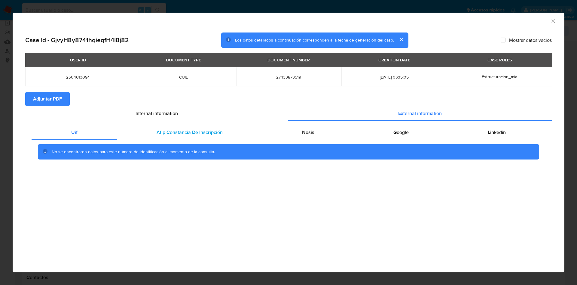
click at [177, 136] on div "Afip Constancia De Inscripción" at bounding box center [189, 132] width 145 height 14
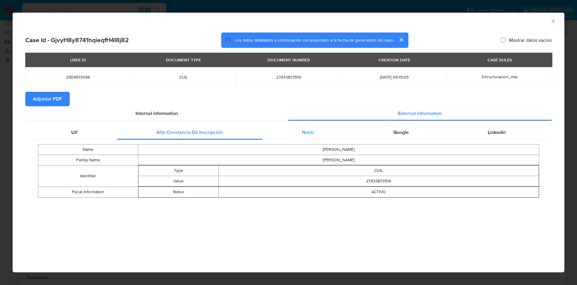
click at [289, 134] on div "Nosis" at bounding box center [307, 132] width 91 height 14
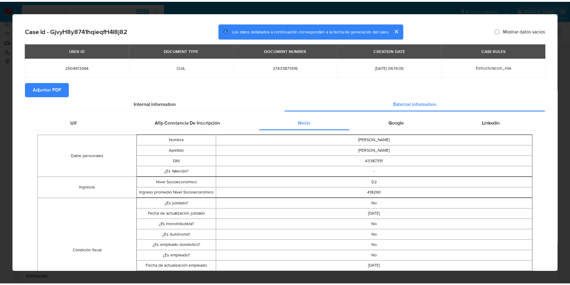
scroll to position [0, 0]
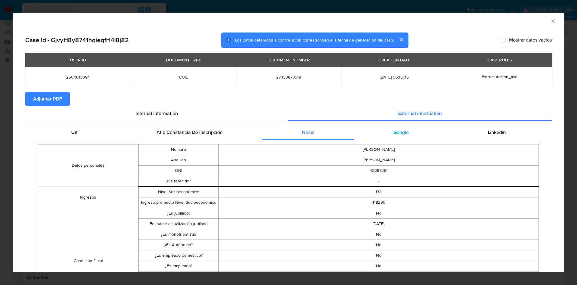
click at [397, 129] on span "Google" at bounding box center [400, 132] width 15 height 7
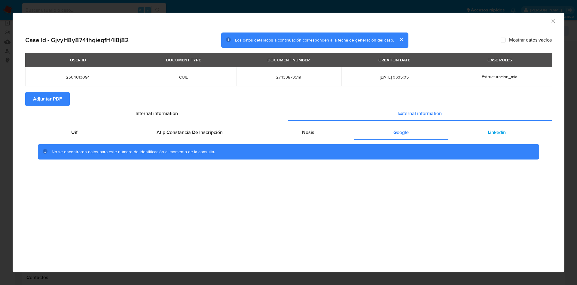
click at [498, 127] on div "Linkedin" at bounding box center [496, 132] width 97 height 14
click at [55, 103] on span "Adjuntar PDF" at bounding box center [47, 98] width 29 height 13
click at [554, 19] on icon "Cerrar ventana" at bounding box center [553, 21] width 6 height 6
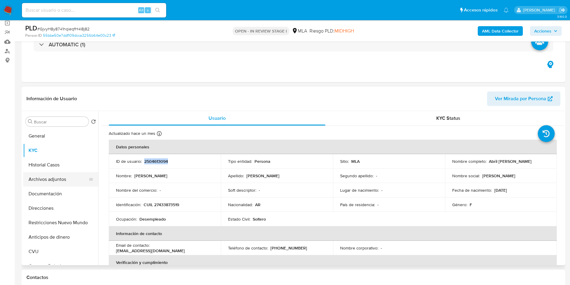
click at [59, 182] on button "Archivos adjuntos" at bounding box center [58, 179] width 70 height 14
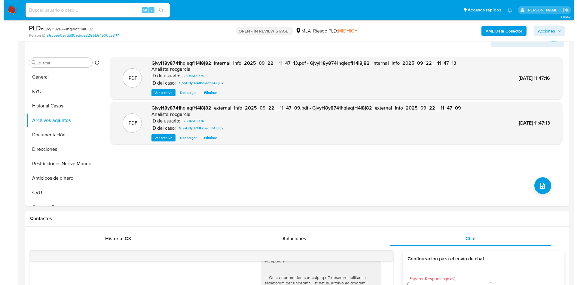
scroll to position [90, 0]
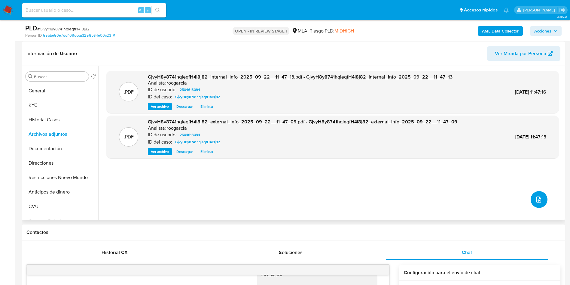
click at [540, 197] on icon "upload-file" at bounding box center [538, 199] width 7 height 7
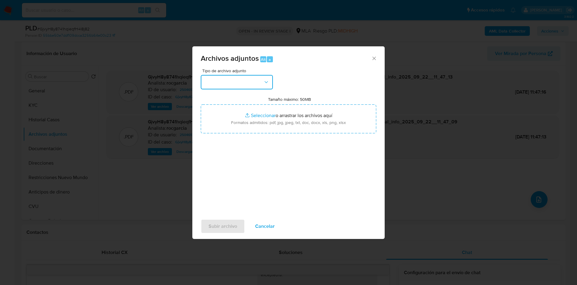
click at [215, 82] on button "button" at bounding box center [237, 82] width 72 height 14
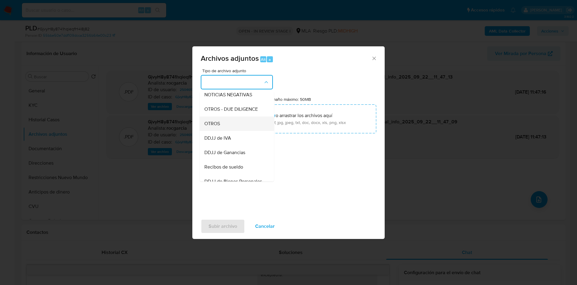
click at [226, 127] on div "OTROS" at bounding box center [234, 123] width 61 height 14
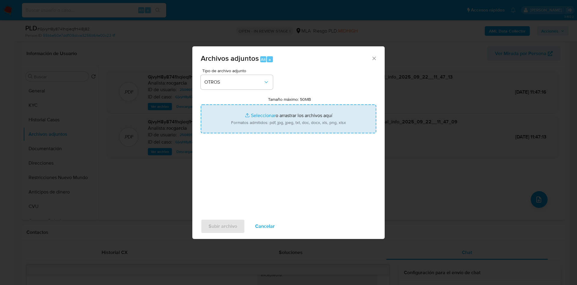
click at [265, 113] on input "Tamaño máximo: 50MB Seleccionar archivos" at bounding box center [289, 118] width 176 height 29
type input "C:\fakepath\Movimientos 2504613094.xlsx"
click at [246, 109] on input "Tamaño máximo: 50MB Seleccionar archivos" at bounding box center [289, 118] width 176 height 29
type input "C:\fakepath\Caselog GjvyH8y8741hqieqfH4I8j82 - 2504613094.docx"
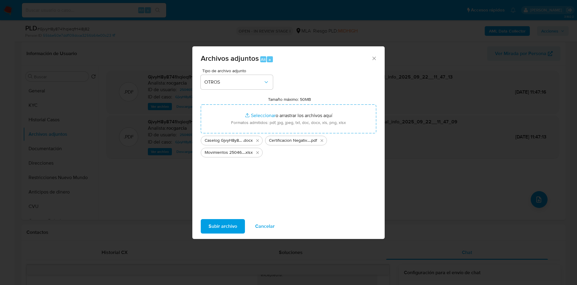
click at [222, 224] on span "Subir archivo" at bounding box center [223, 225] width 29 height 13
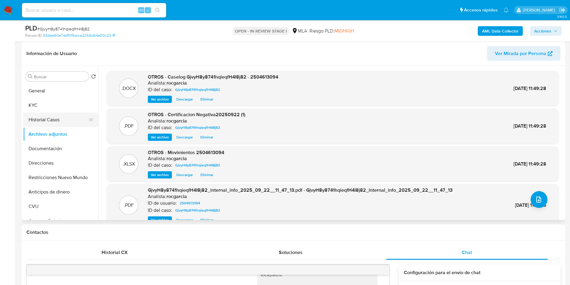
click at [50, 117] on button "Historial Casos" at bounding box center [58, 119] width 70 height 14
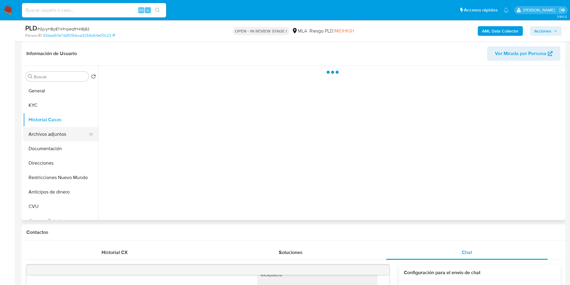
click at [52, 136] on button "Archivos adjuntos" at bounding box center [58, 134] width 70 height 14
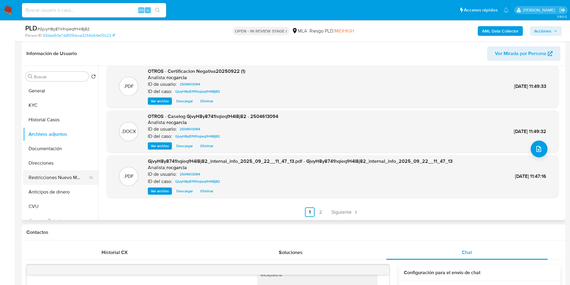
click at [55, 177] on button "Restricciones Nuevo Mundo" at bounding box center [58, 177] width 70 height 14
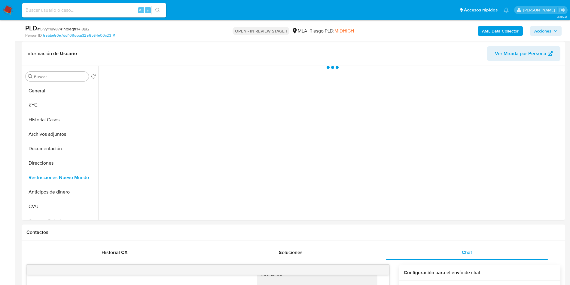
scroll to position [0, 0]
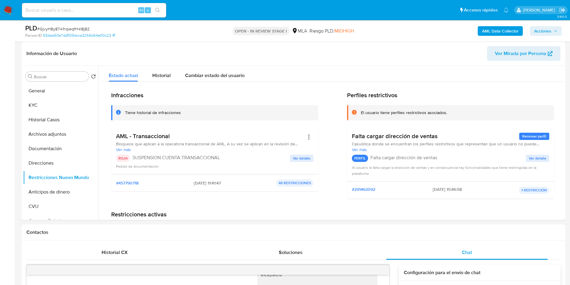
click at [554, 31] on icon "button" at bounding box center [556, 31] width 4 height 4
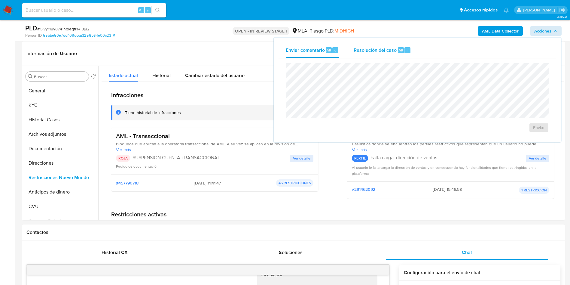
click at [369, 45] on div "Resolución del caso Alt r" at bounding box center [382, 50] width 57 height 16
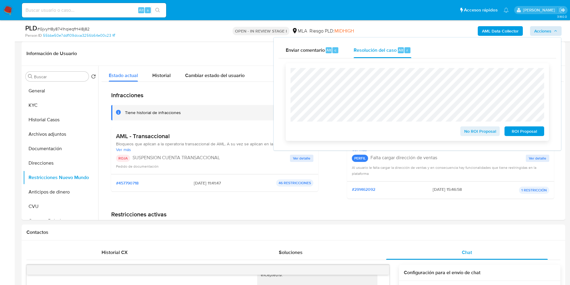
click at [527, 135] on span "ROI Proposal" at bounding box center [524, 131] width 31 height 8
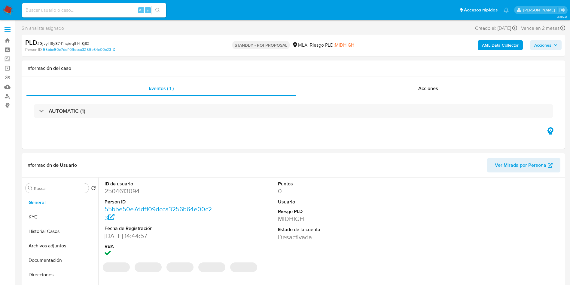
select select "10"
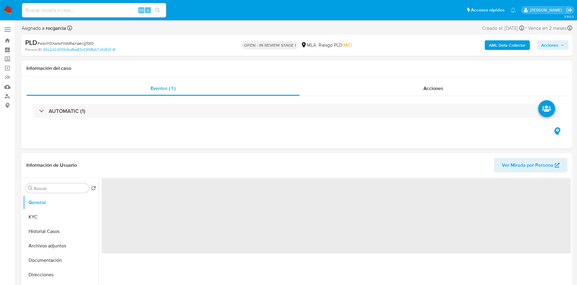
select select "10"
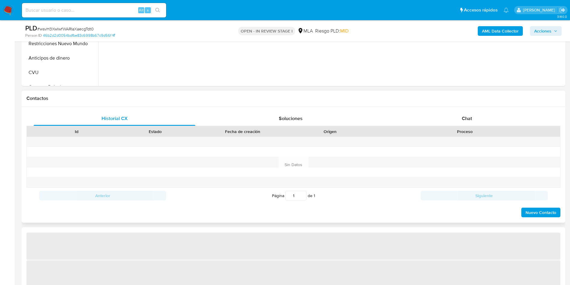
scroll to position [225, 0]
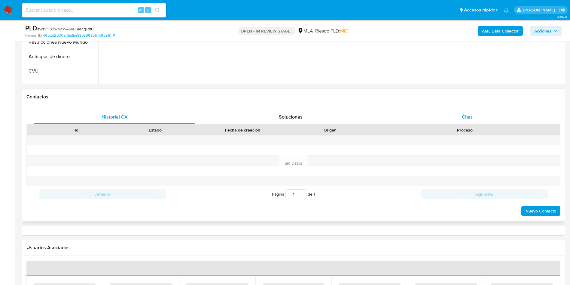
select select "10"
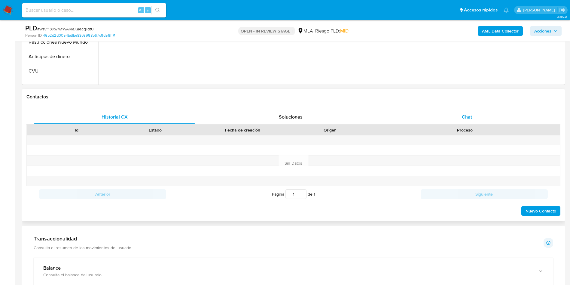
click at [465, 119] on span "Chat" at bounding box center [467, 116] width 10 height 7
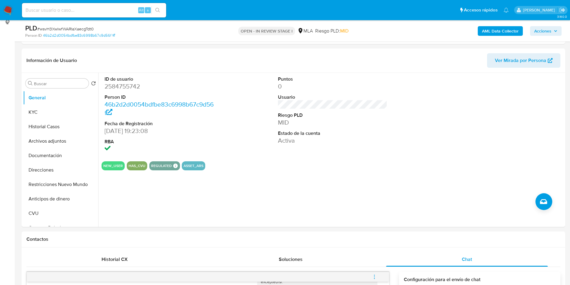
scroll to position [45, 0]
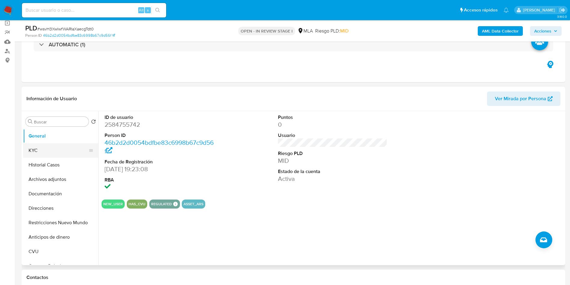
click at [51, 150] on button "KYC" at bounding box center [58, 150] width 70 height 14
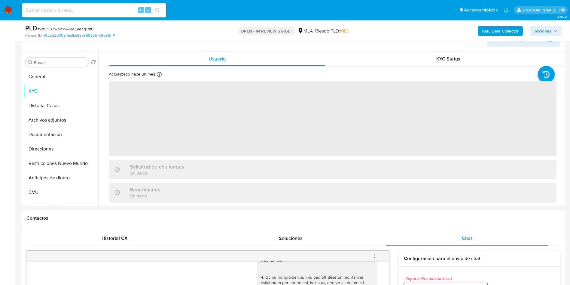
scroll to position [90, 0]
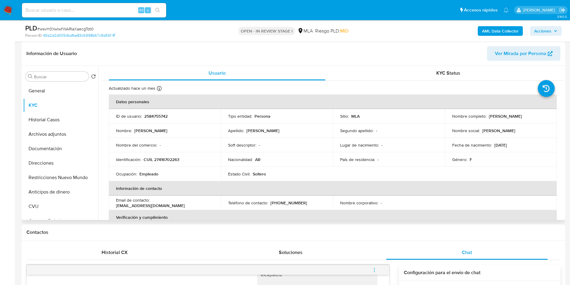
click at [167, 158] on p "CUIL 27416702263" at bounding box center [162, 159] width 36 height 5
copy p "27416702263"
click at [44, 178] on button "Restricciones Nuevo Mundo" at bounding box center [58, 177] width 70 height 14
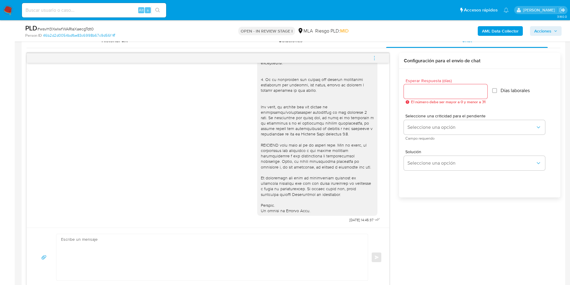
scroll to position [316, 0]
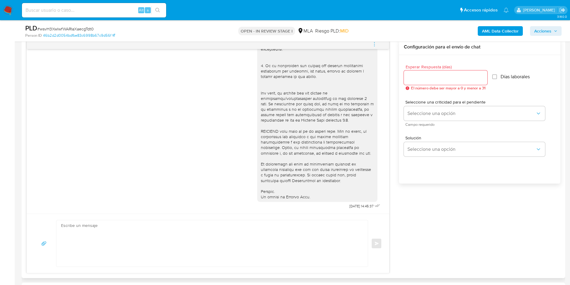
click at [375, 41] on icon "menu-action" at bounding box center [374, 43] width 5 height 5
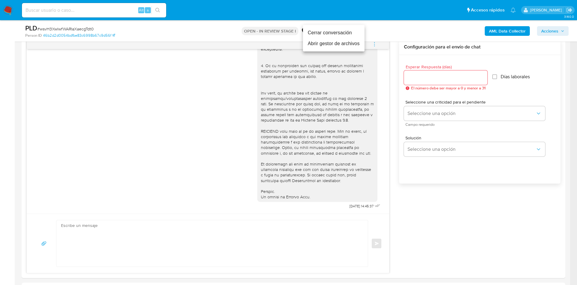
click at [330, 35] on li "Cerrar conversación" at bounding box center [334, 32] width 62 height 11
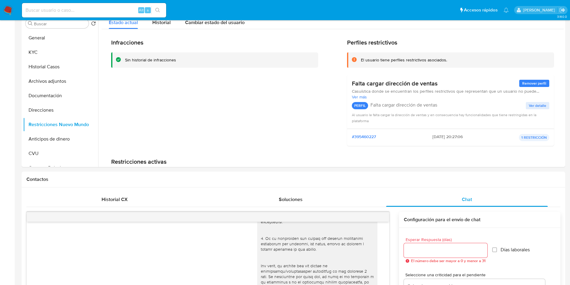
scroll to position [0, 0]
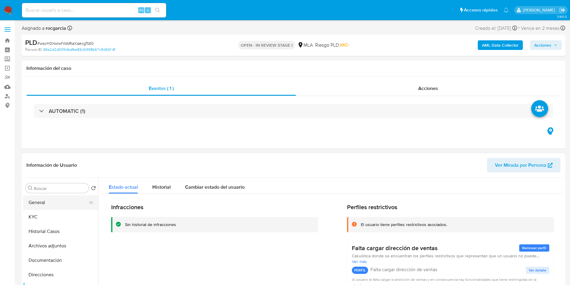
click at [33, 208] on button "General" at bounding box center [58, 202] width 70 height 14
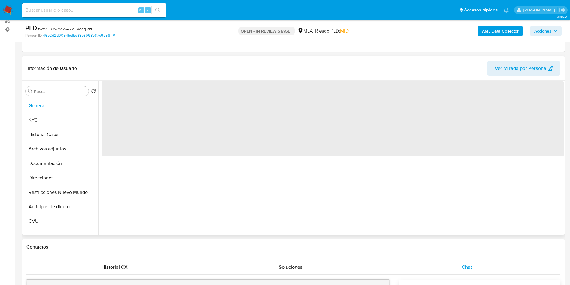
scroll to position [90, 0]
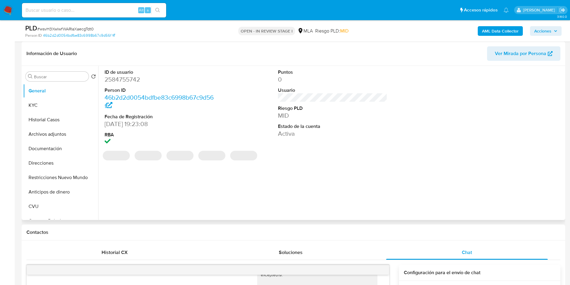
click at [117, 77] on dd "2584755742" at bounding box center [160, 79] width 110 height 8
copy dd "2584755742"
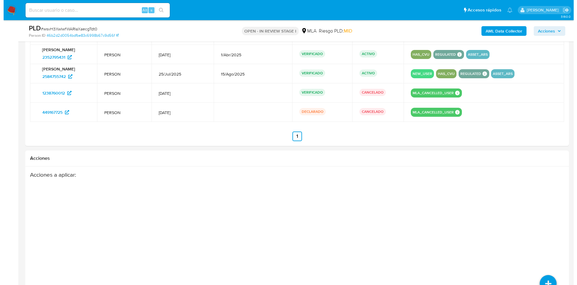
scroll to position [1016, 0]
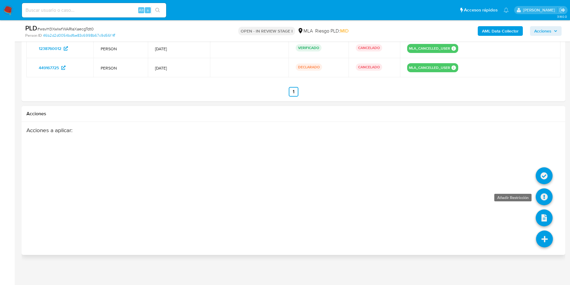
click at [540, 198] on icon at bounding box center [544, 196] width 17 height 17
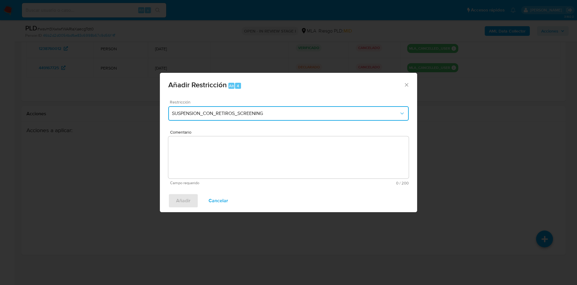
click at [201, 111] on span "SUSPENSION_CON_RETIROS_SCREENING" at bounding box center [285, 113] width 227 height 6
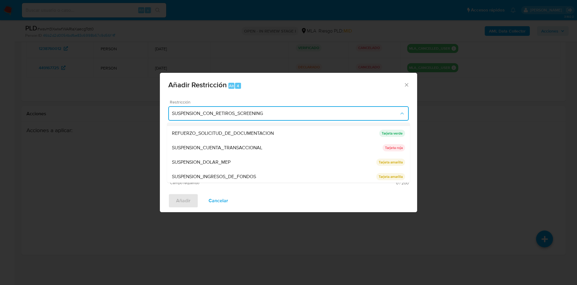
scroll to position [127, 0]
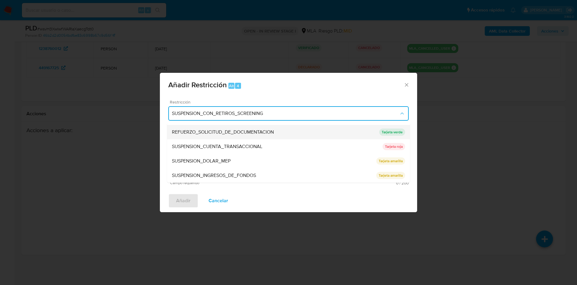
click at [211, 137] on div "REFUERZO_SOLICITUD_DE_DOCUMENTACION" at bounding box center [275, 132] width 207 height 14
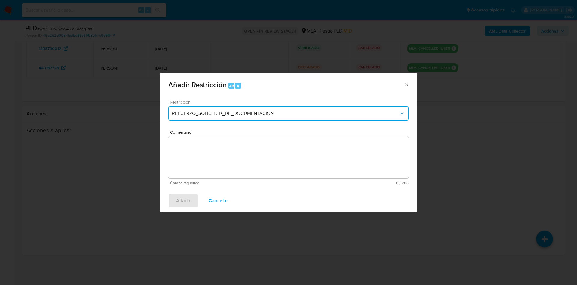
click at [210, 115] on span "REFUERZO_SOLICITUD_DE_DOCUMENTACION" at bounding box center [285, 113] width 227 height 6
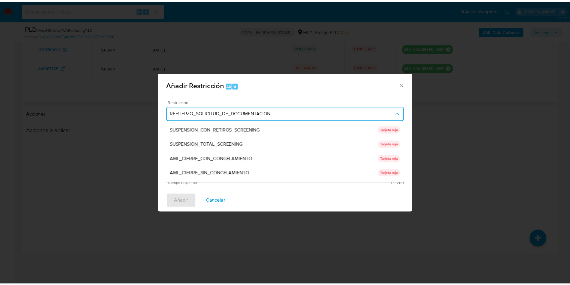
scroll to position [107, 0]
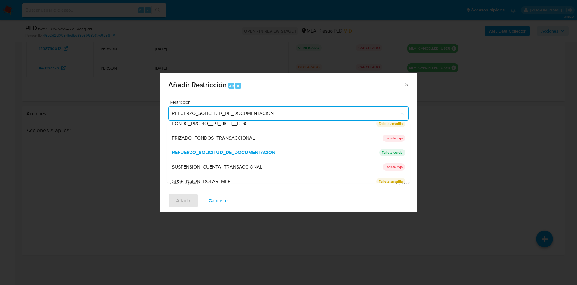
click at [215, 168] on span "SUSPENSION_CUENTA_TRANSACCIONAL" at bounding box center [217, 167] width 90 height 6
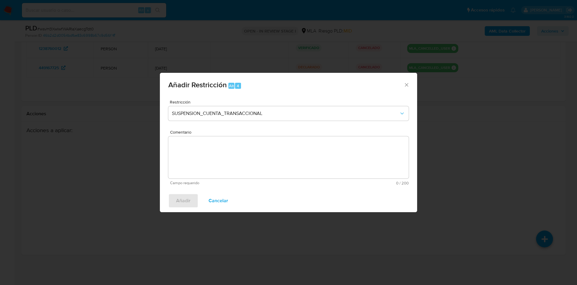
click at [215, 168] on textarea "Comentario" at bounding box center [288, 157] width 240 height 42
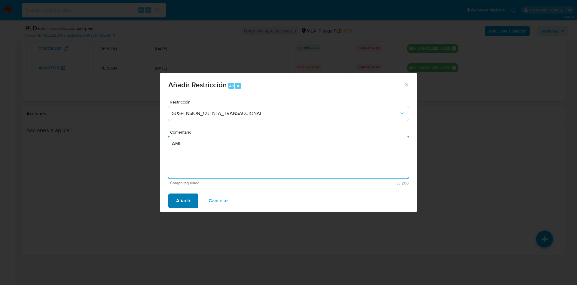
type textarea "AML"
click at [184, 195] on span "Añadir" at bounding box center [183, 200] width 14 height 13
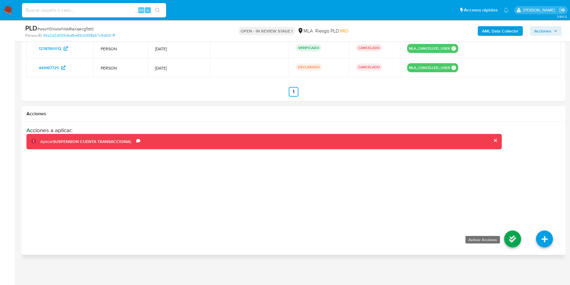
click at [518, 242] on icon at bounding box center [512, 238] width 17 height 17
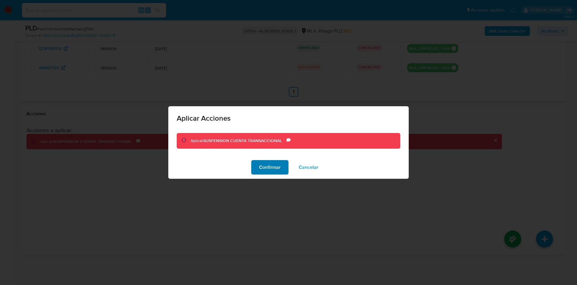
click at [277, 163] on span "Confirmar" at bounding box center [270, 167] width 22 height 13
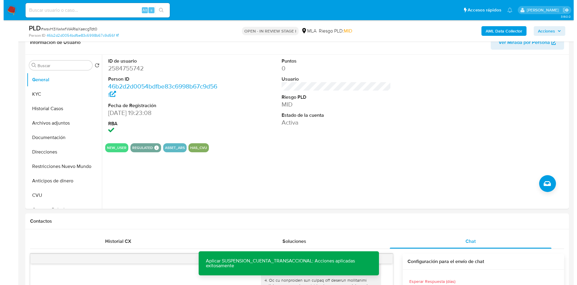
scroll to position [69, 0]
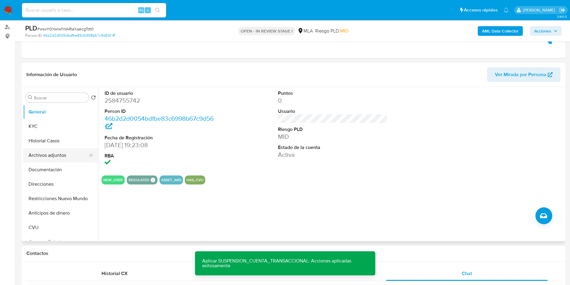
click at [36, 154] on button "Archivos adjuntos" at bounding box center [58, 155] width 70 height 14
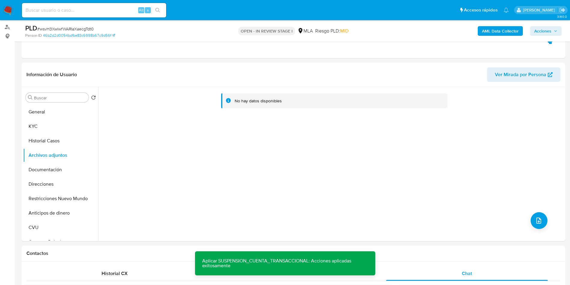
click at [506, 27] on b "AML Data Collector" at bounding box center [500, 31] width 37 height 10
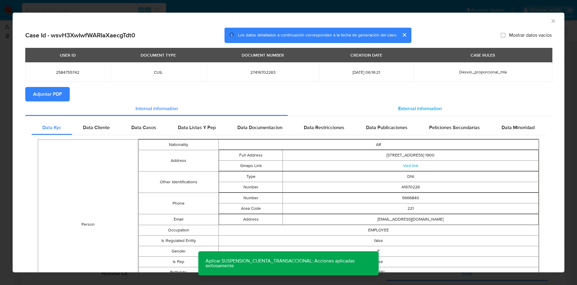
click at [429, 109] on span "External information" at bounding box center [420, 108] width 44 height 7
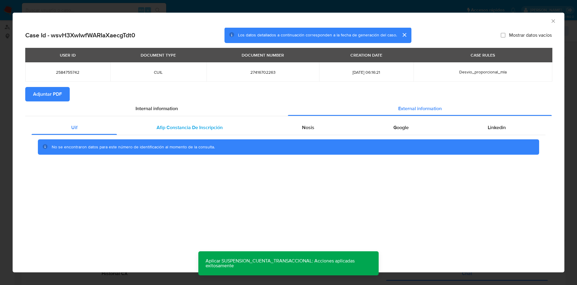
click at [174, 127] on span "Afip Constancia De Inscripción" at bounding box center [190, 127] width 66 height 7
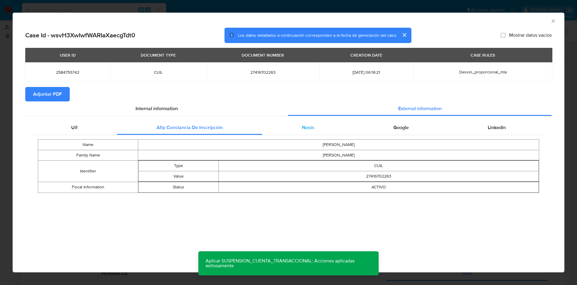
click at [319, 124] on div "Nosis" at bounding box center [307, 127] width 91 height 14
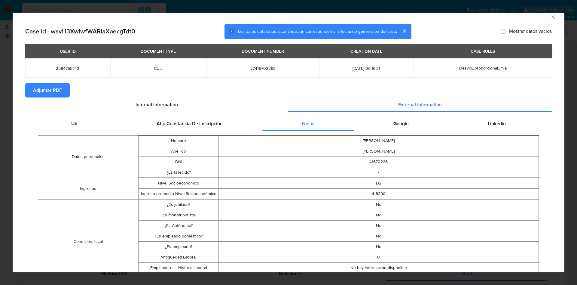
scroll to position [0, 0]
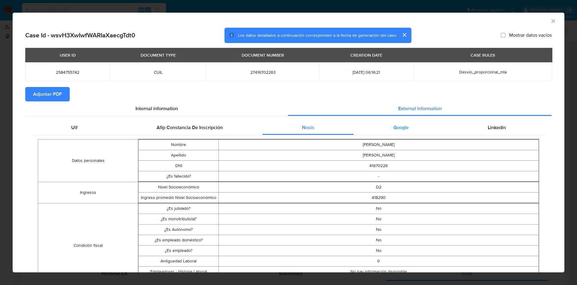
click at [394, 134] on div "Google" at bounding box center [401, 127] width 94 height 14
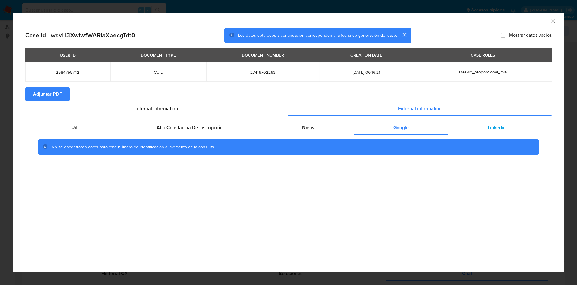
click at [506, 133] on div "Linkedin" at bounding box center [496, 127] width 97 height 14
click at [62, 95] on button "Adjuntar PDF" at bounding box center [47, 94] width 44 height 14
click at [551, 21] on icon "Cerrar ventana" at bounding box center [553, 21] width 6 height 6
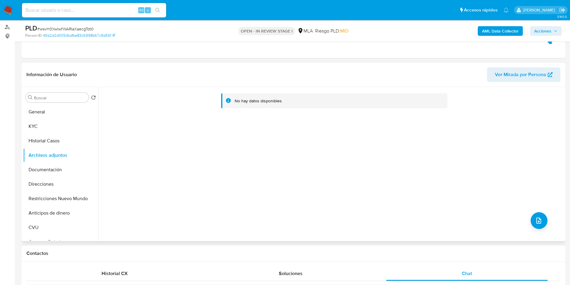
click at [533, 210] on div "No hay datos disponibles" at bounding box center [331, 164] width 466 height 154
click at [536, 213] on button "upload-file" at bounding box center [539, 220] width 17 height 17
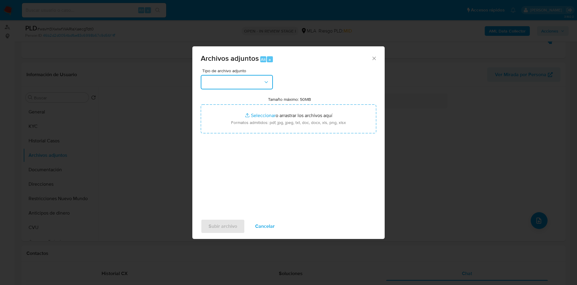
click at [234, 81] on button "button" at bounding box center [237, 82] width 72 height 14
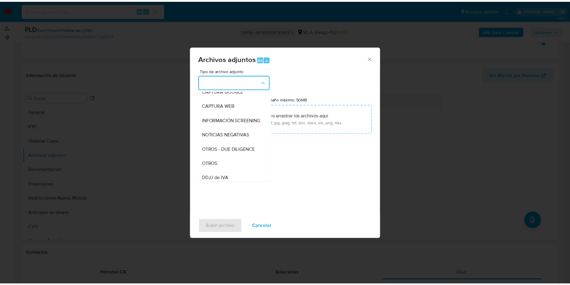
scroll to position [90, 0]
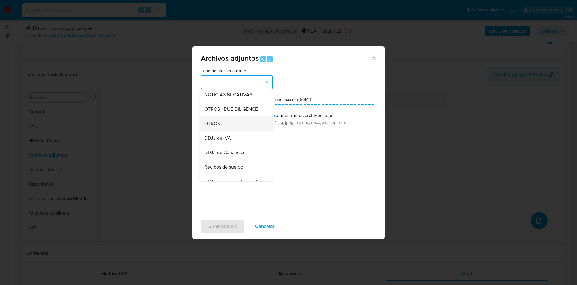
click at [238, 131] on div "OTROS" at bounding box center [234, 123] width 61 height 14
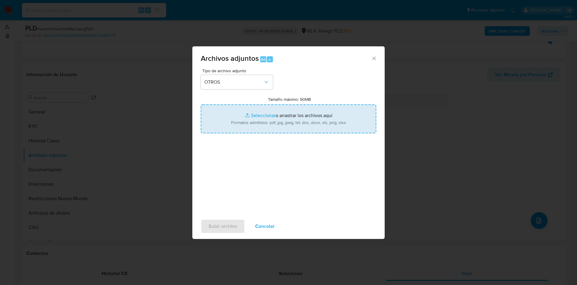
click at [246, 123] on input "Tamaño máximo: 50MB Seleccionar archivos" at bounding box center [289, 118] width 176 height 29
type input "C:\fakepath\Certificacion Negativa20250922 (2).pdf"
click at [258, 121] on input "Tamaño máximo: 50MB Seleccionar archivos" at bounding box center [289, 118] width 176 height 29
type input "C:\fakepath\Caselog wsvH3XwIwfWARIaXaecgTdt0 - 2584755742.docx"
click at [253, 113] on input "Tamaño máximo: 50MB Seleccionar archivos" at bounding box center [289, 118] width 176 height 29
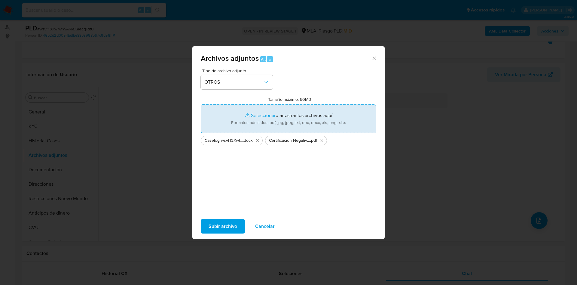
type input "C:\fakepath\Movimientos 2584755742.xlsx"
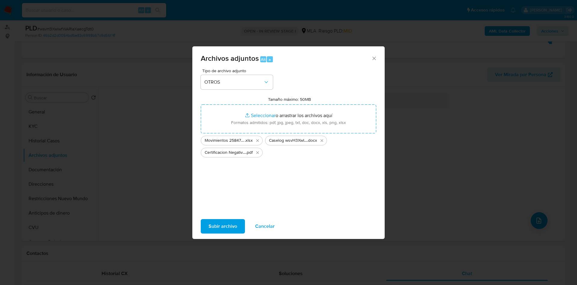
drag, startPoint x: 253, startPoint y: 113, endPoint x: 218, endPoint y: 228, distance: 120.6
click at [218, 228] on span "Subir archivo" at bounding box center [223, 225] width 29 height 13
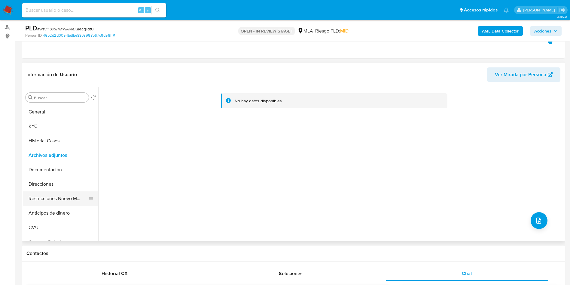
click at [31, 204] on button "Restricciones Nuevo Mundo" at bounding box center [58, 198] width 70 height 14
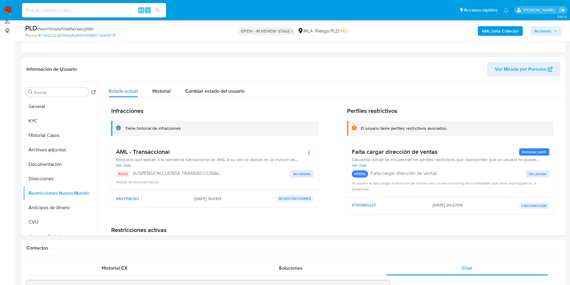
scroll to position [69, 0]
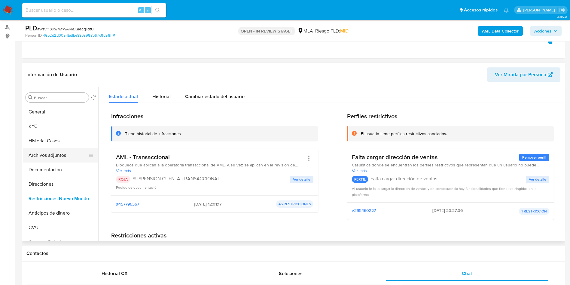
click at [41, 155] on button "Archivos adjuntos" at bounding box center [58, 155] width 70 height 14
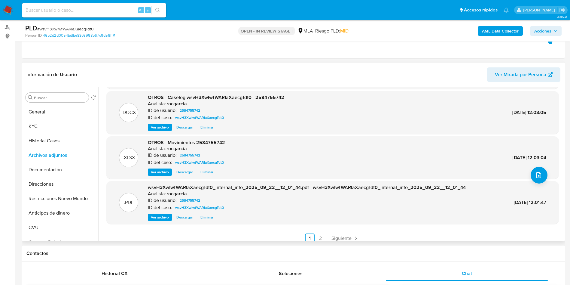
scroll to position [50, 0]
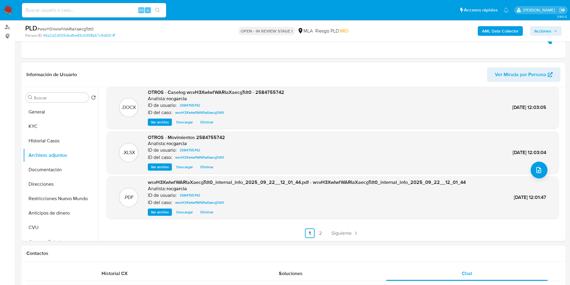
click at [548, 26] on span "Acciones" at bounding box center [542, 31] width 17 height 10
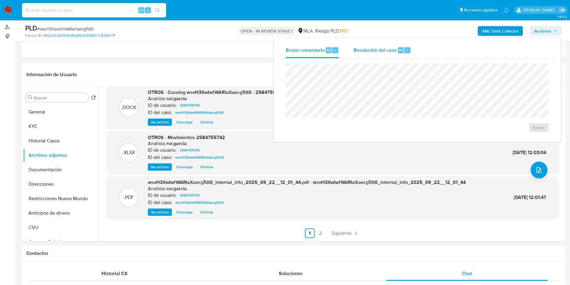
click at [391, 45] on div "Resolución del caso Alt r" at bounding box center [382, 50] width 57 height 16
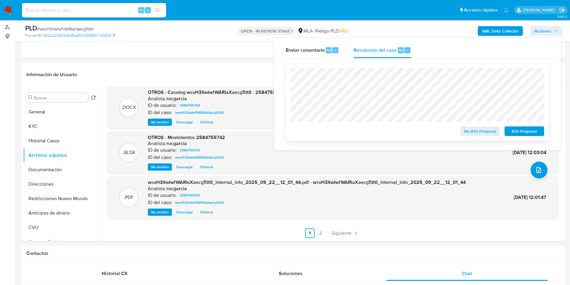
click at [527, 129] on span "ROI Proposal" at bounding box center [524, 131] width 31 height 8
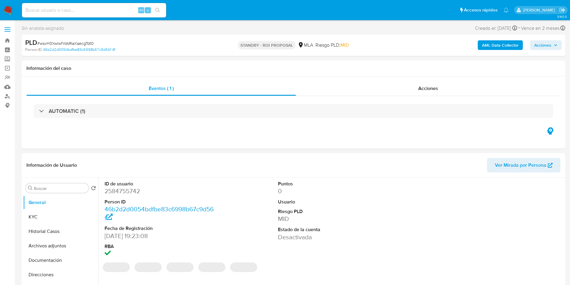
select select "10"
